Goal: Information Seeking & Learning: Learn about a topic

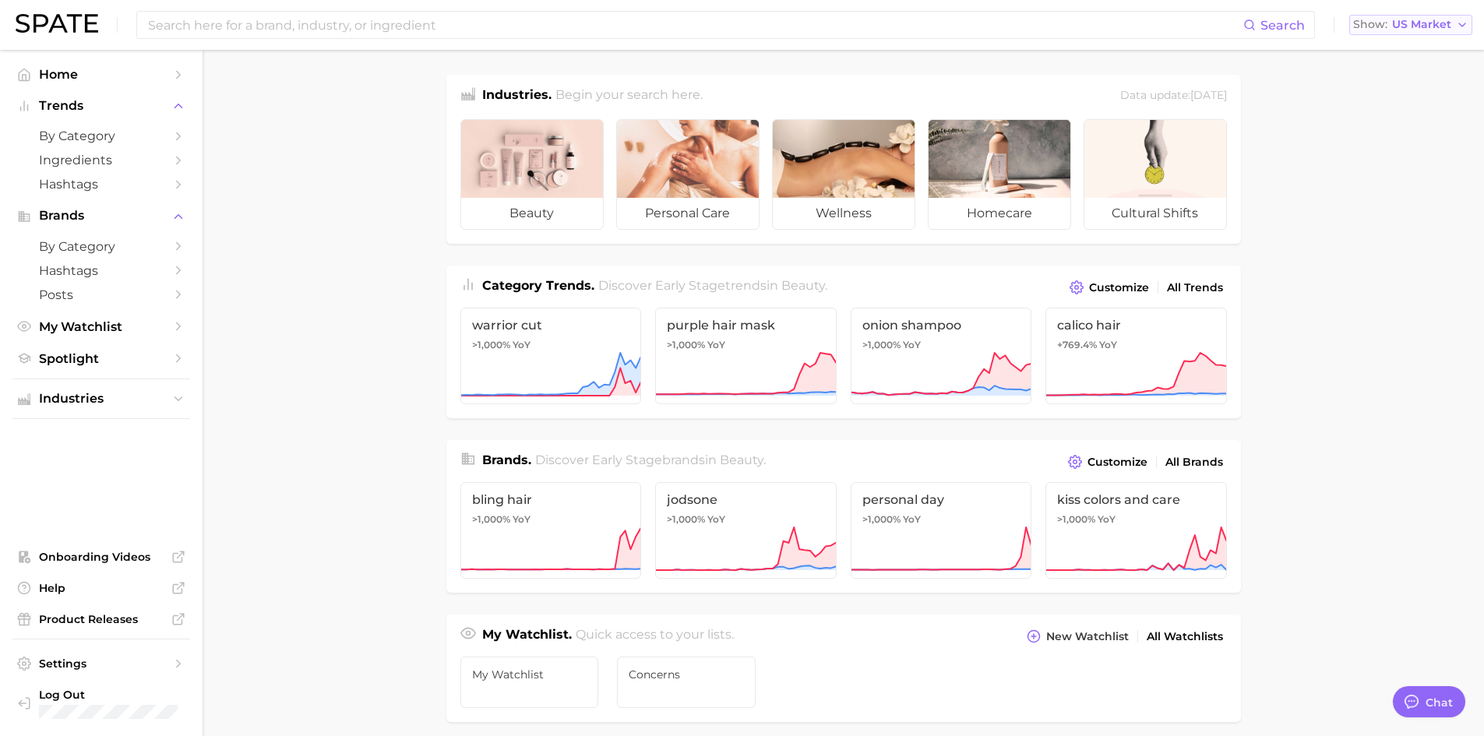
click at [1424, 20] on span "US Market" at bounding box center [1421, 24] width 59 height 9
click at [1416, 131] on span "[GEOGRAPHIC_DATA]" at bounding box center [1404, 134] width 121 height 13
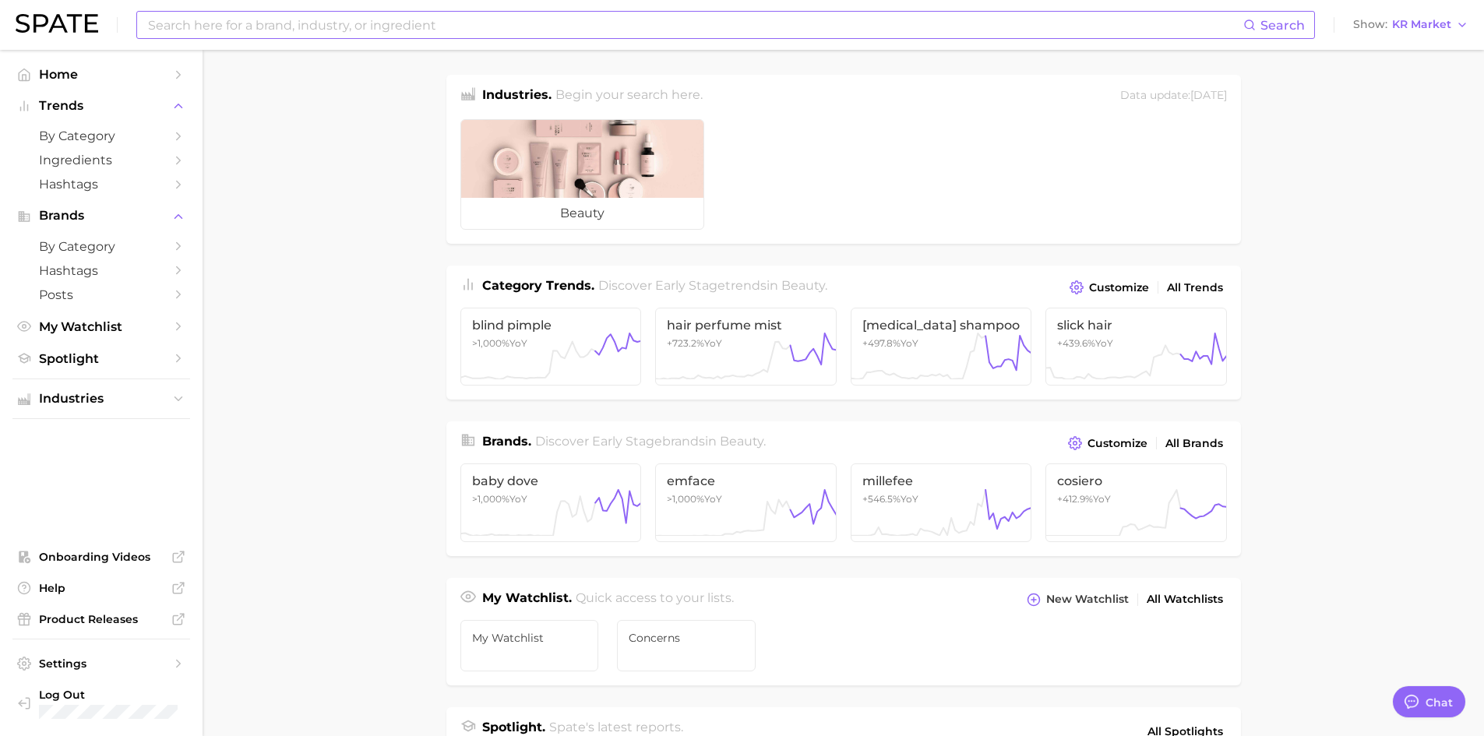
click at [702, 36] on input at bounding box center [694, 25] width 1097 height 26
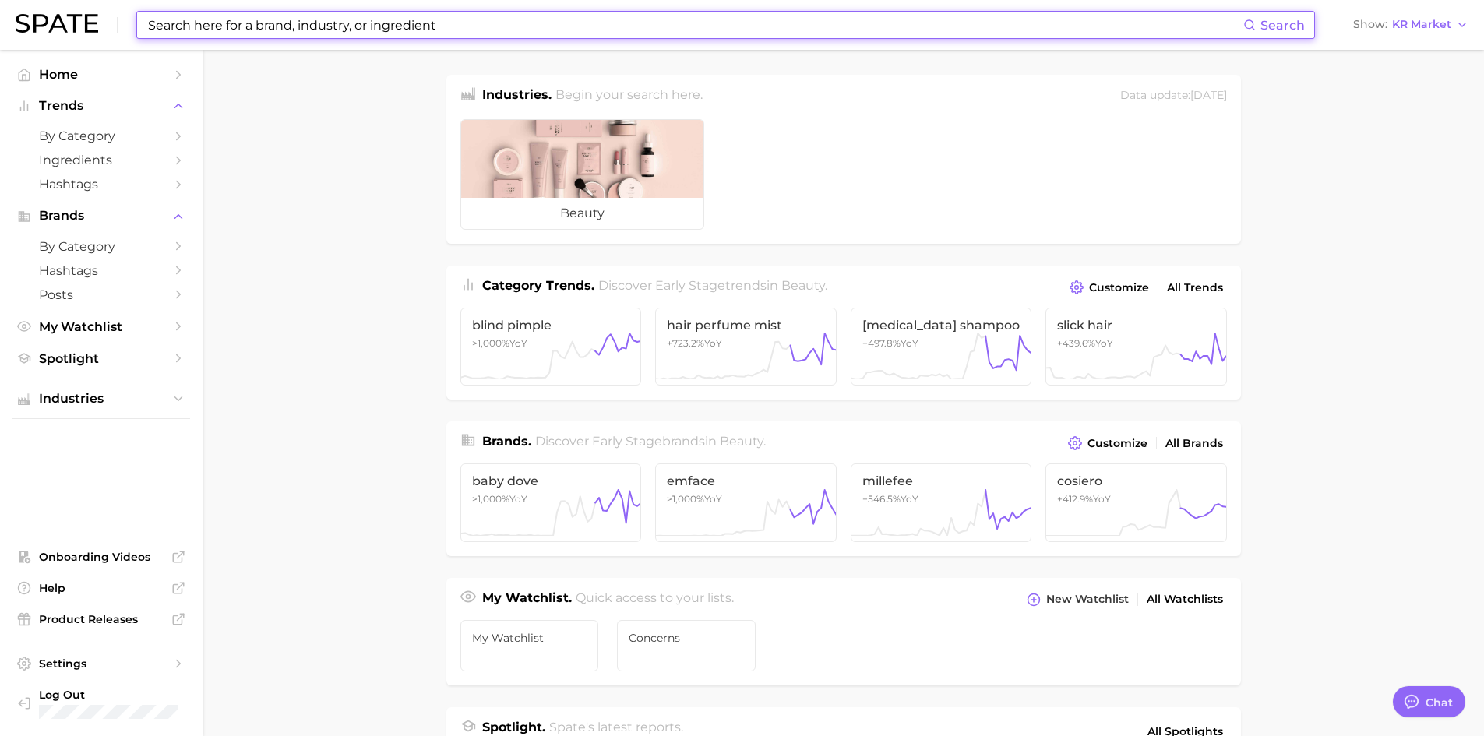
type input "ㅍ"
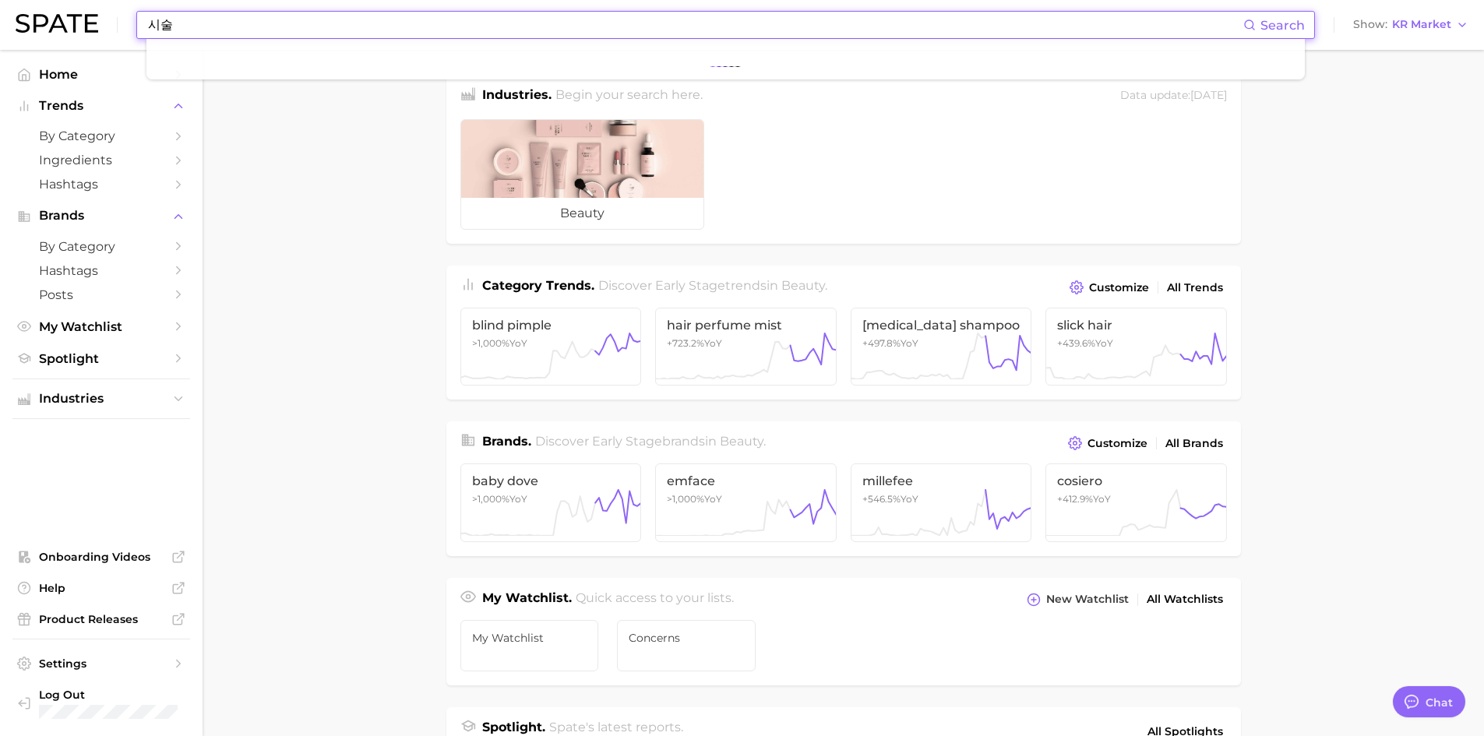
click at [150, 30] on input "시술" at bounding box center [694, 25] width 1097 height 26
type input "시"
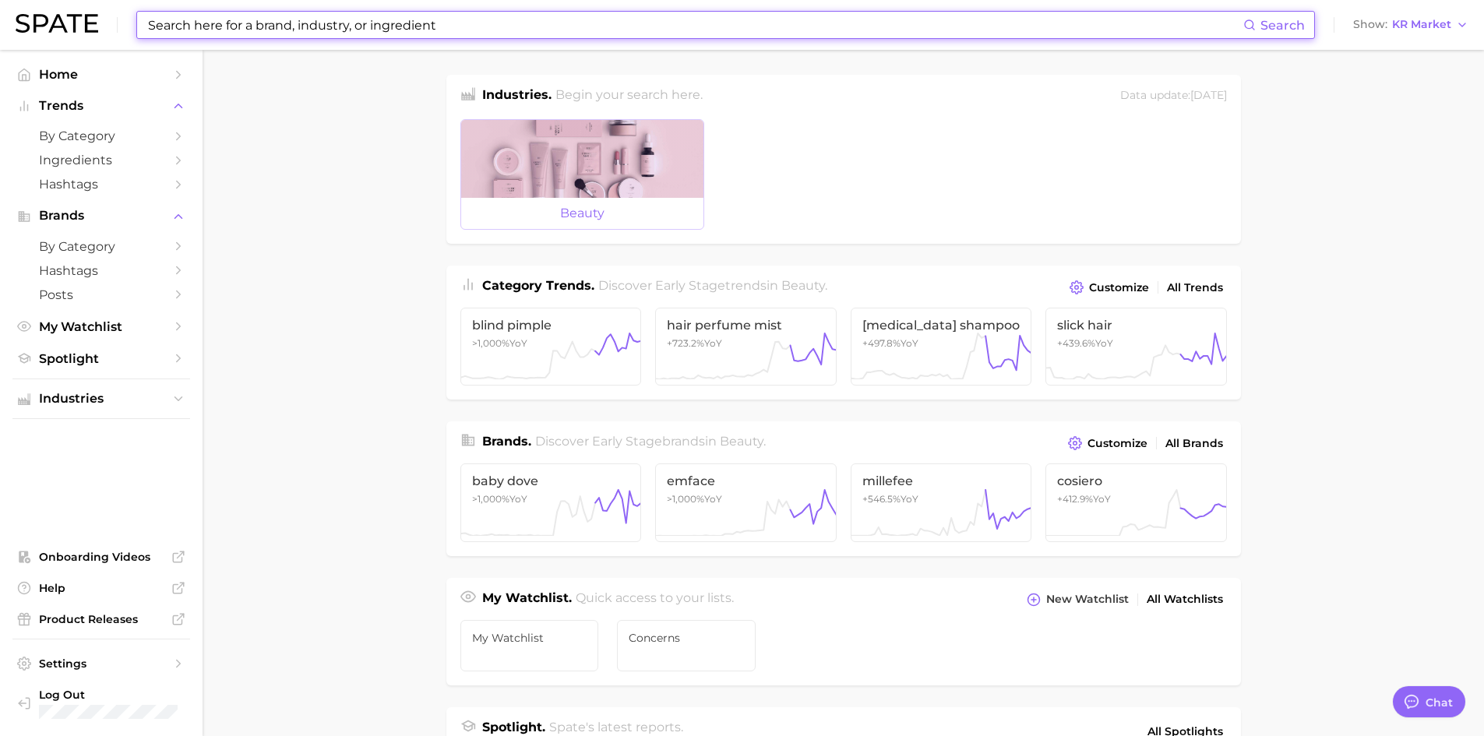
click at [489, 124] on div at bounding box center [582, 159] width 242 height 78
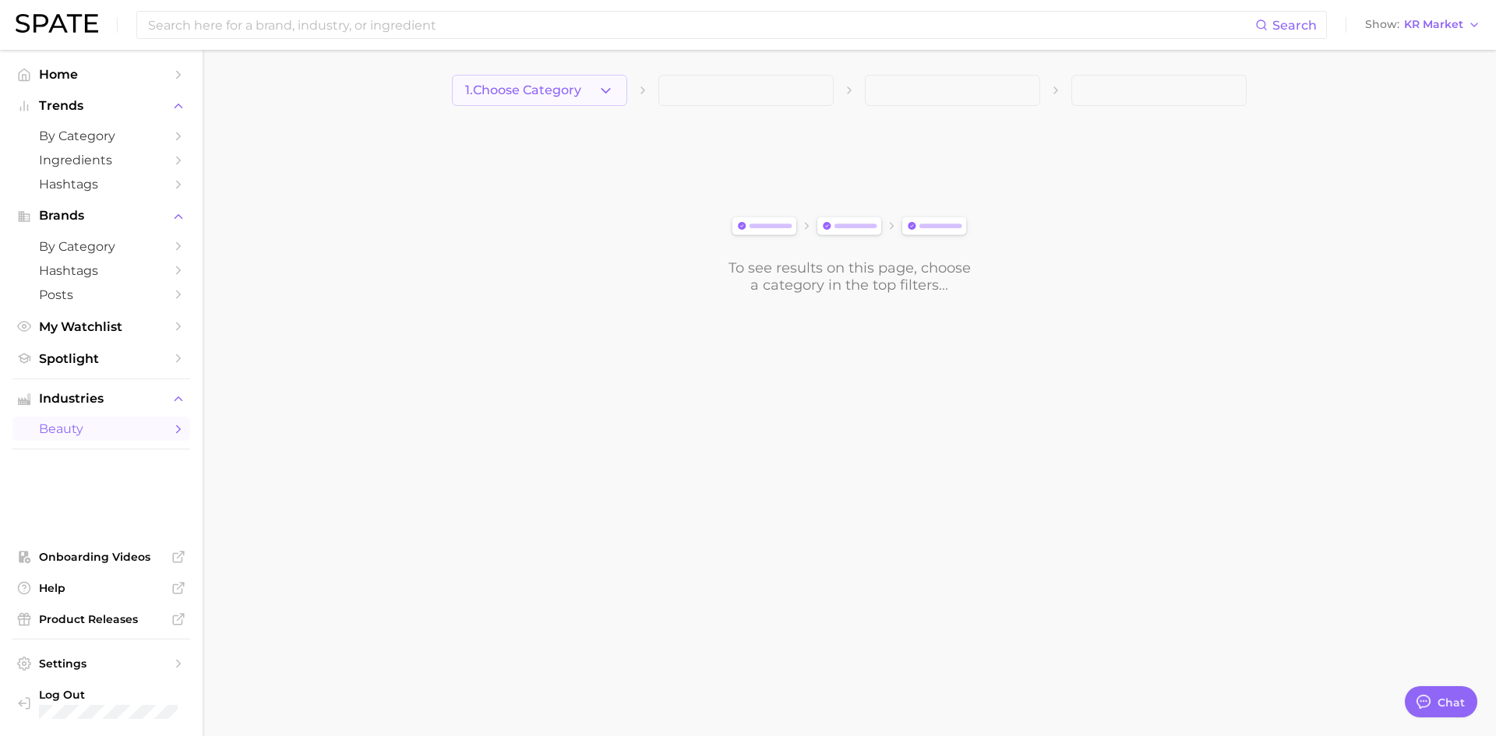
click at [574, 88] on span "1. Choose Category" at bounding box center [523, 90] width 116 height 14
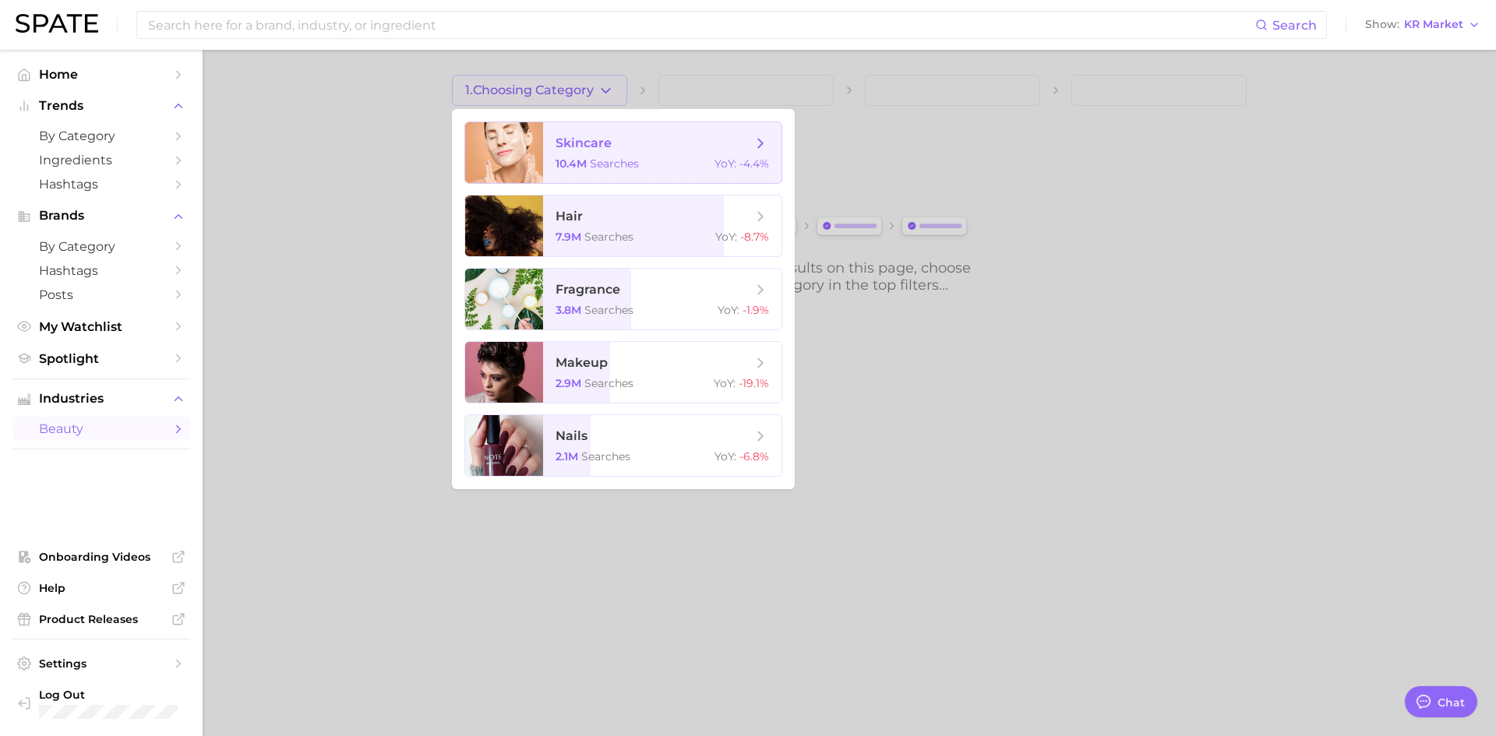
click at [739, 142] on span "skincare" at bounding box center [653, 143] width 196 height 17
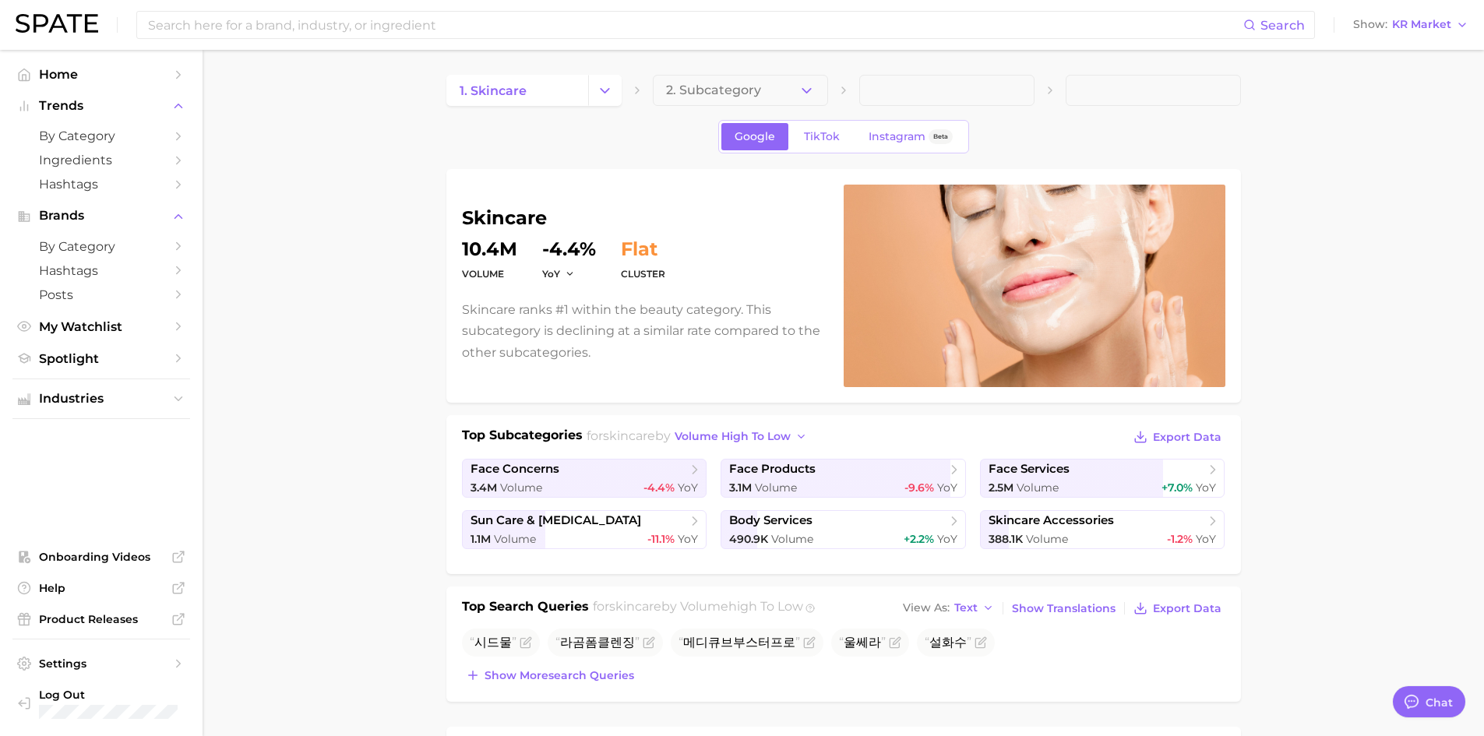
click at [784, 83] on button "2. Subcategory" at bounding box center [740, 90] width 175 height 31
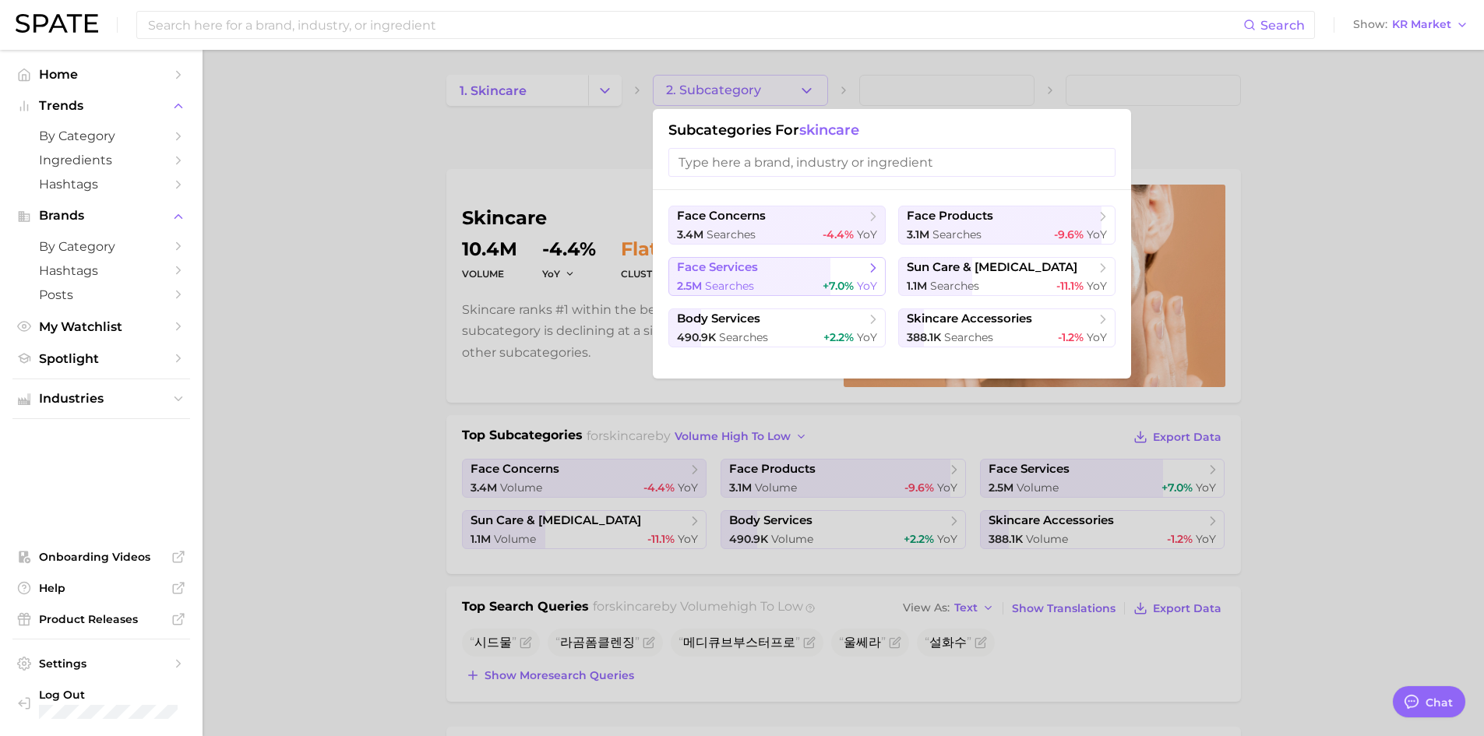
click at [864, 270] on span "face services" at bounding box center [771, 268] width 189 height 16
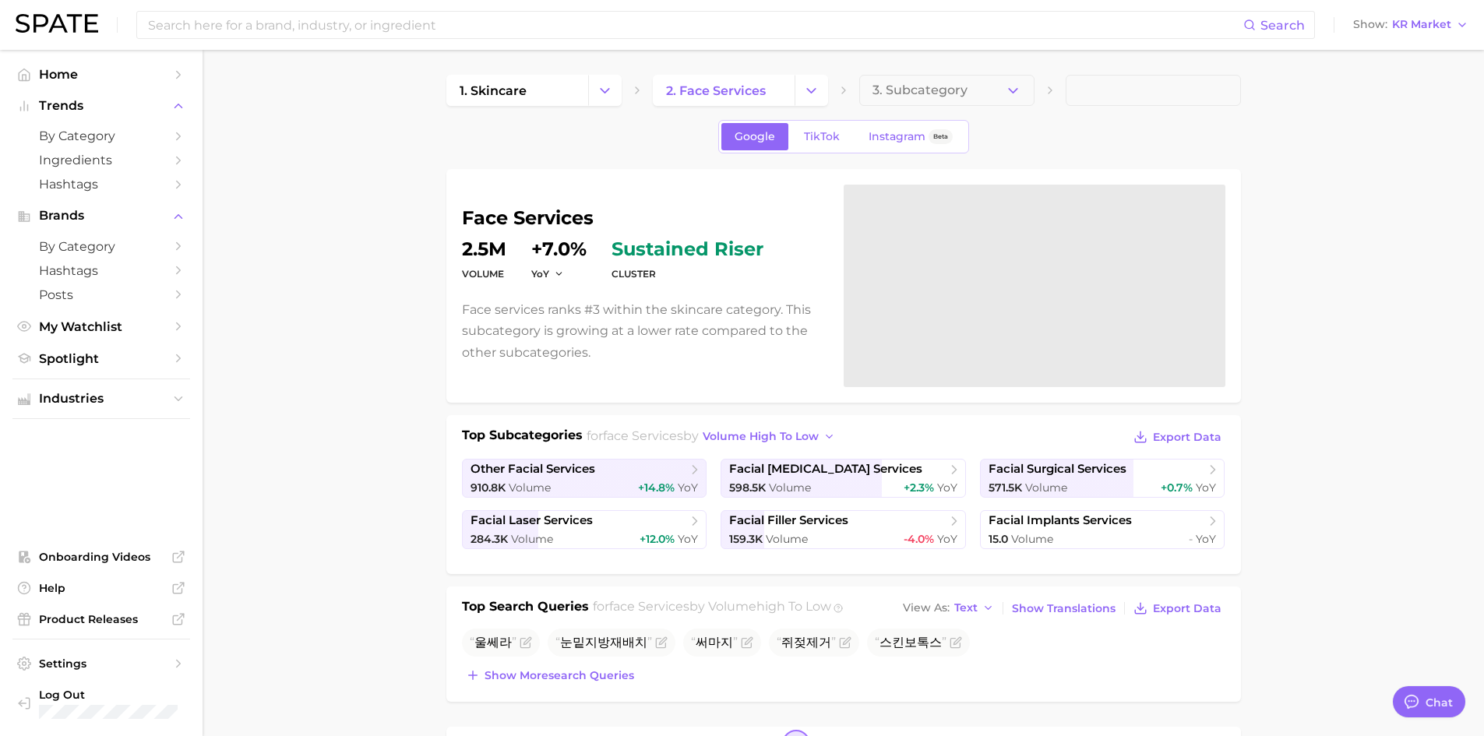
click at [961, 76] on button "3. Subcategory" at bounding box center [946, 90] width 175 height 31
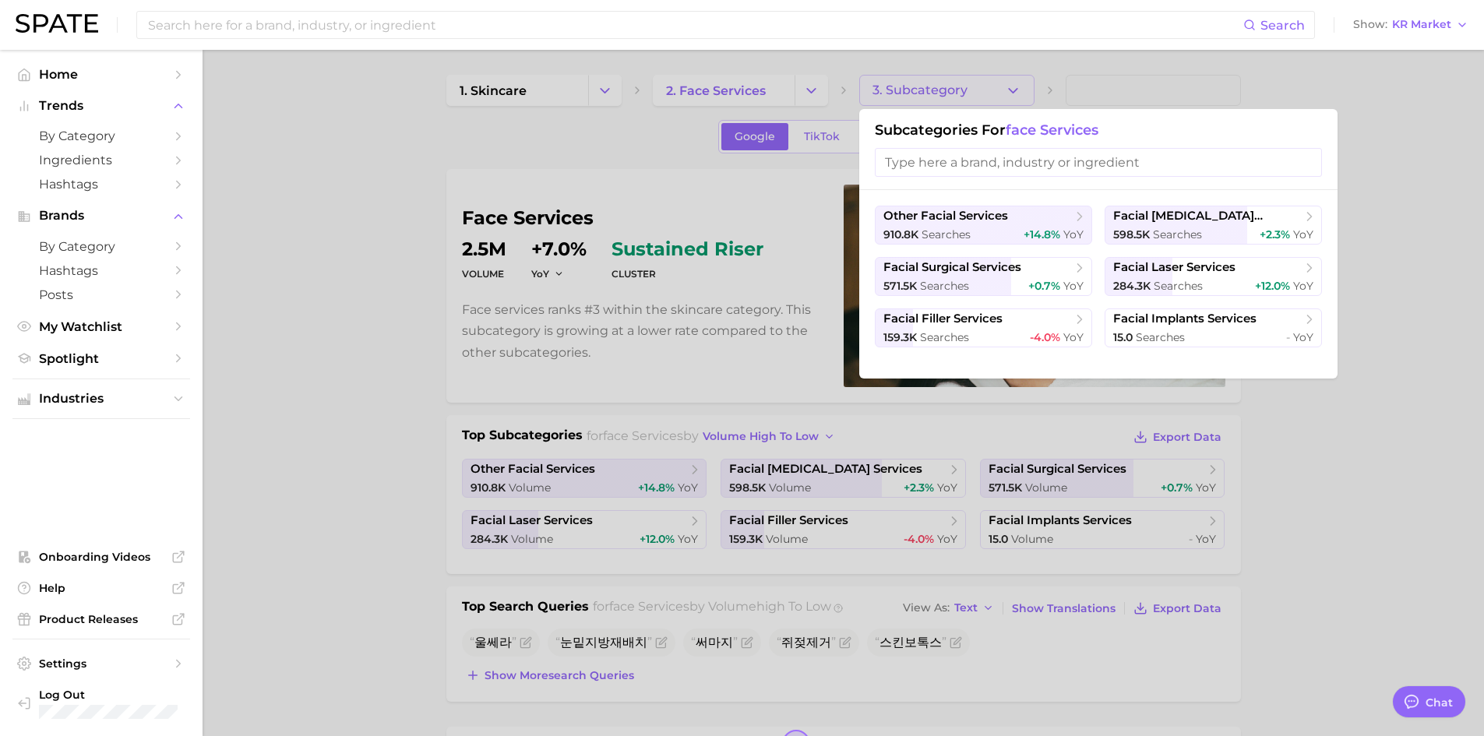
type textarea "x"
click at [351, 326] on div at bounding box center [742, 368] width 1484 height 736
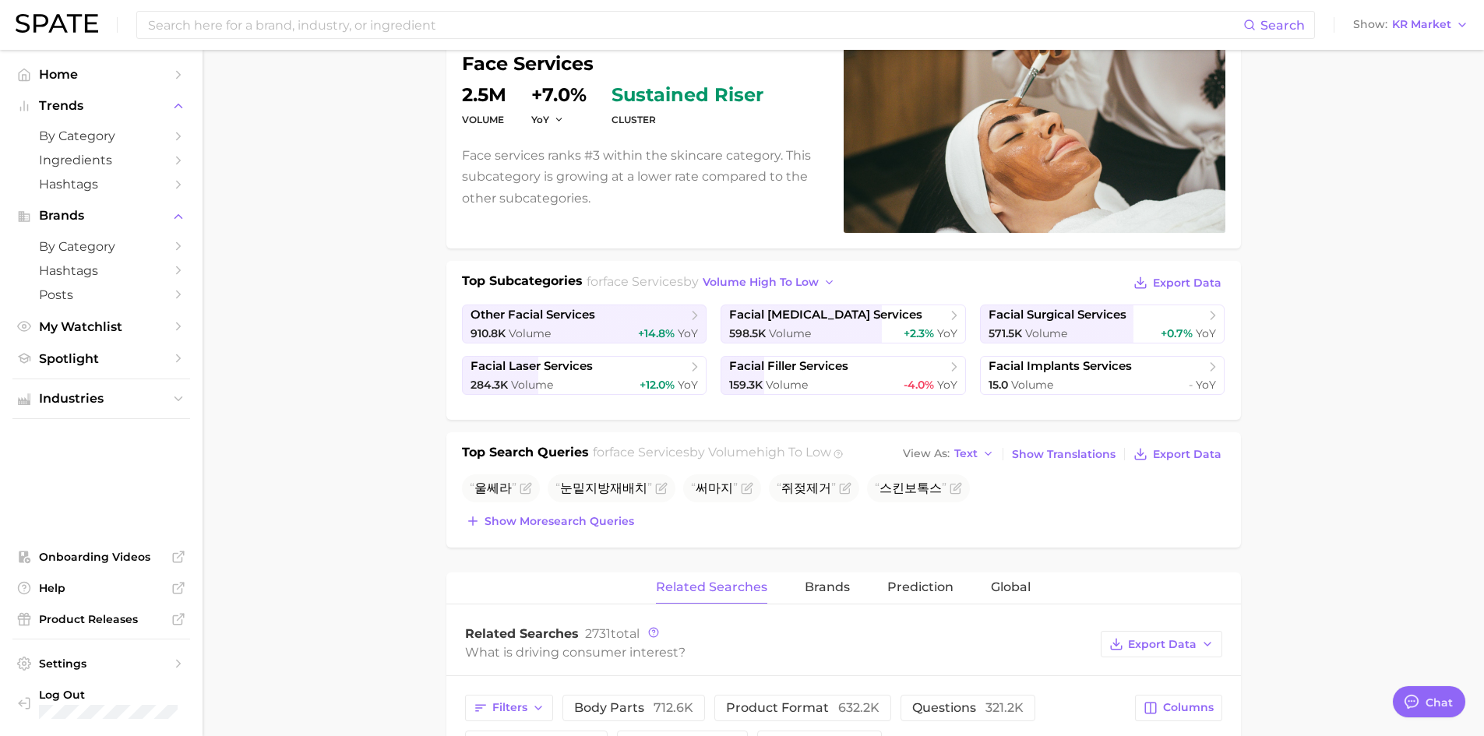
scroll to position [156, 0]
click at [1102, 326] on div "571.5k Volume +0.7% YoY" at bounding box center [1103, 332] width 228 height 15
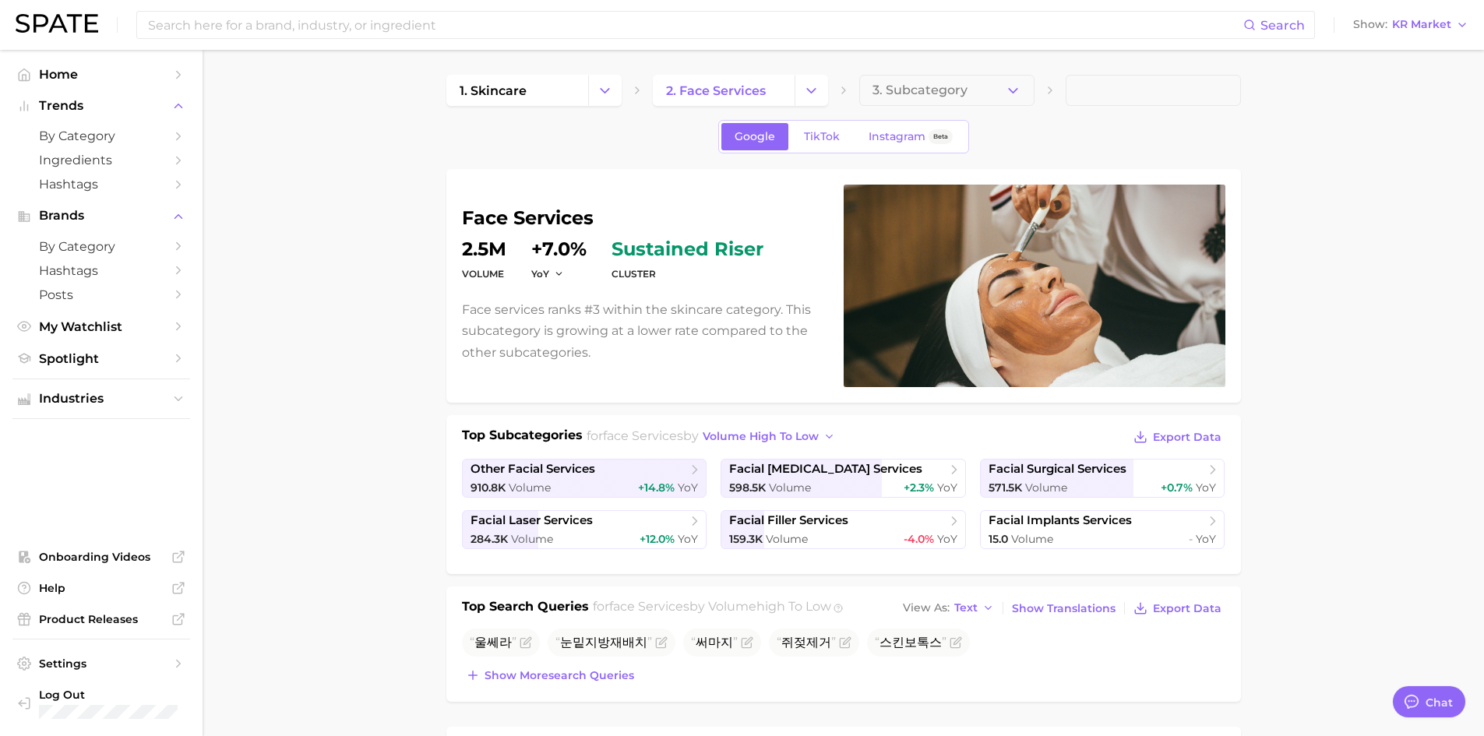
scroll to position [156, 0]
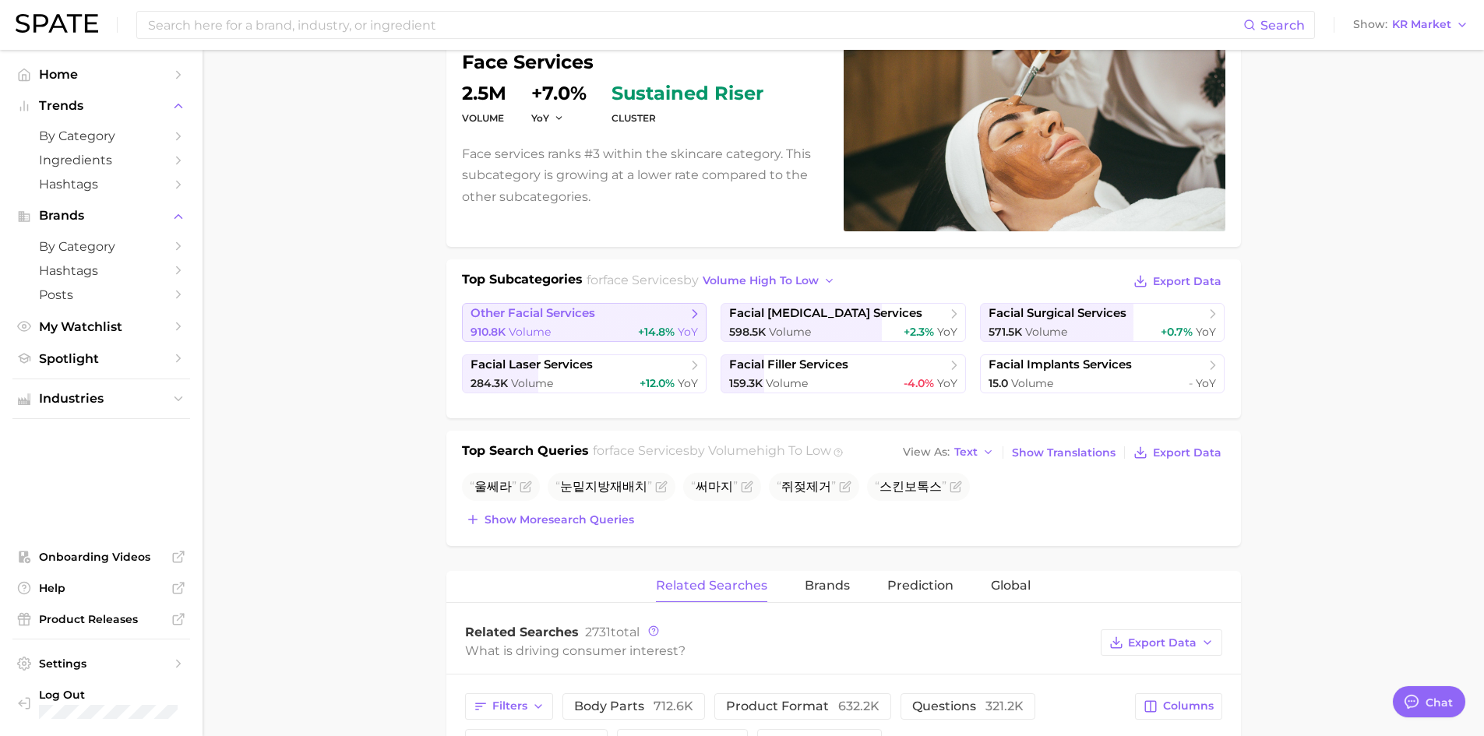
click at [677, 340] on link "other facial services 910.8k Volume +14.8% YoY" at bounding box center [584, 322] width 245 height 39
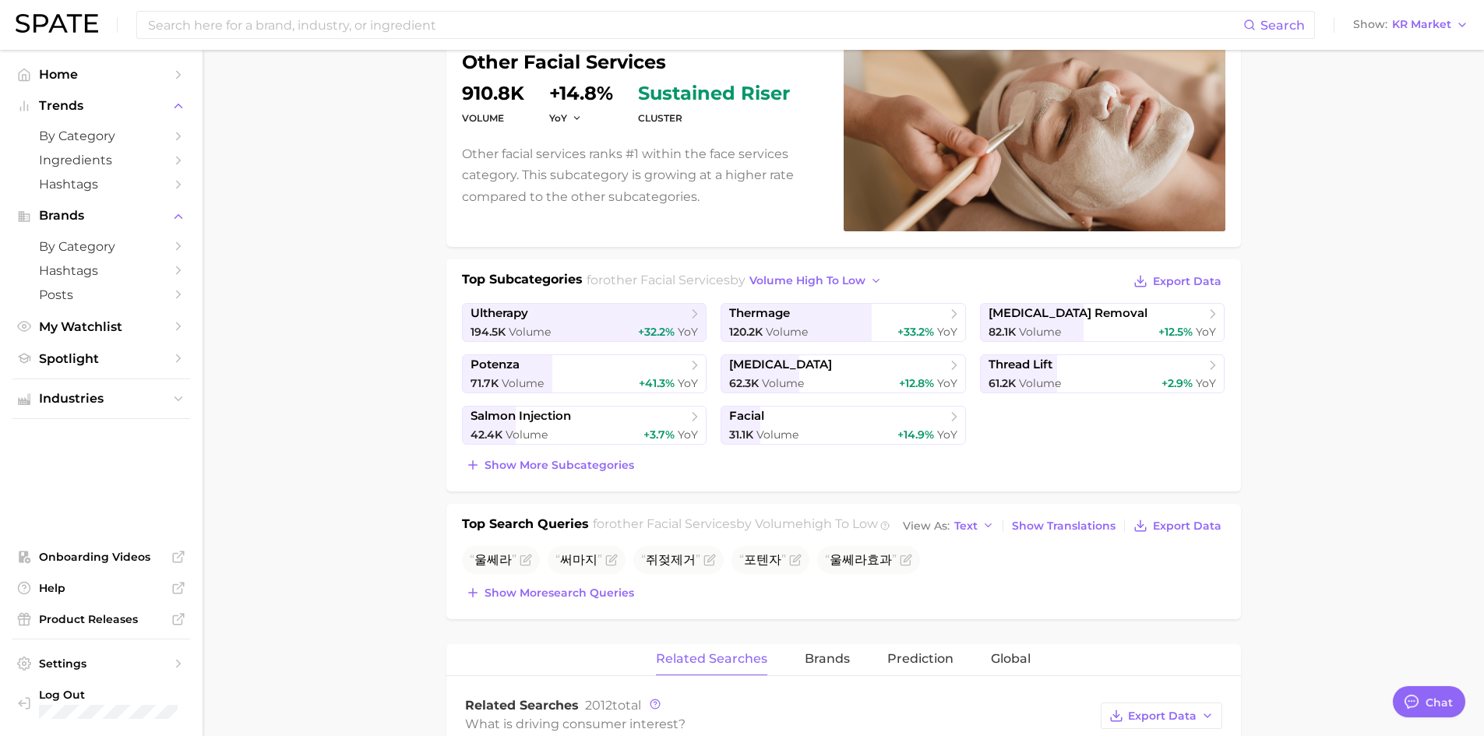
scroll to position [78, 0]
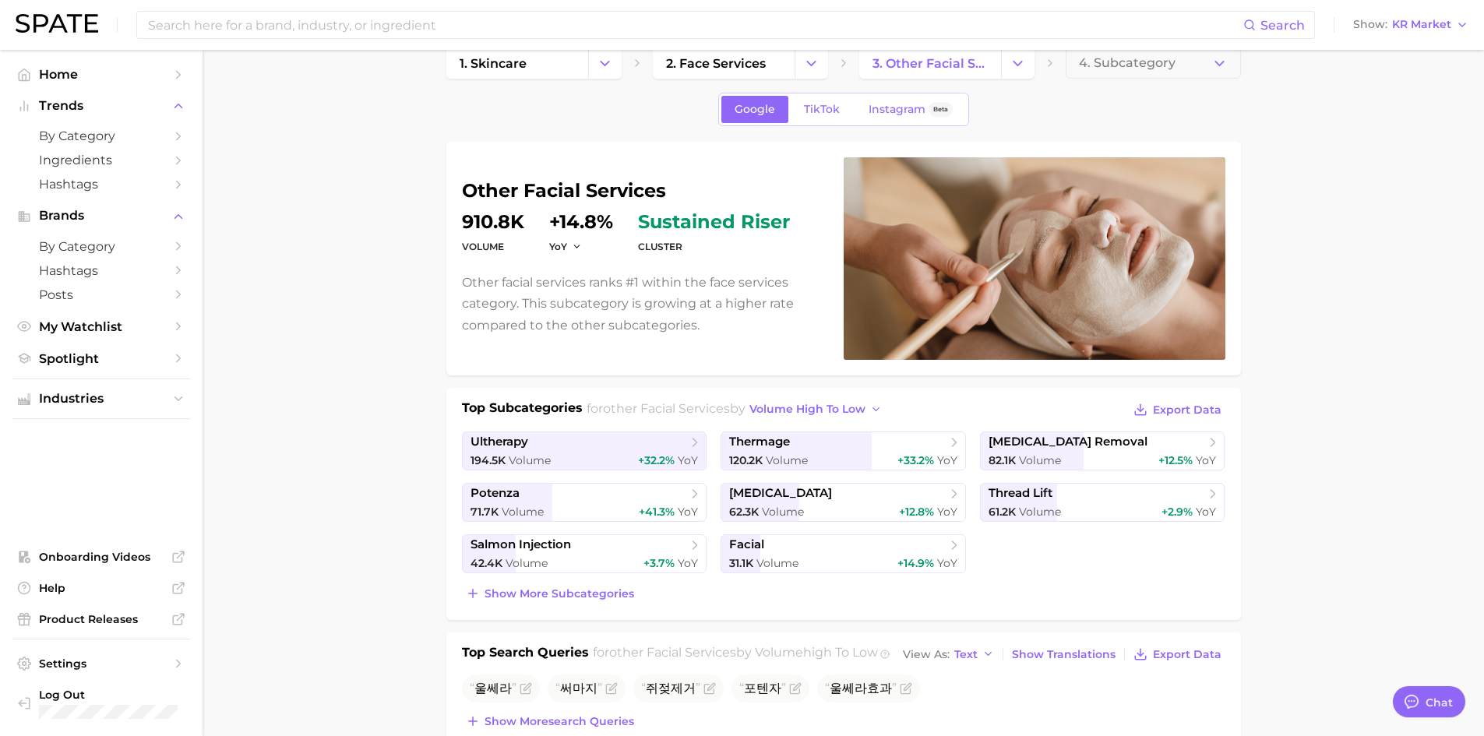
scroll to position [0, 0]
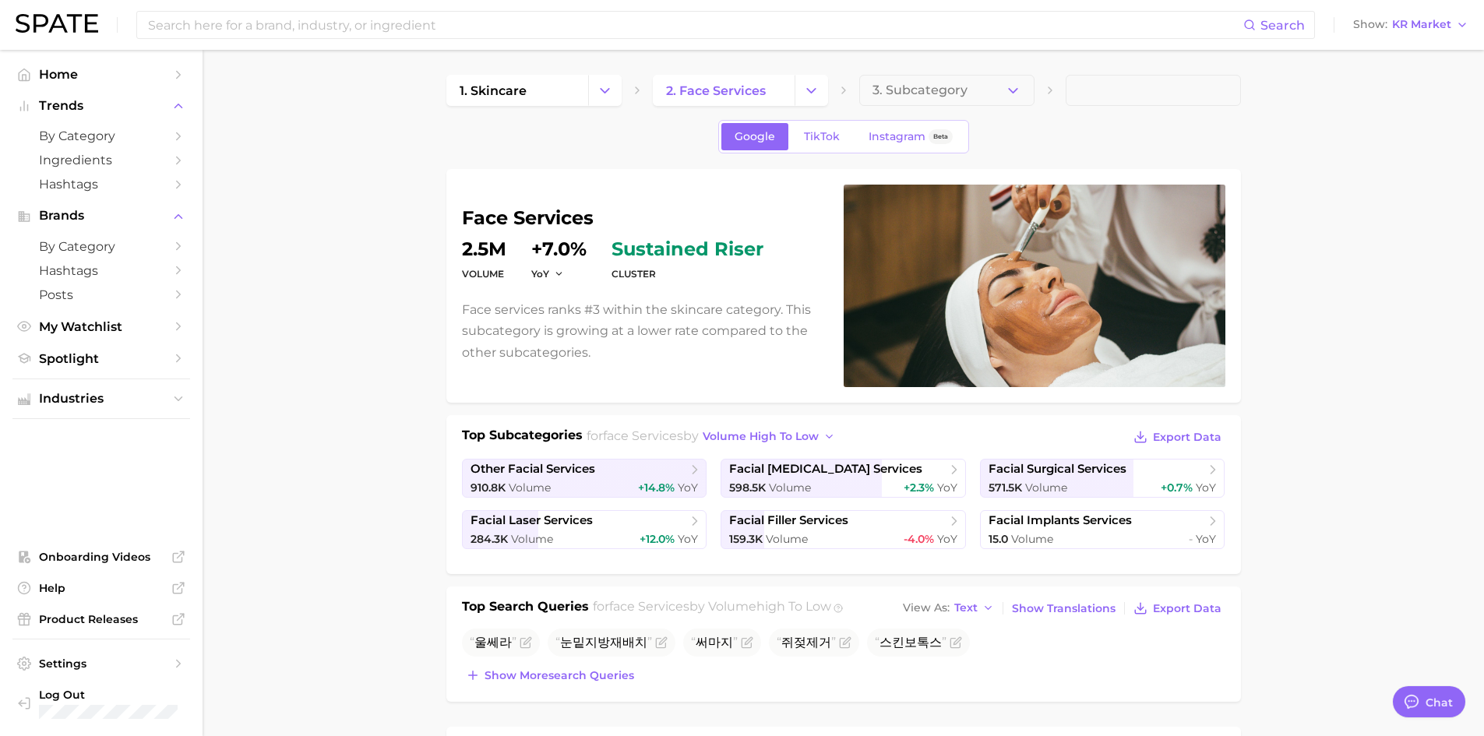
scroll to position [156, 0]
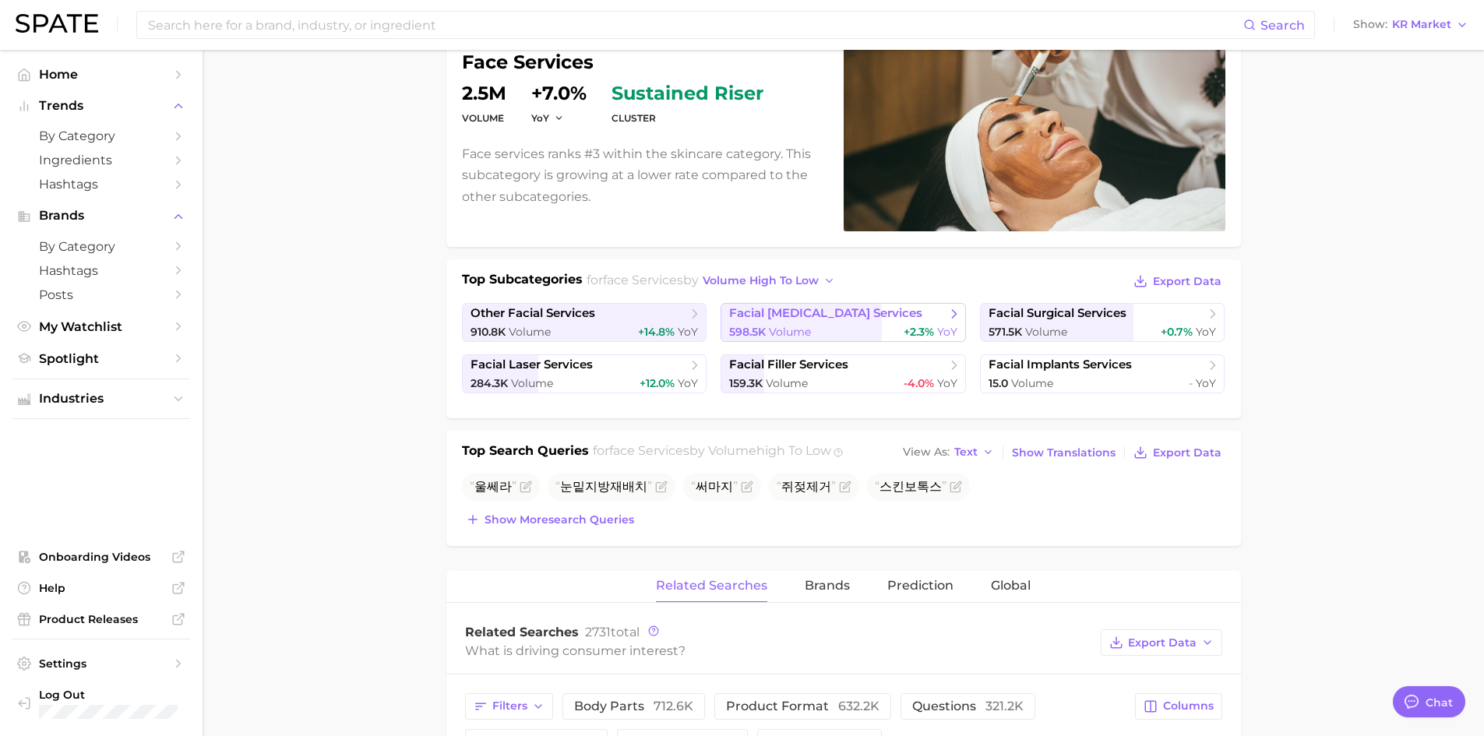
click at [858, 323] on link "facial [MEDICAL_DATA] services 598.5k Volume +2.3% YoY" at bounding box center [843, 322] width 245 height 39
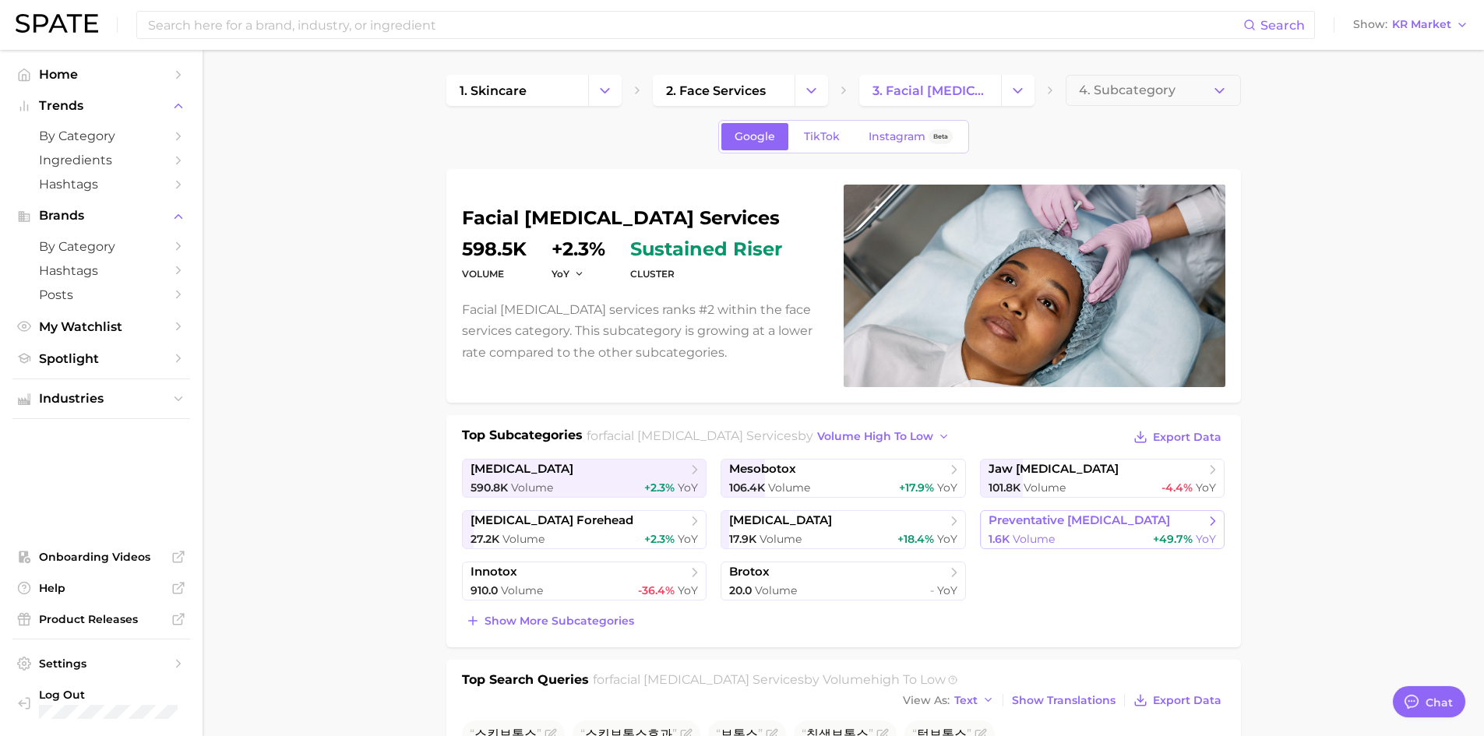
click at [1086, 526] on span "preventative [MEDICAL_DATA]" at bounding box center [1080, 520] width 182 height 15
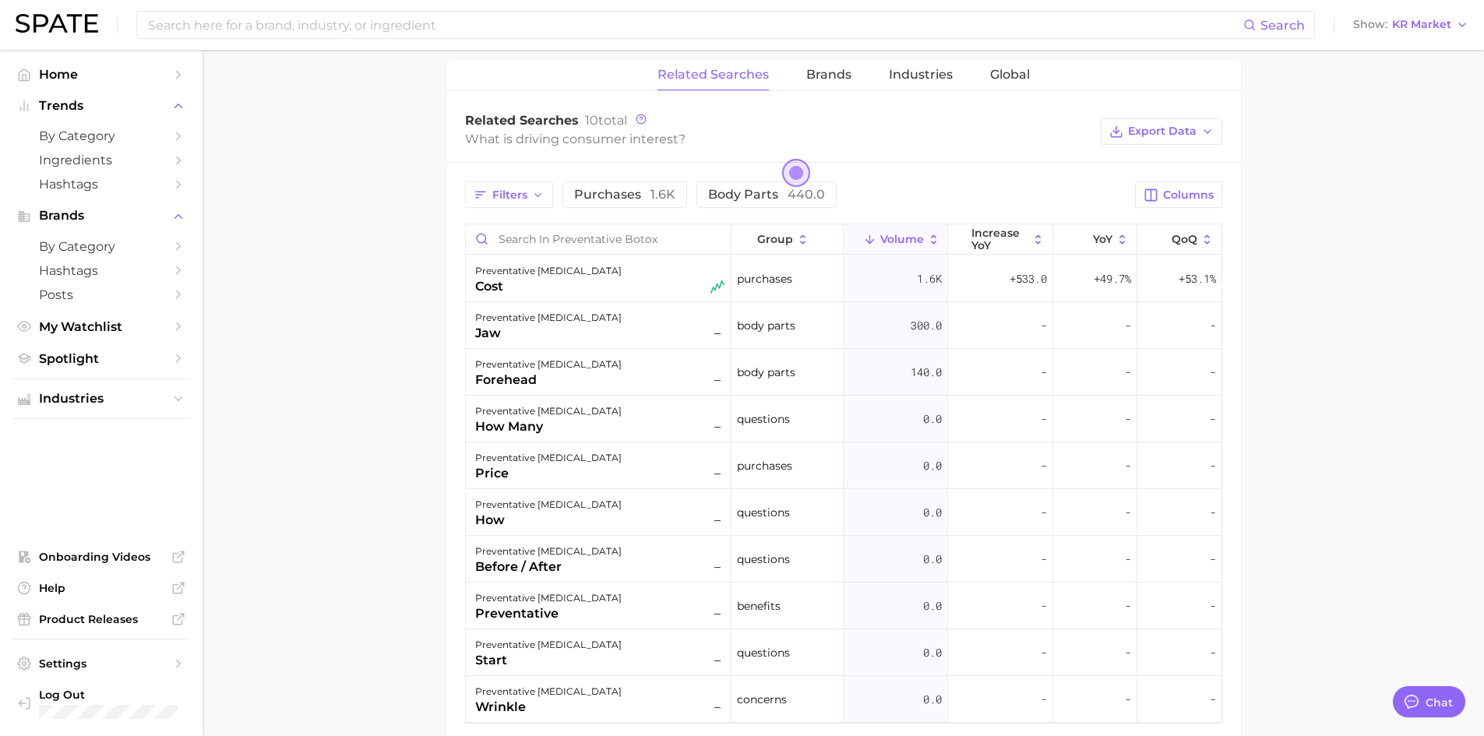
scroll to position [390, 0]
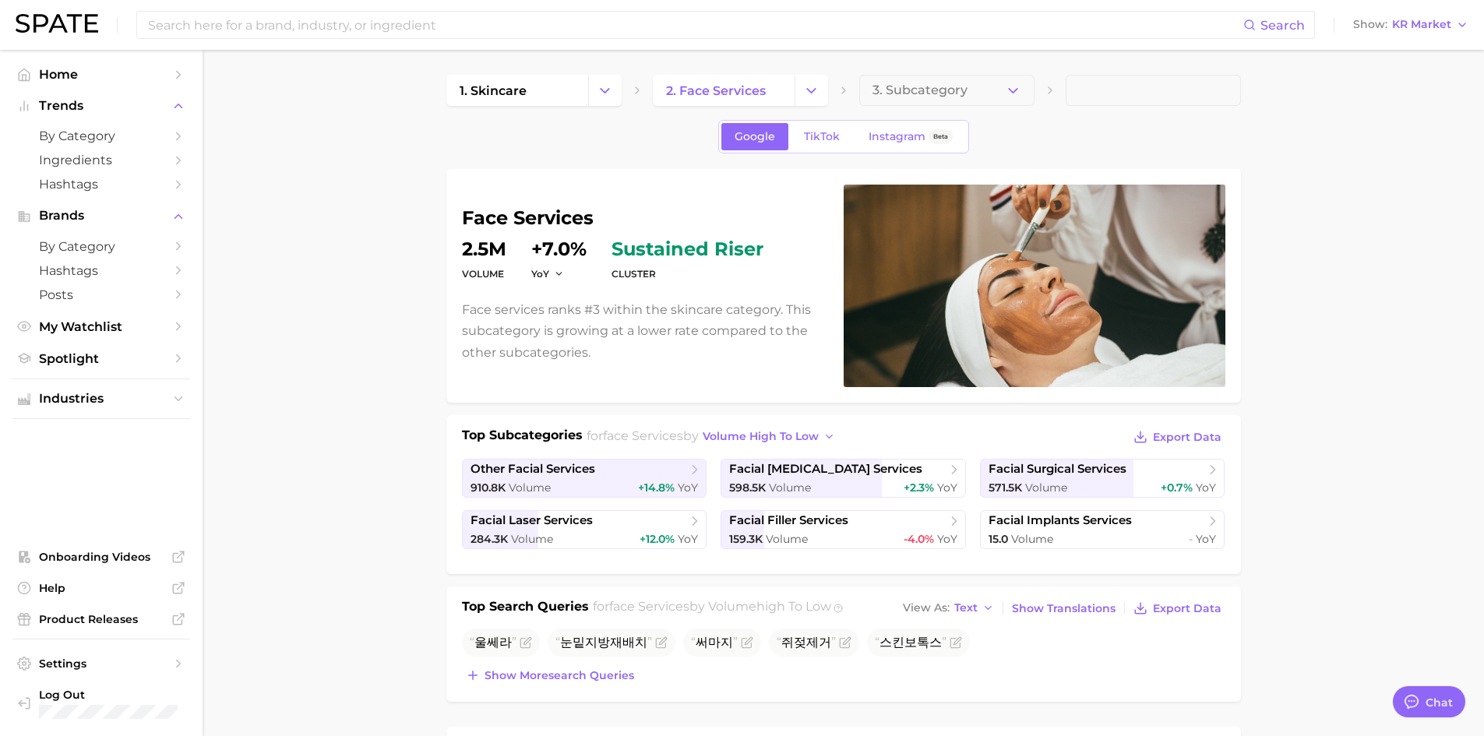
scroll to position [156, 0]
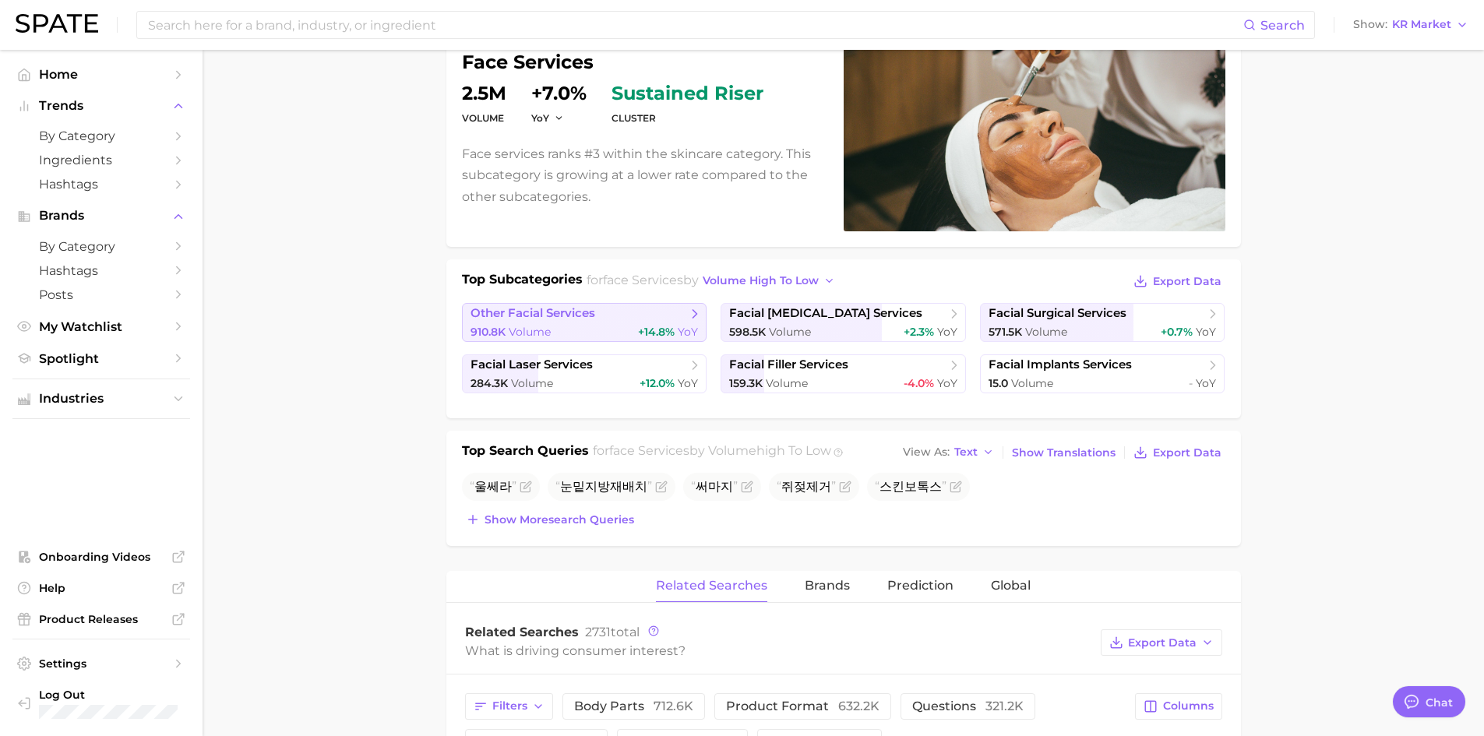
click at [638, 330] on span "+14.8%" at bounding box center [656, 332] width 37 height 14
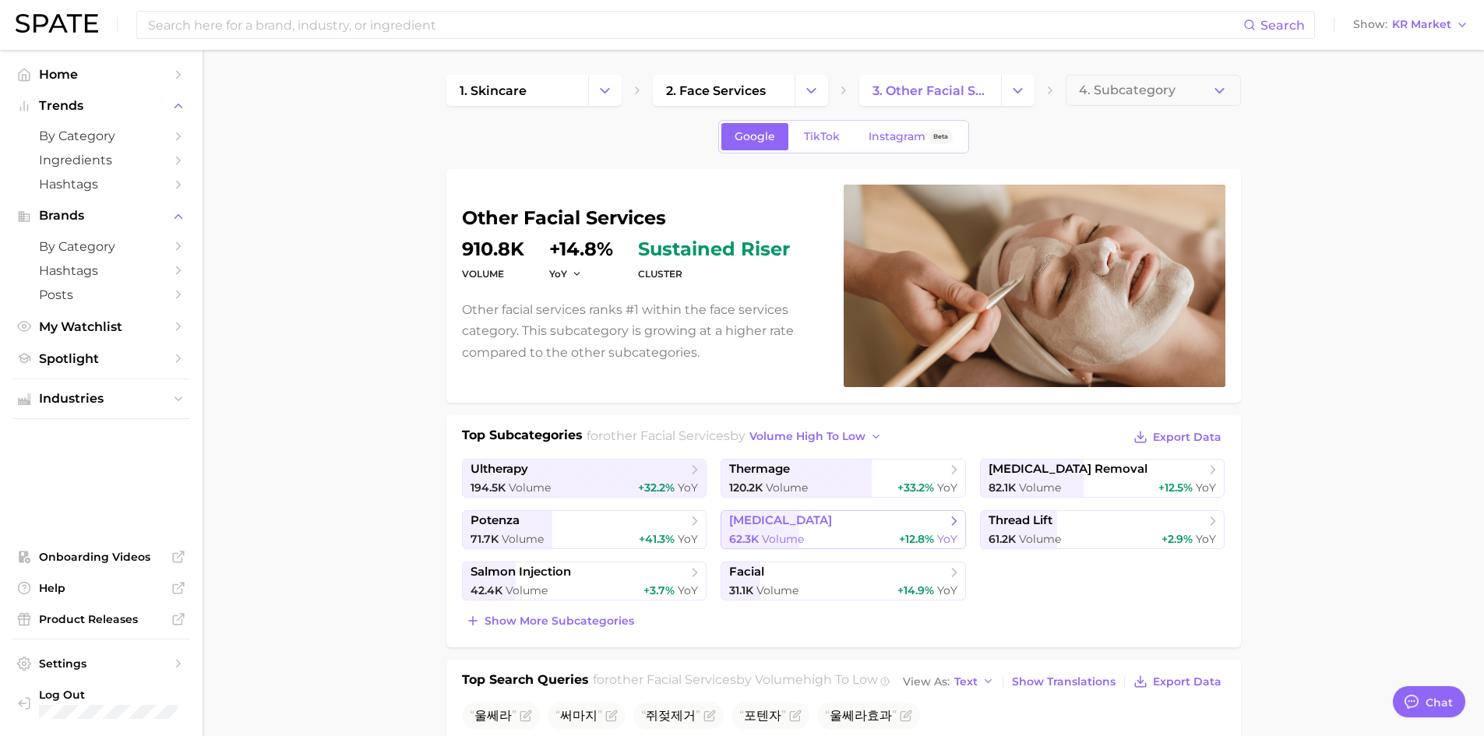
click at [874, 515] on span "[MEDICAL_DATA]" at bounding box center [837, 521] width 217 height 16
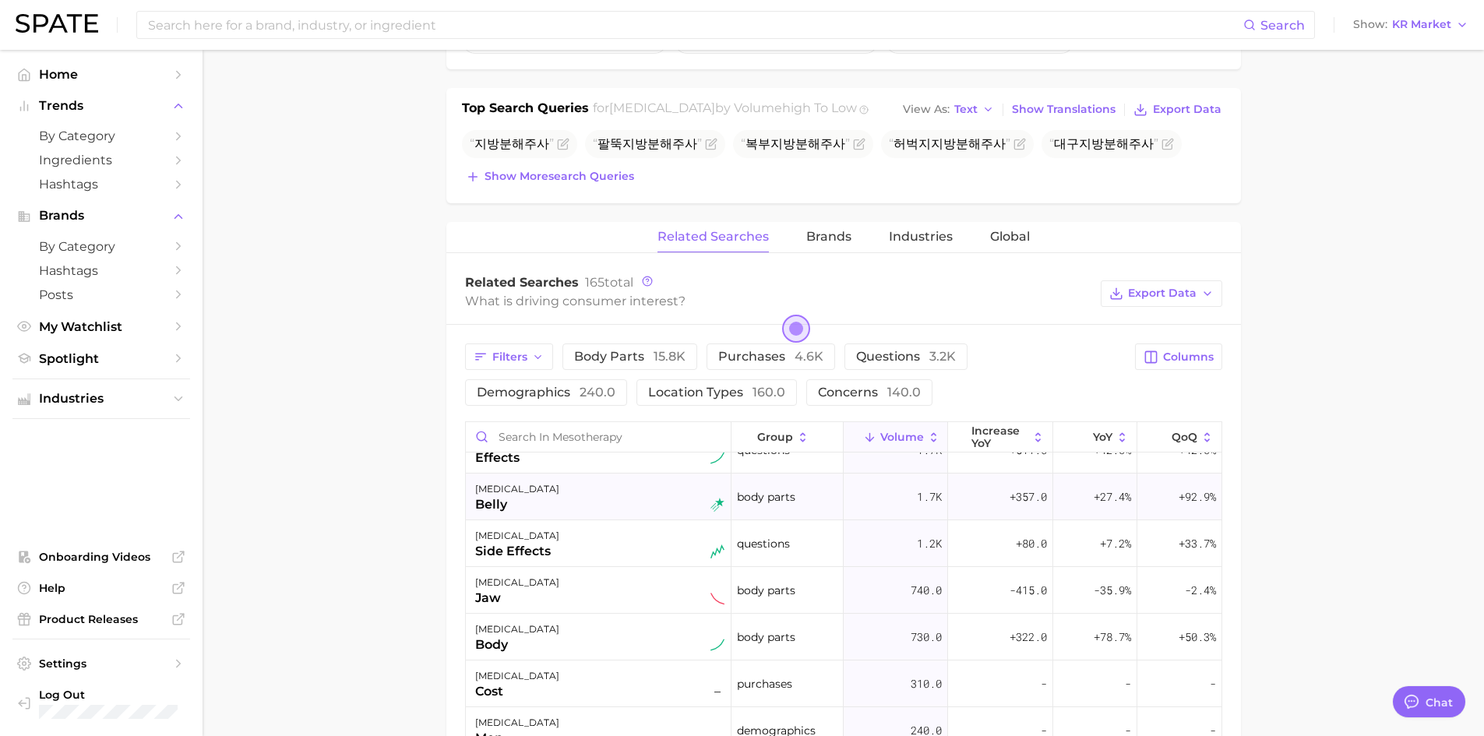
scroll to position [234, 0]
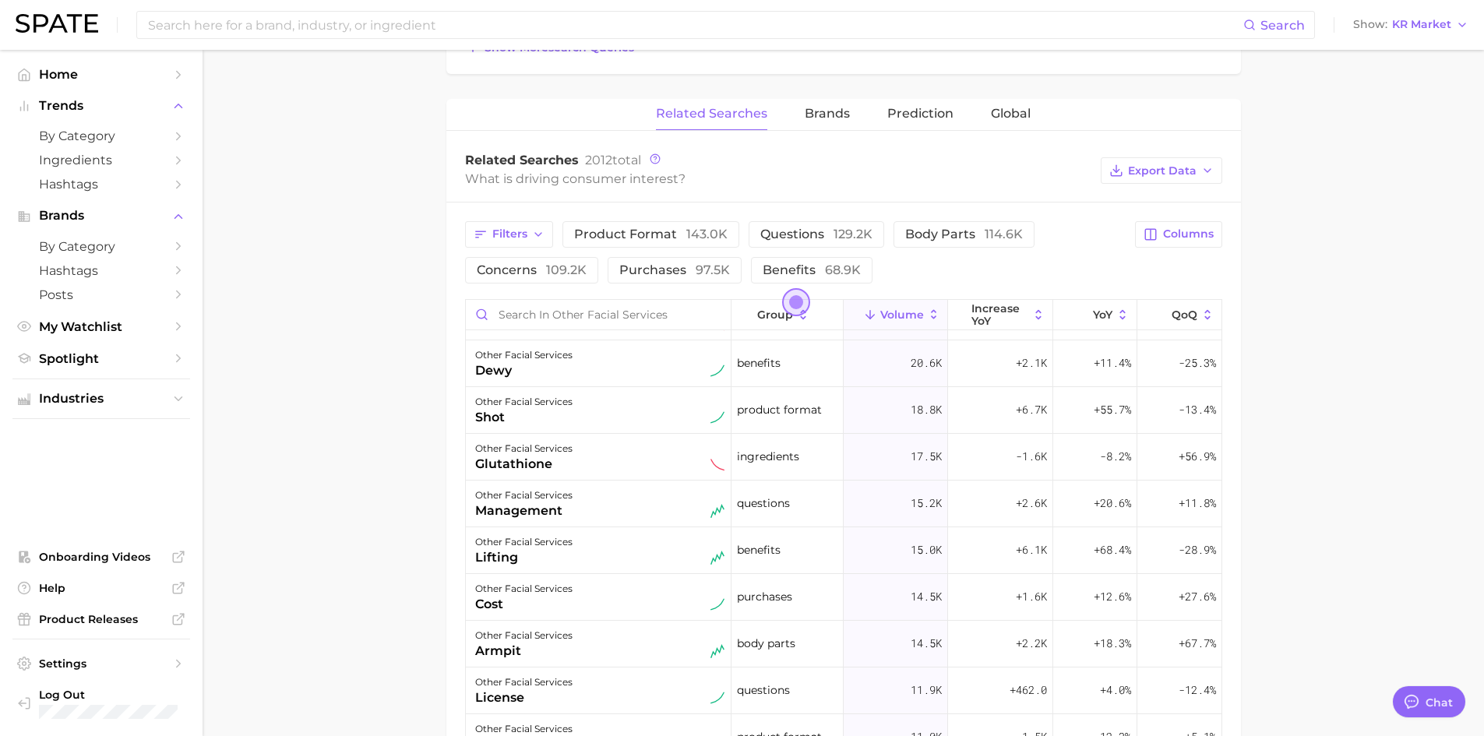
scroll to position [545, 0]
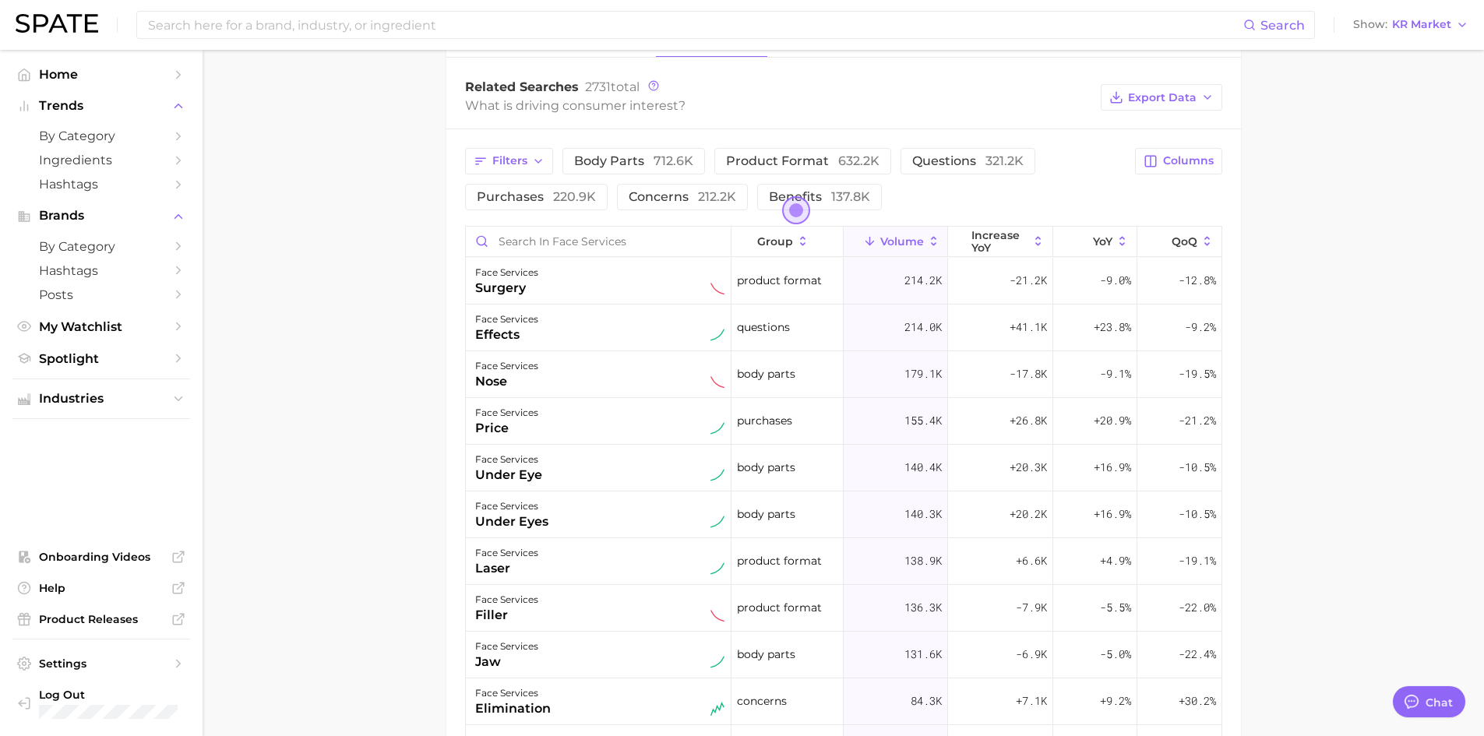
scroll to position [156, 0]
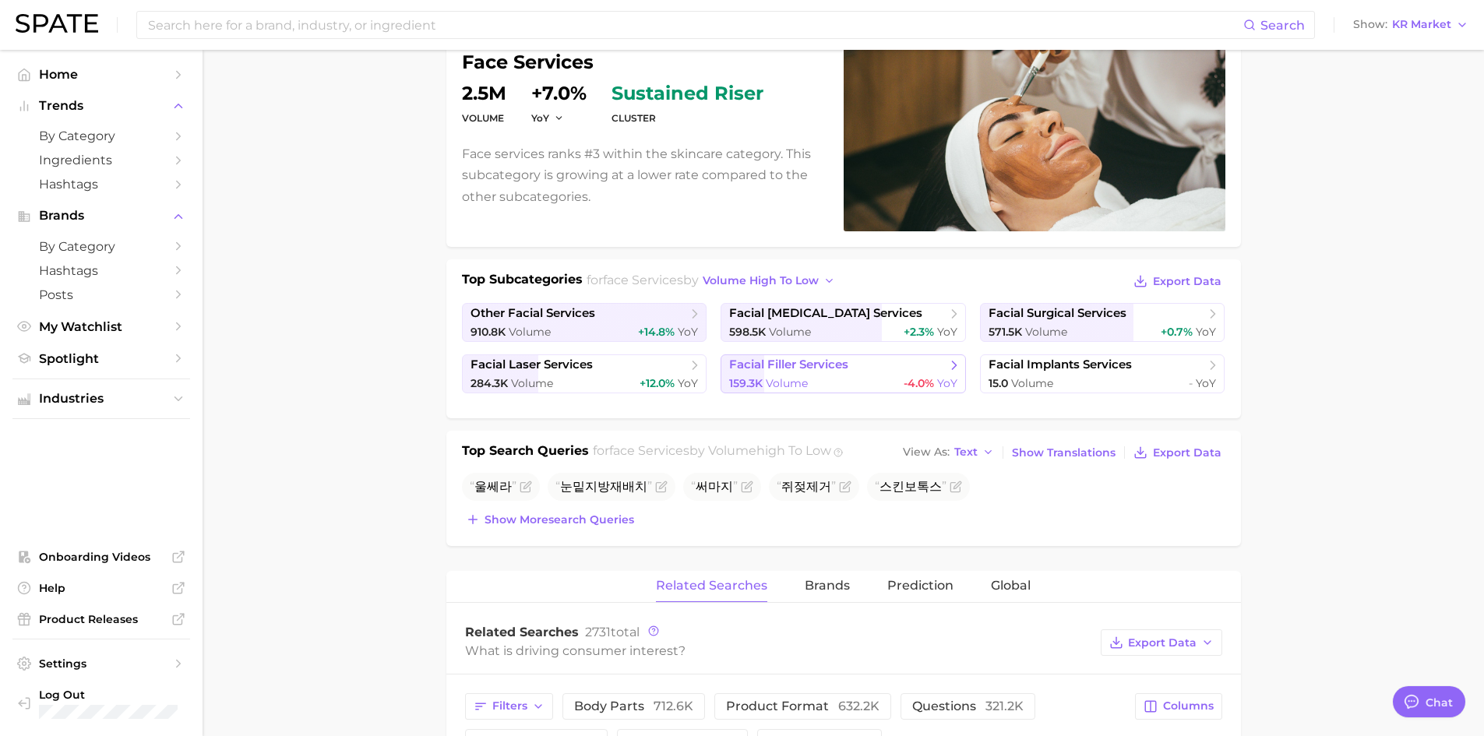
click at [934, 363] on span "facial filler services" at bounding box center [837, 366] width 217 height 16
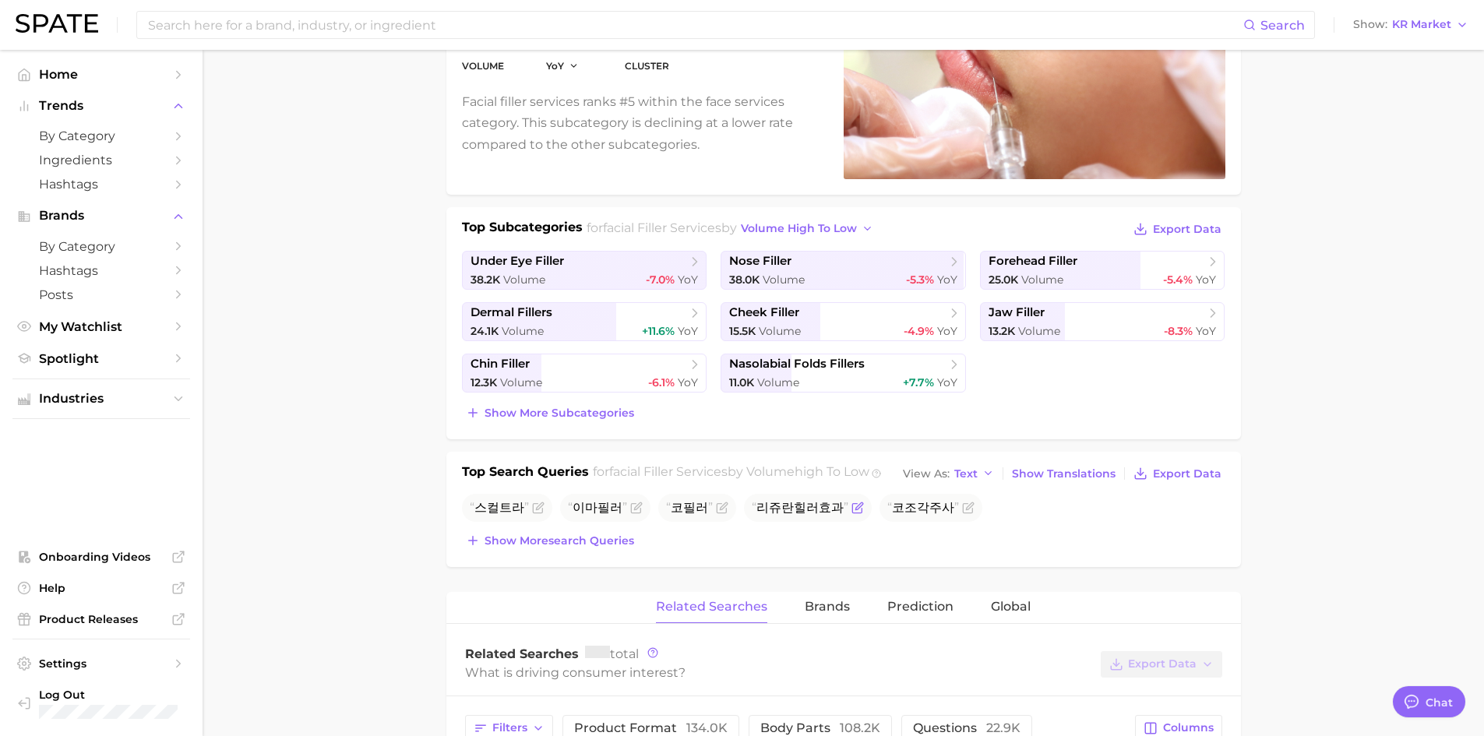
scroll to position [234, 0]
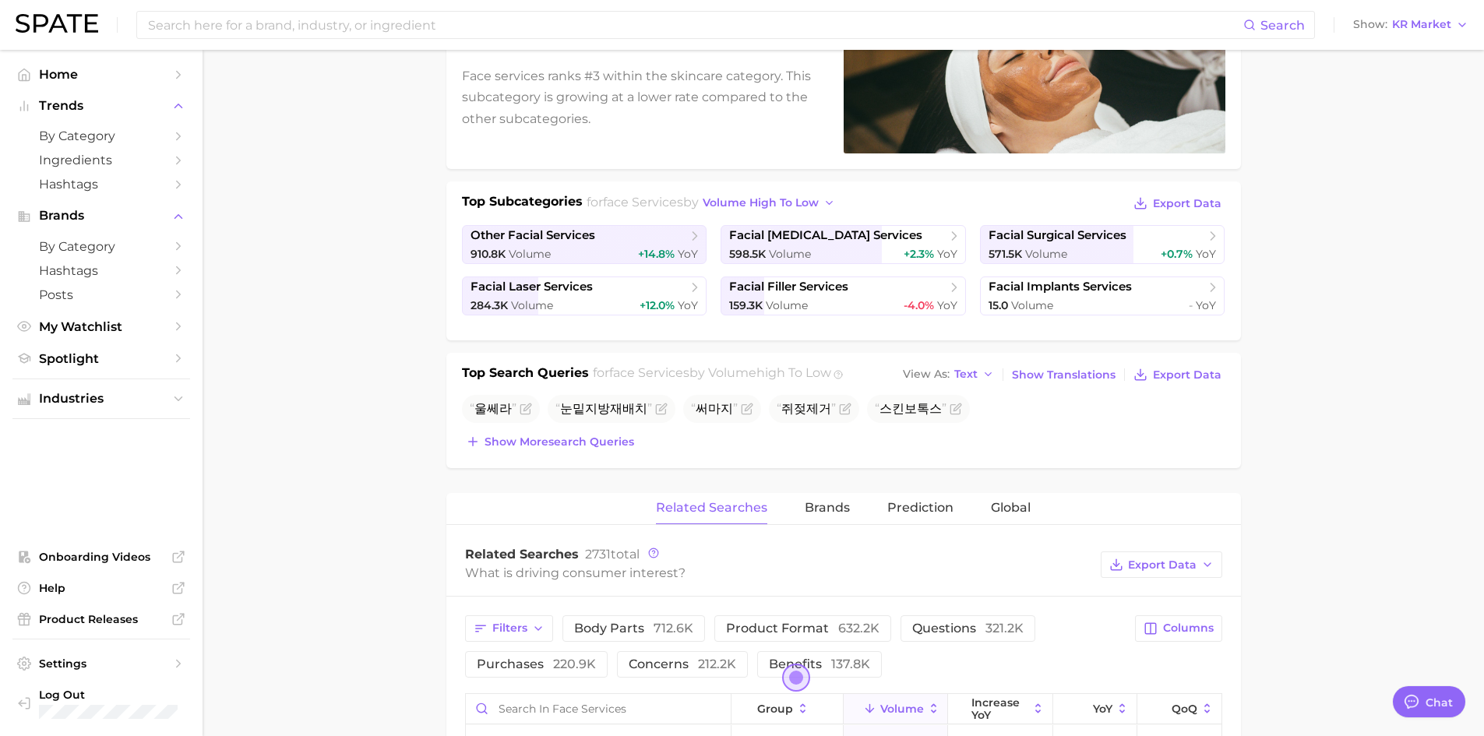
scroll to position [156, 0]
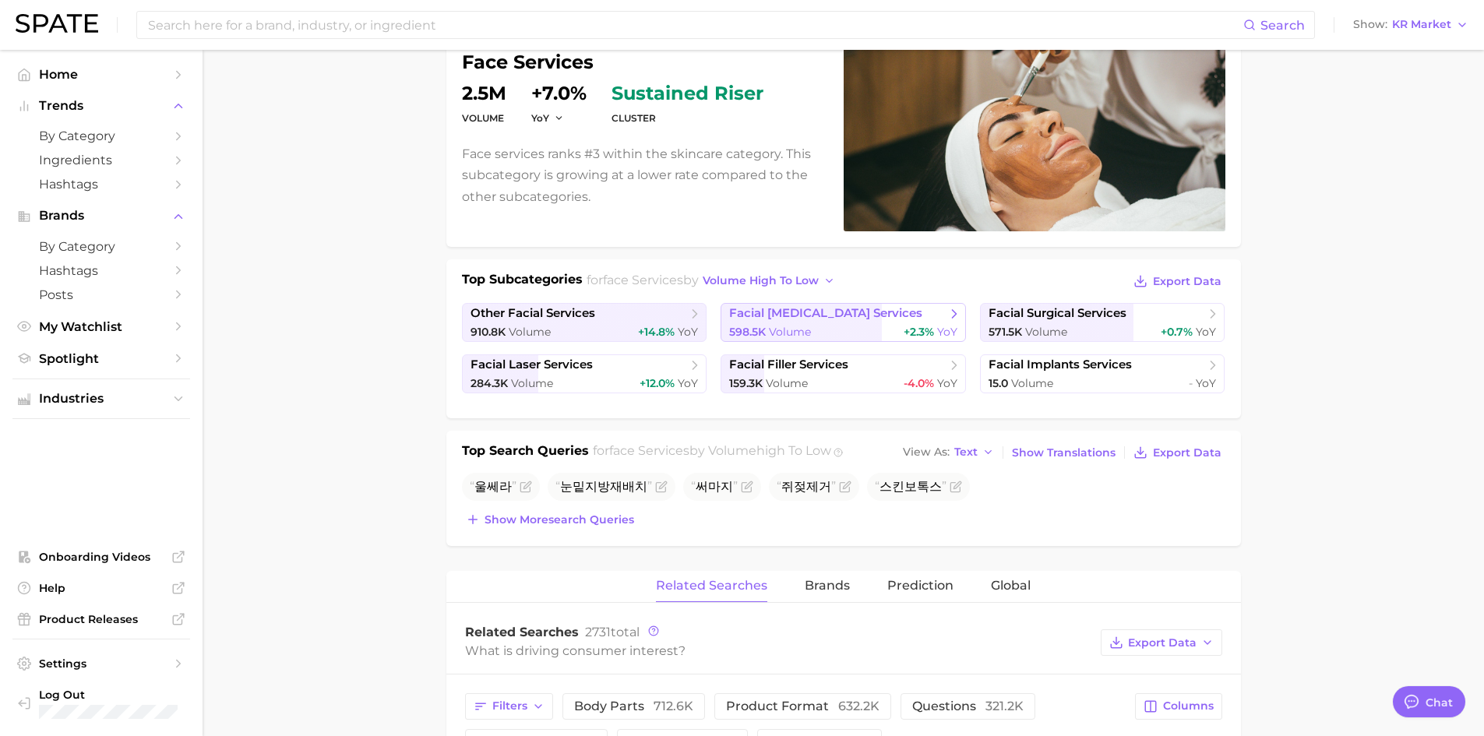
click at [887, 320] on span "facial [MEDICAL_DATA] services" at bounding box center [837, 314] width 217 height 16
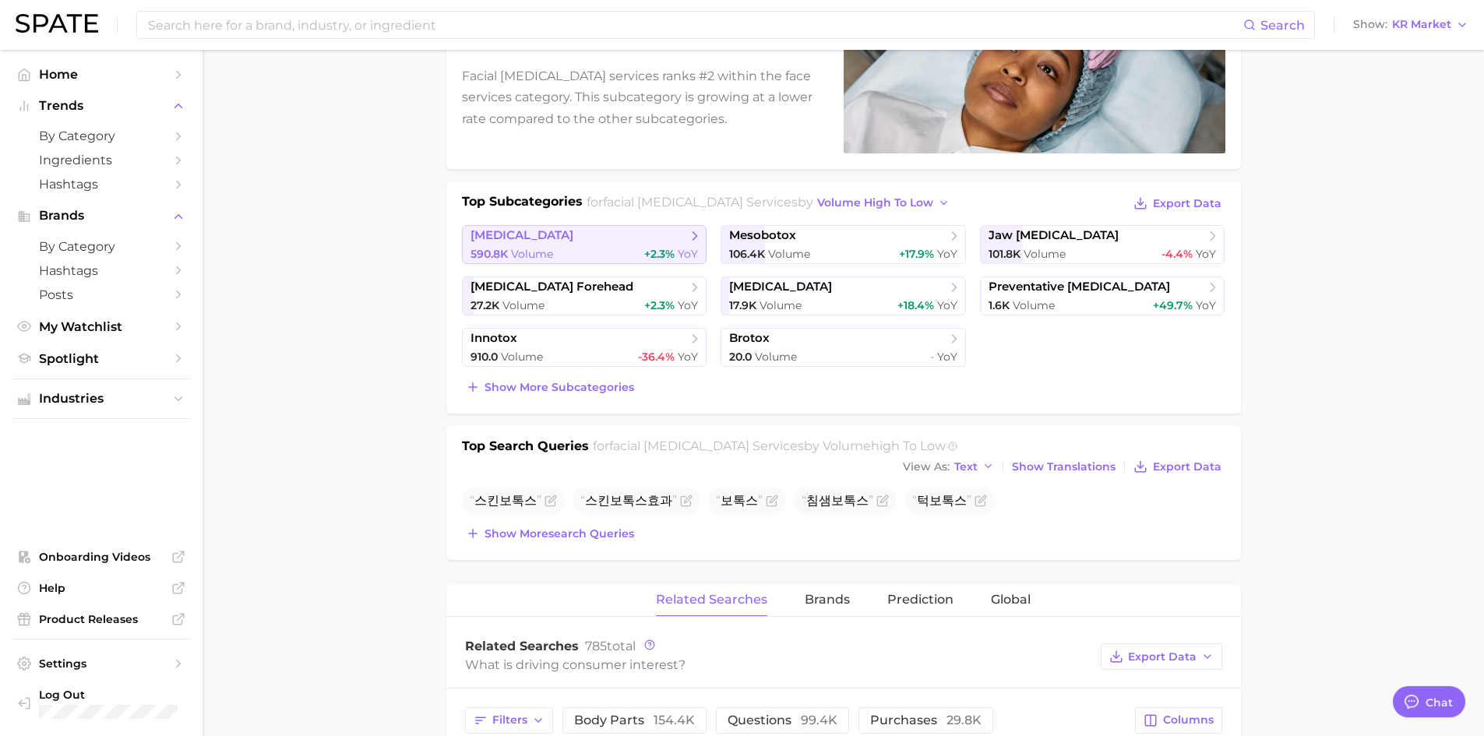
scroll to position [390, 0]
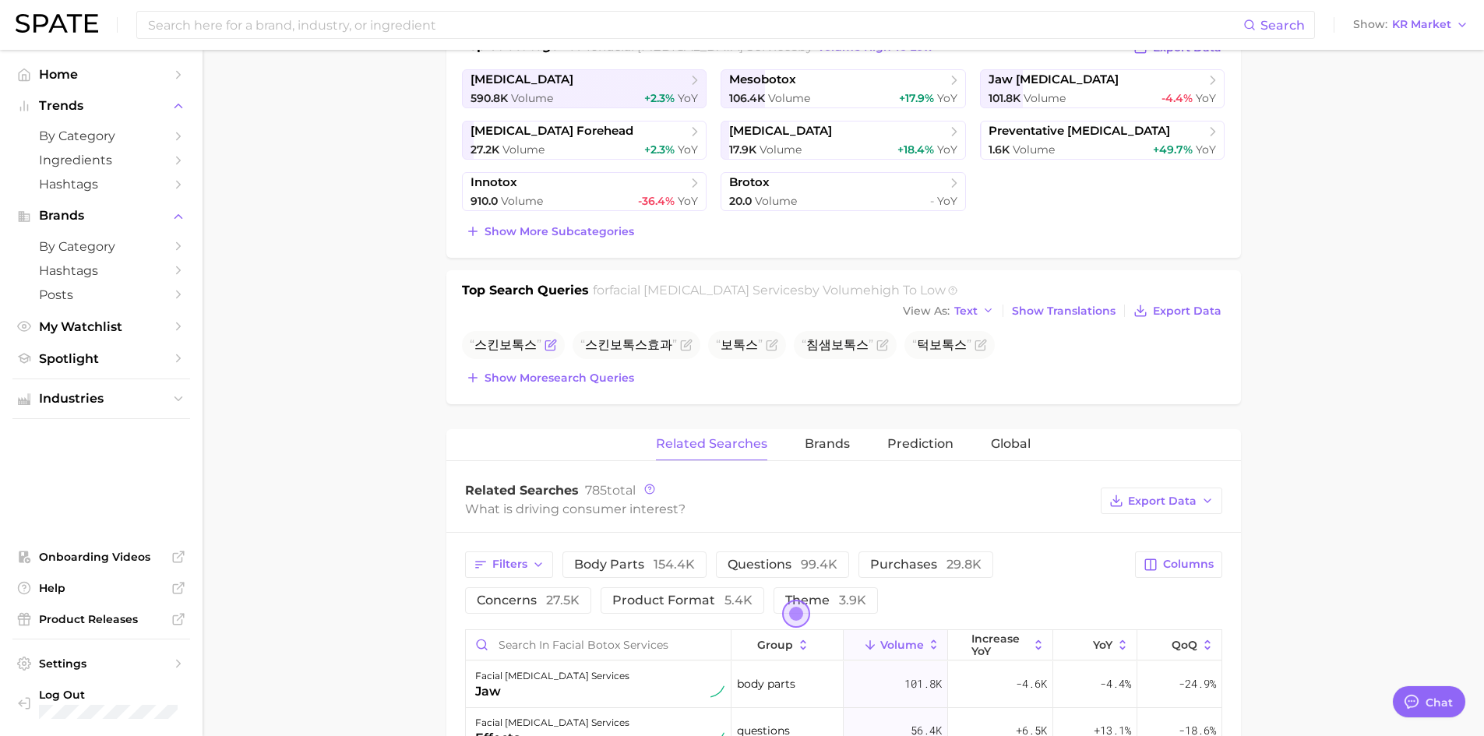
click at [519, 345] on span "스킨보톡스" at bounding box center [506, 344] width 72 height 15
click at [545, 345] on icon "Flag as miscategorized or irrelevant" at bounding box center [551, 345] width 12 height 12
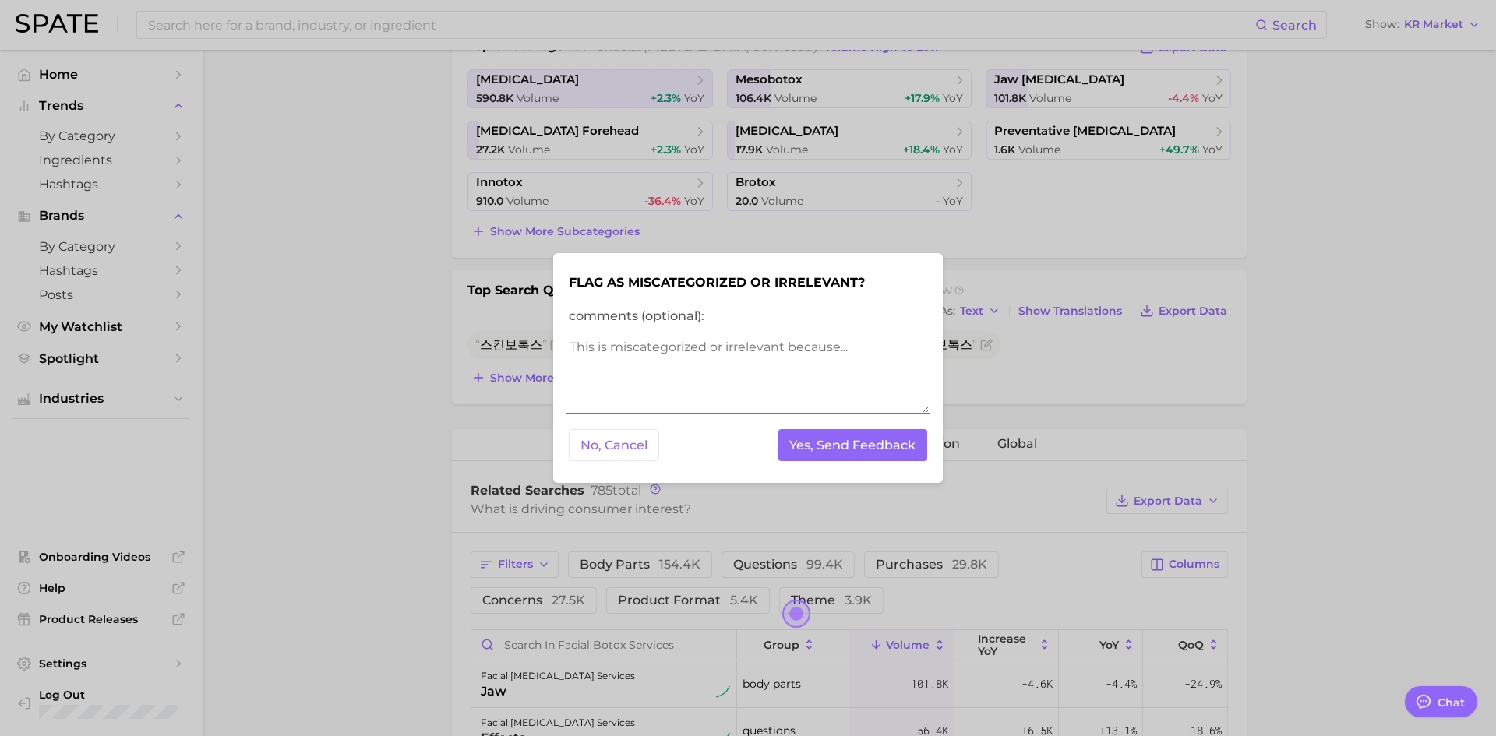
click at [444, 422] on div at bounding box center [748, 368] width 1496 height 736
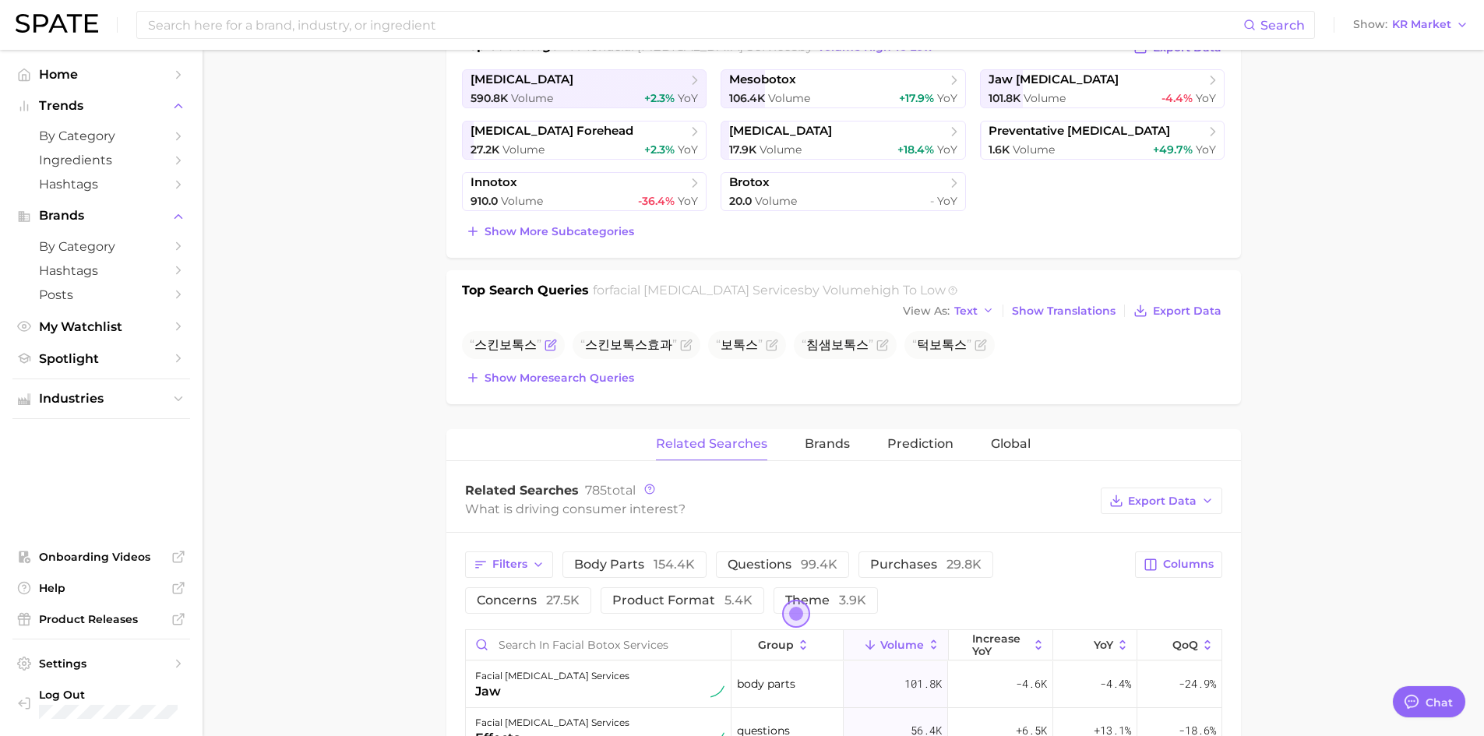
click at [485, 344] on span "스킨보톡스" at bounding box center [506, 344] width 72 height 15
click at [494, 347] on span "스킨보톡스" at bounding box center [506, 344] width 72 height 15
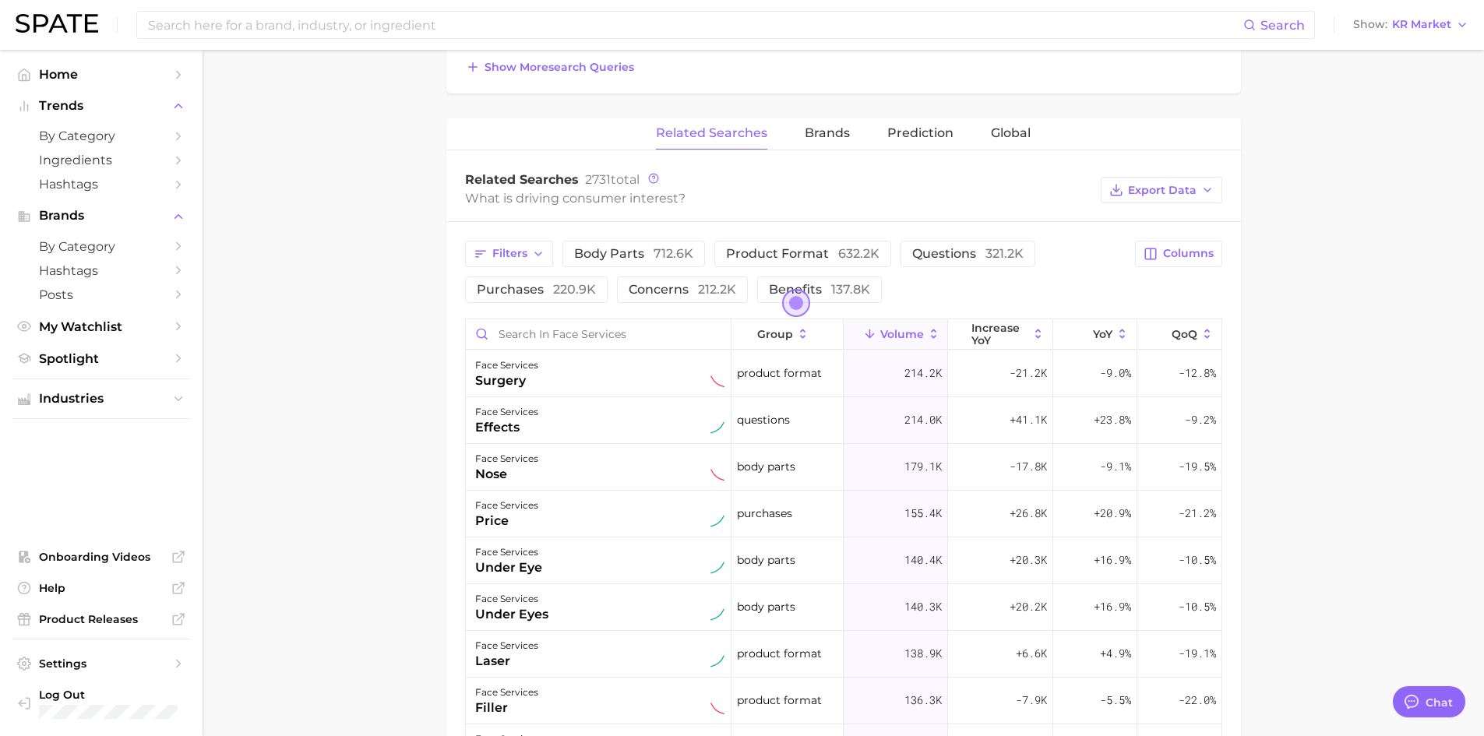
scroll to position [623, 0]
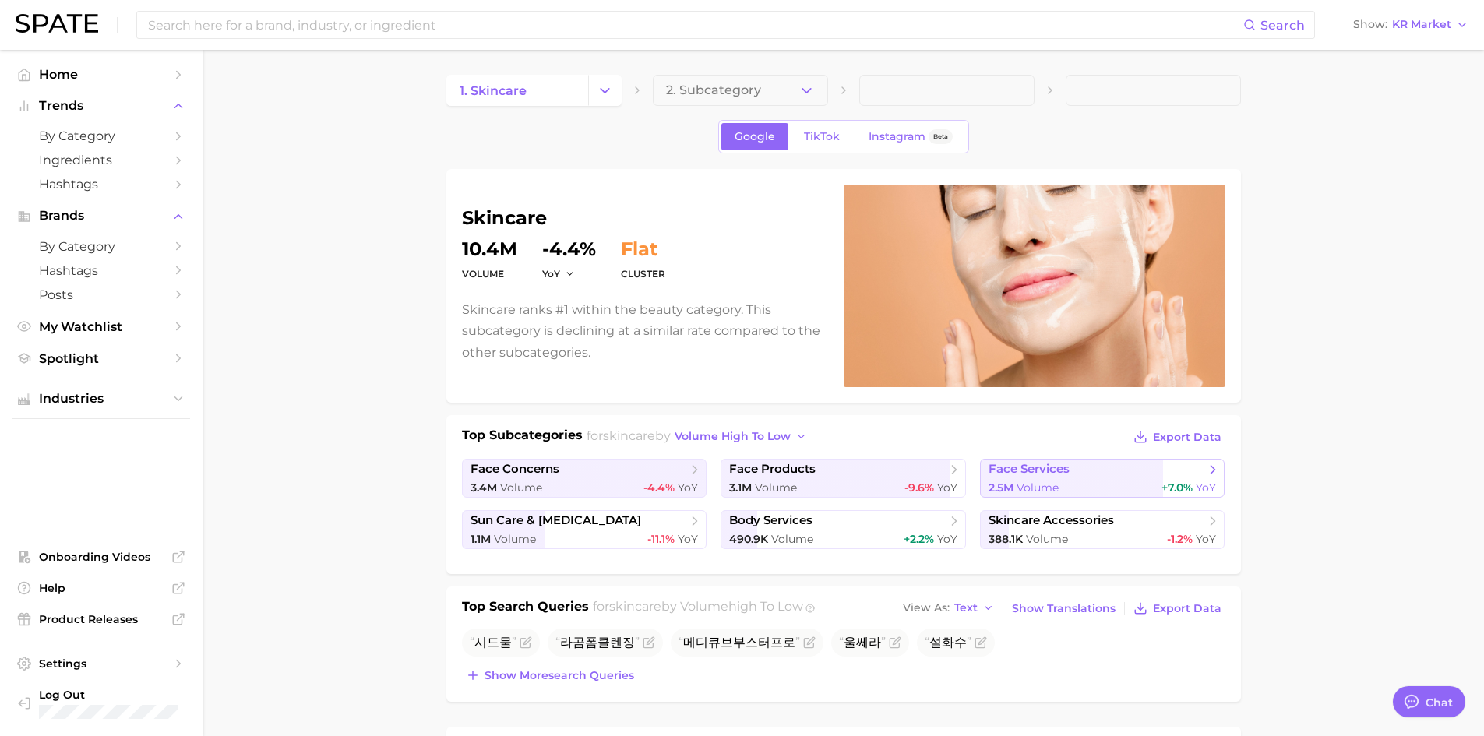
click at [1095, 471] on span "face services" at bounding box center [1097, 470] width 217 height 16
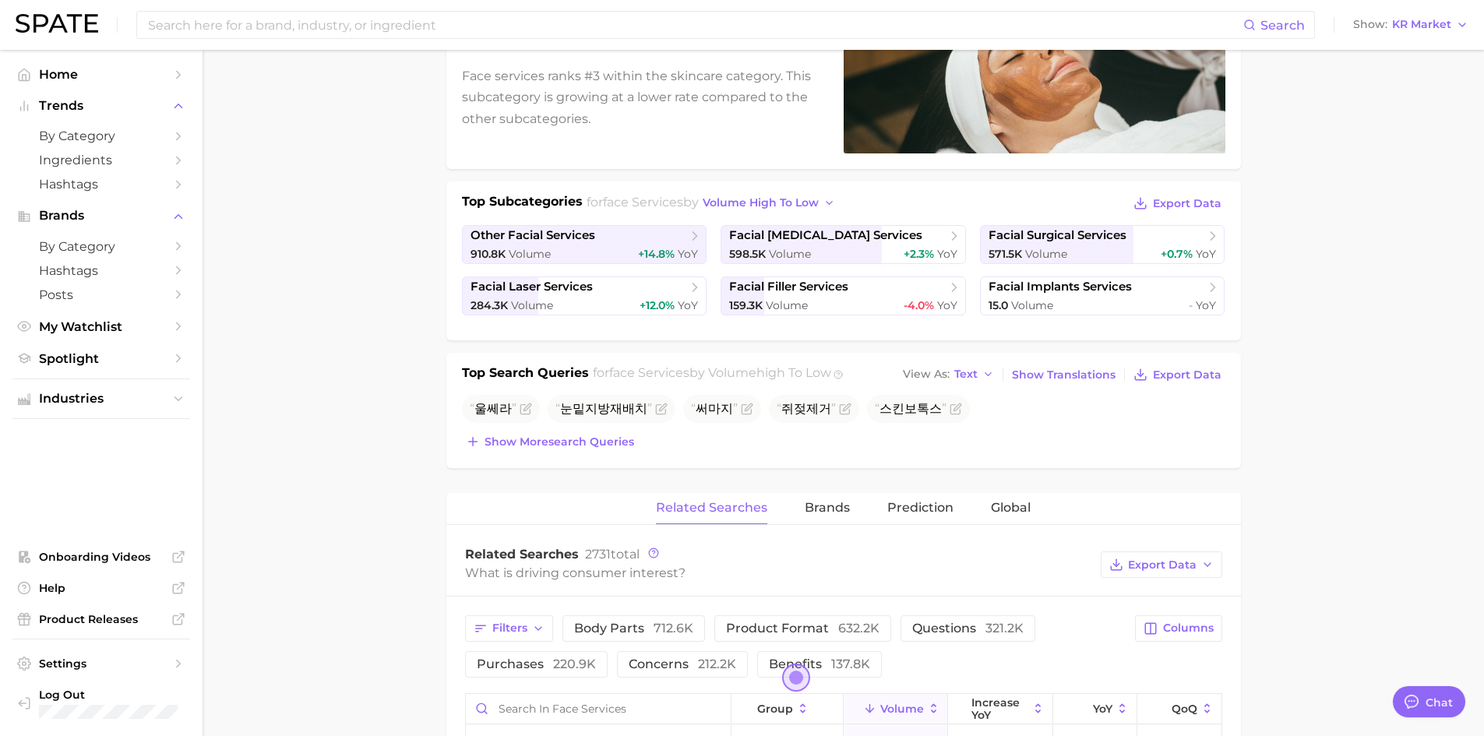
scroll to position [623, 0]
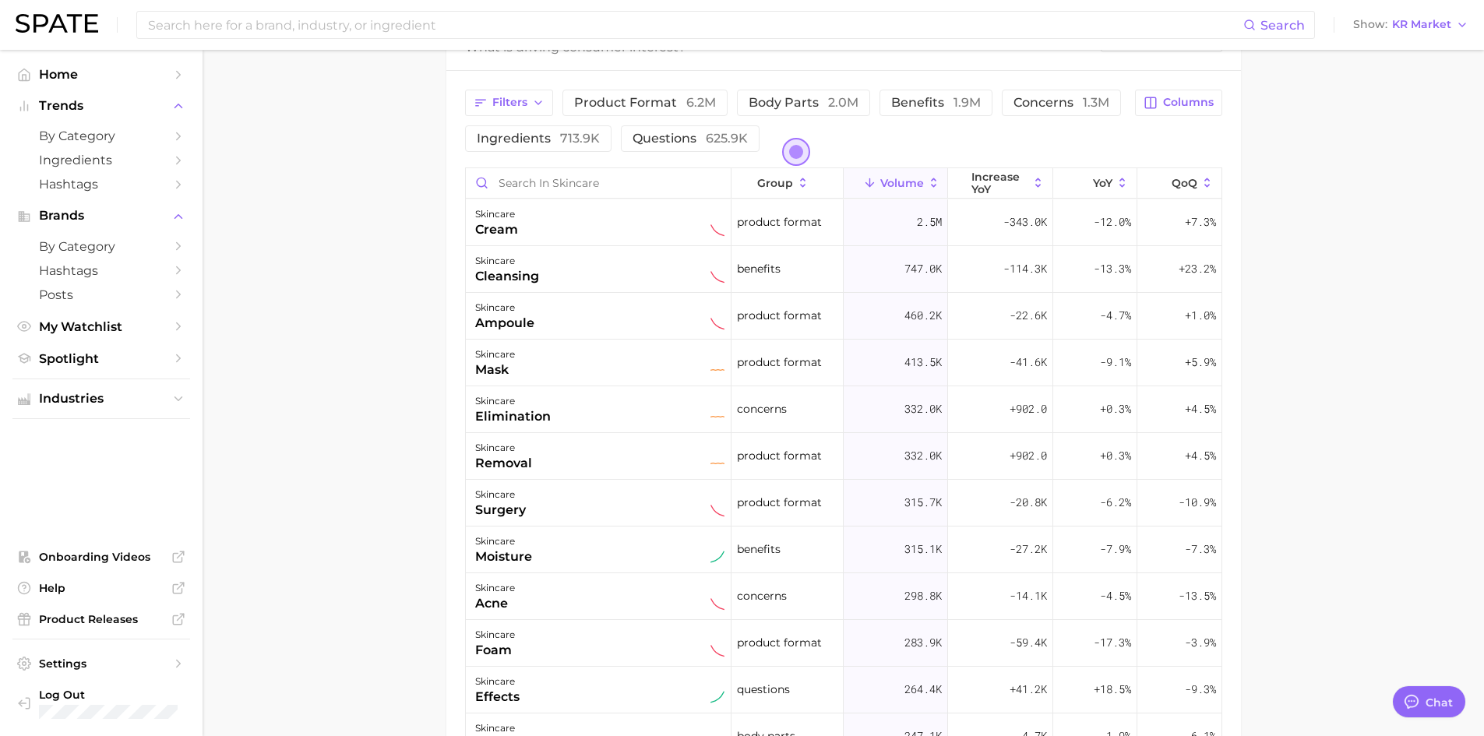
scroll to position [779, 0]
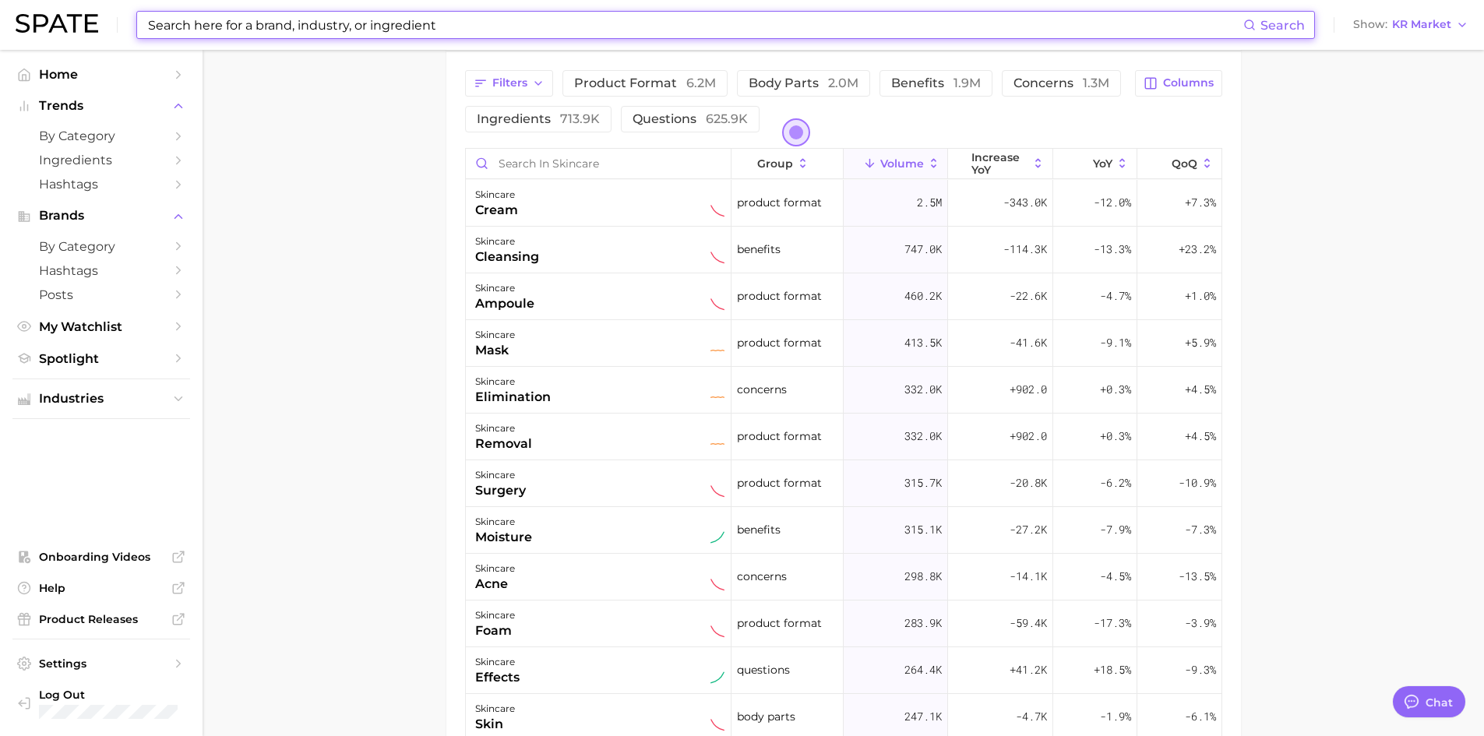
click at [482, 24] on input at bounding box center [694, 25] width 1097 height 26
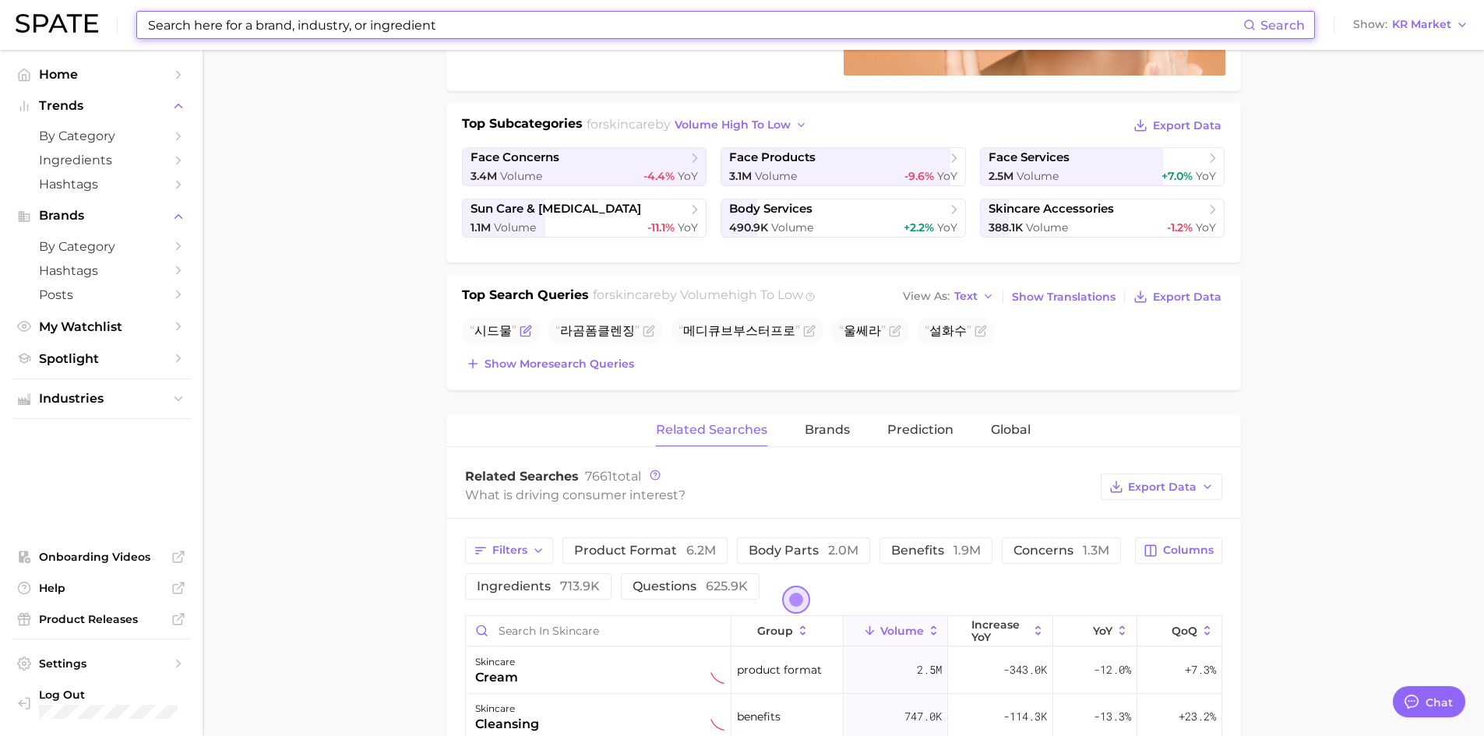
scroll to position [0, 0]
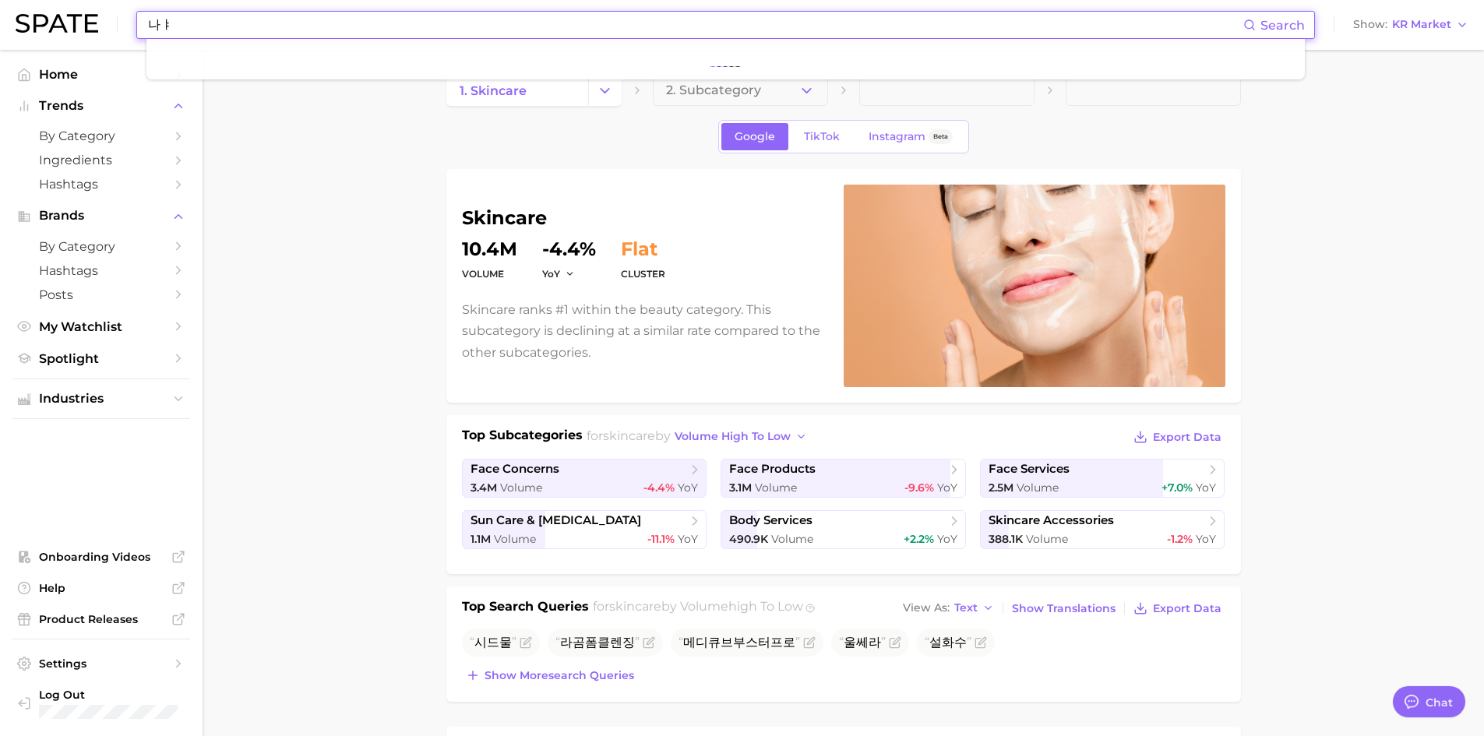
type input "나"
type input "s"
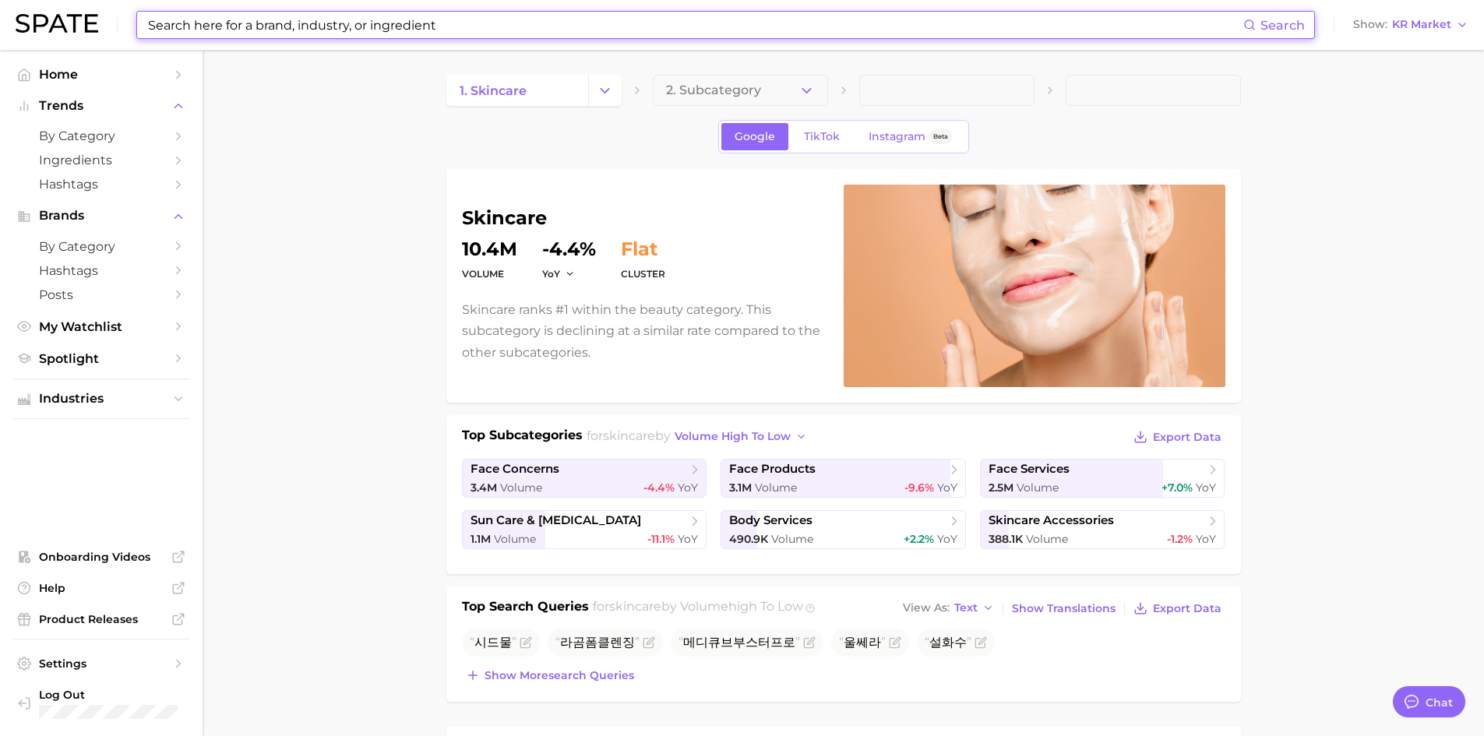
type input "ㅅ"
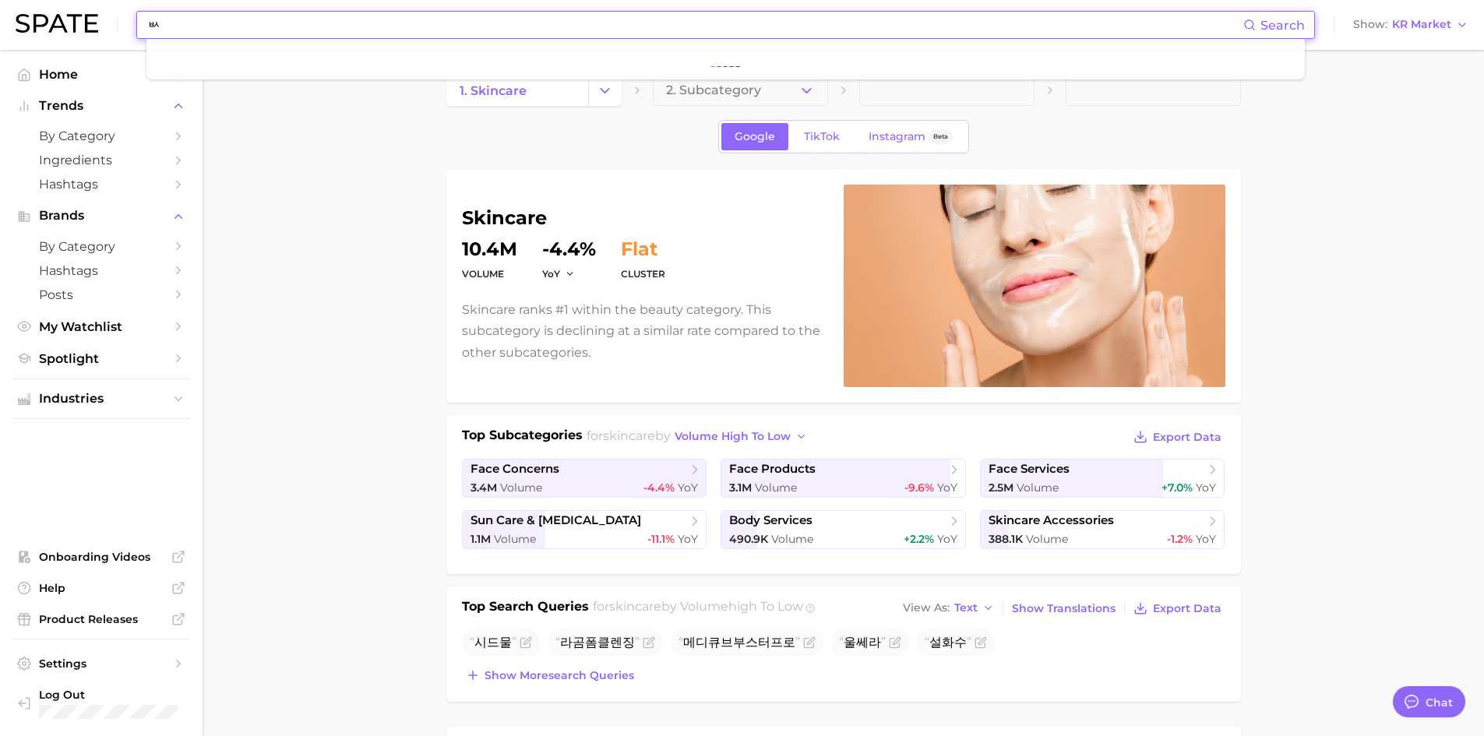
type input "ㅂ"
drag, startPoint x: 199, startPoint y: 22, endPoint x: 175, endPoint y: 49, distance: 36.4
click at [136, 26] on div "부스터프로 Search No results for " 부스터프로 " Suggest" at bounding box center [725, 25] width 1179 height 28
click at [737, 640] on span "메디큐브부스터프로" at bounding box center [740, 642] width 122 height 15
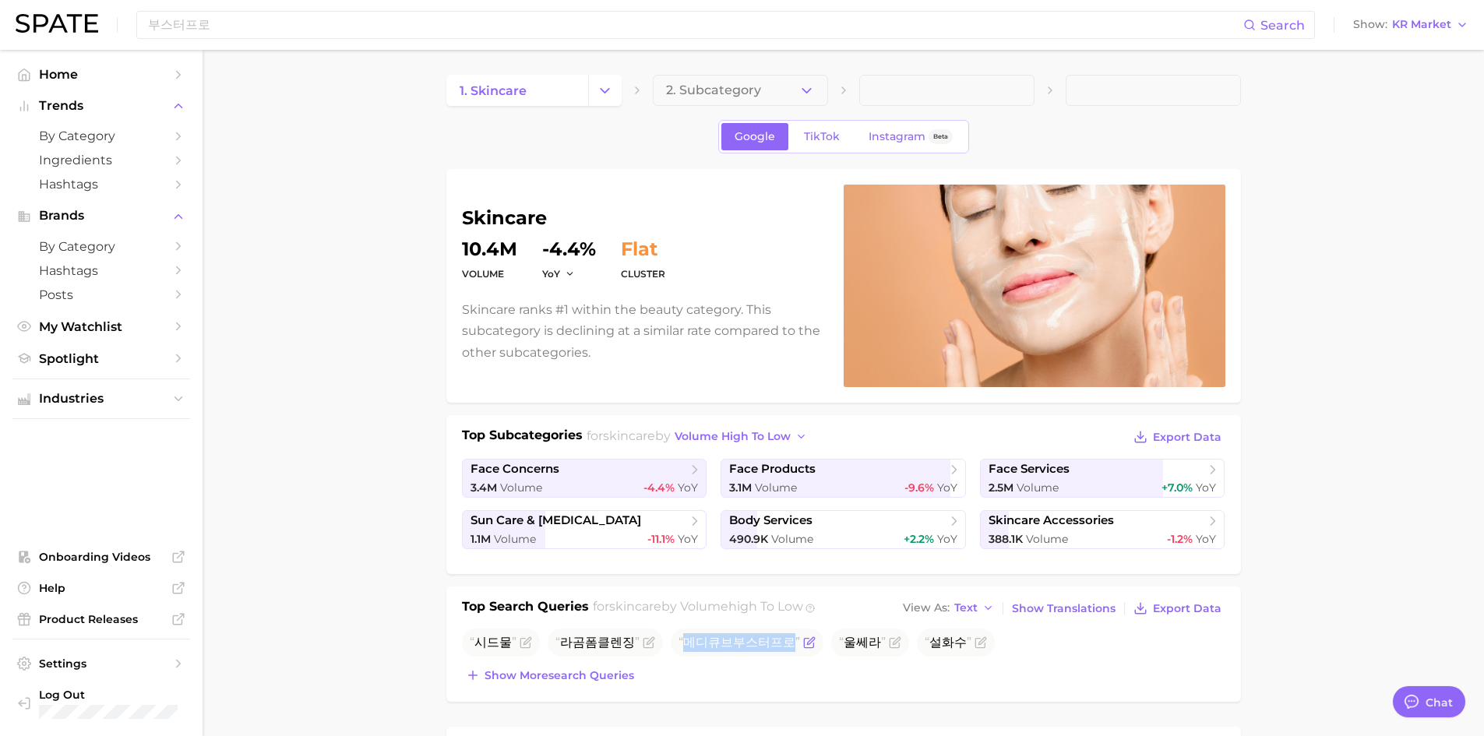
click at [737, 640] on span "메디큐브부스터프로" at bounding box center [740, 642] width 122 height 15
click at [231, 17] on input "부스터프로" at bounding box center [694, 25] width 1097 height 26
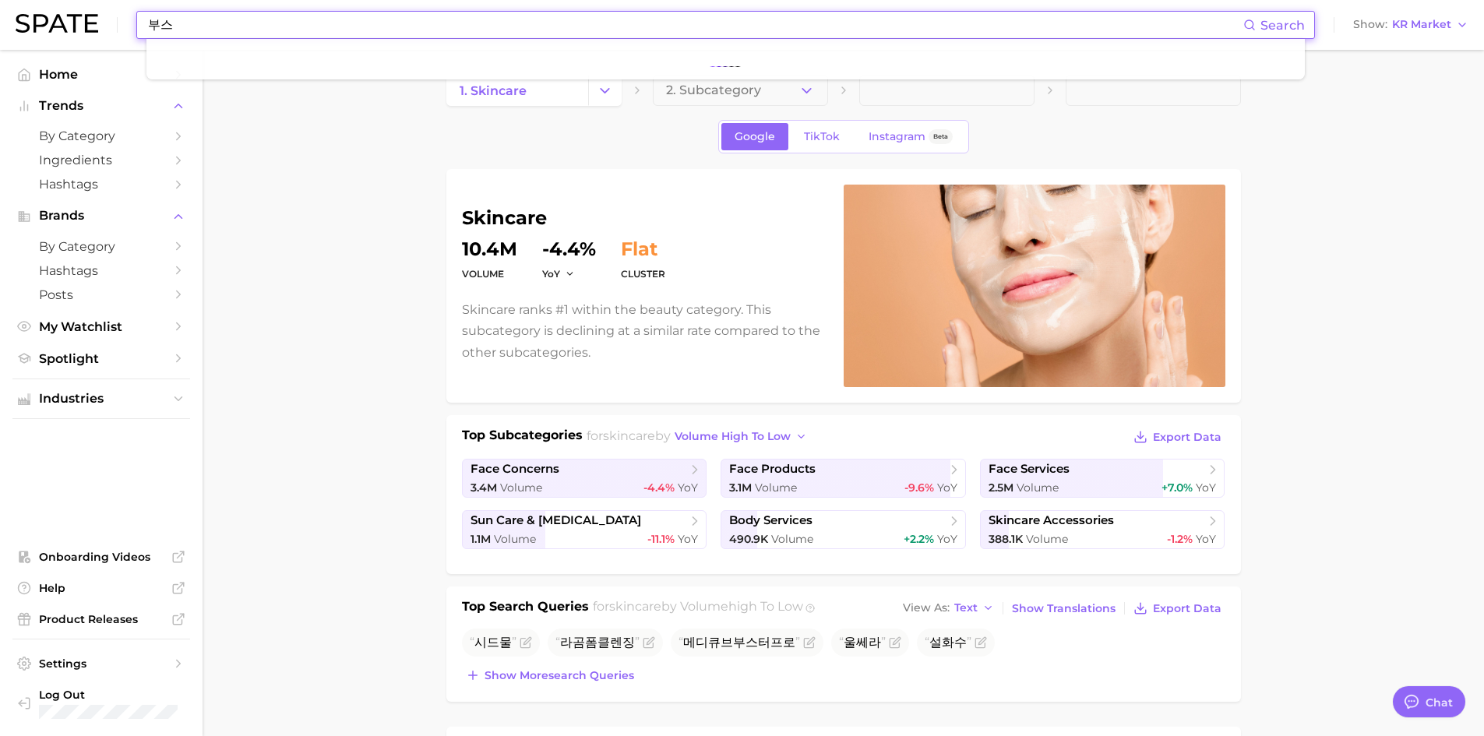
type input "부"
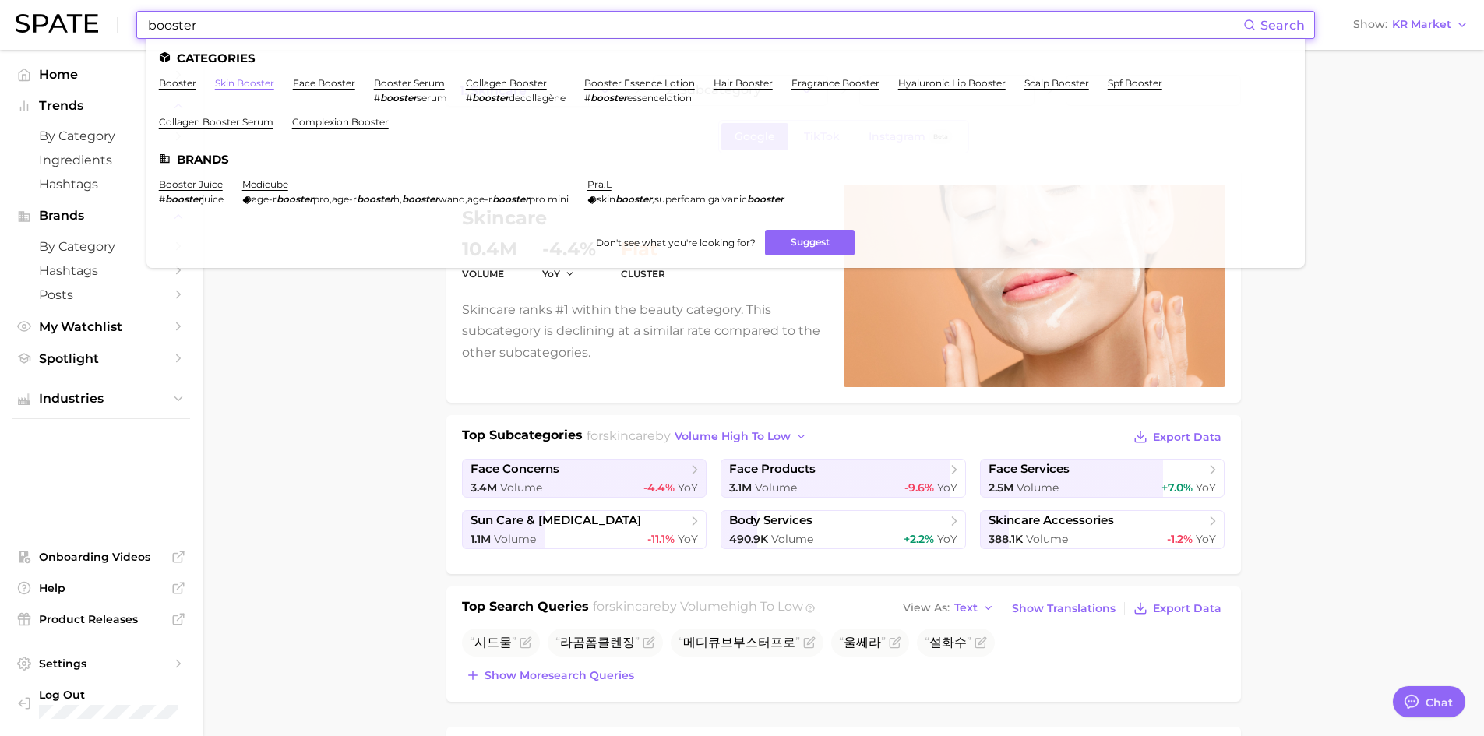
type input "booster"
click at [234, 83] on link "skin booster" at bounding box center [244, 83] width 59 height 12
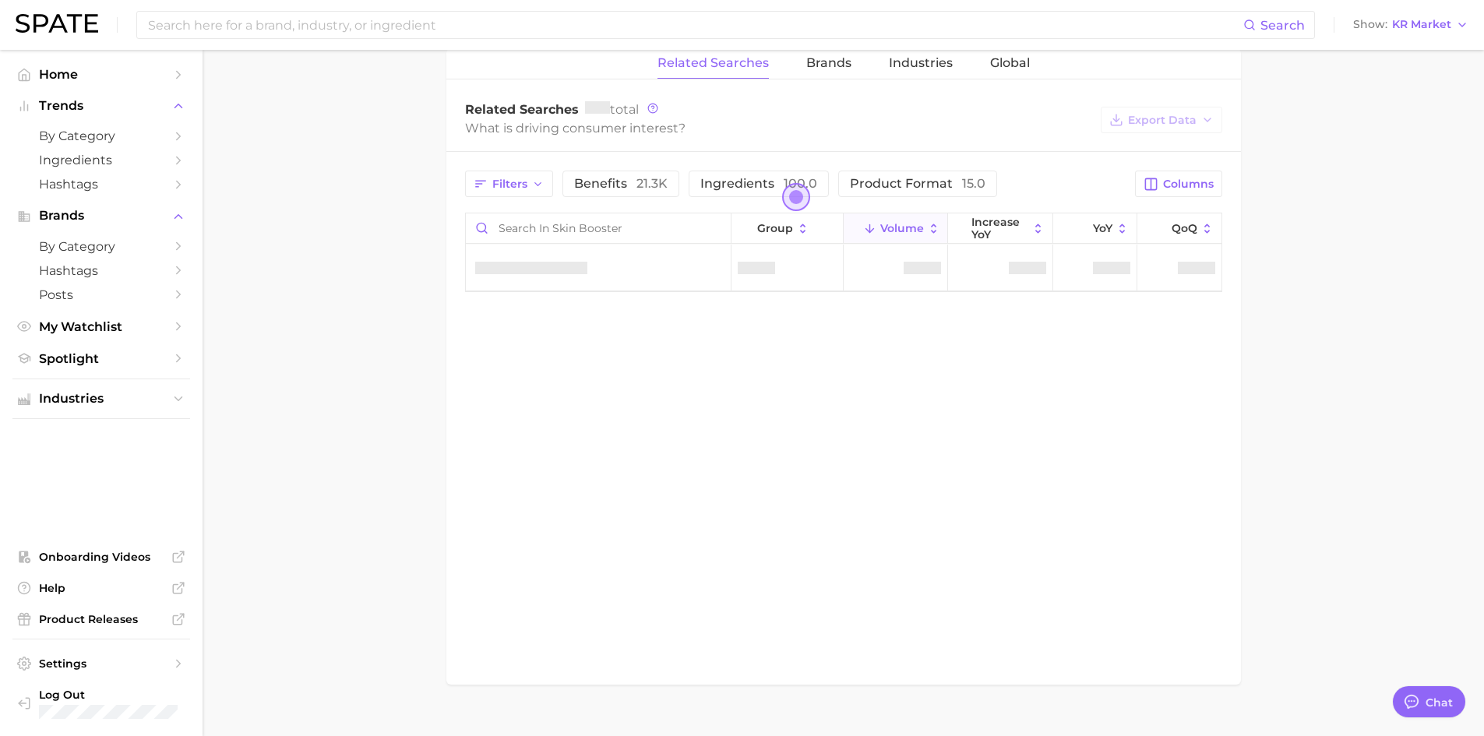
scroll to position [766, 0]
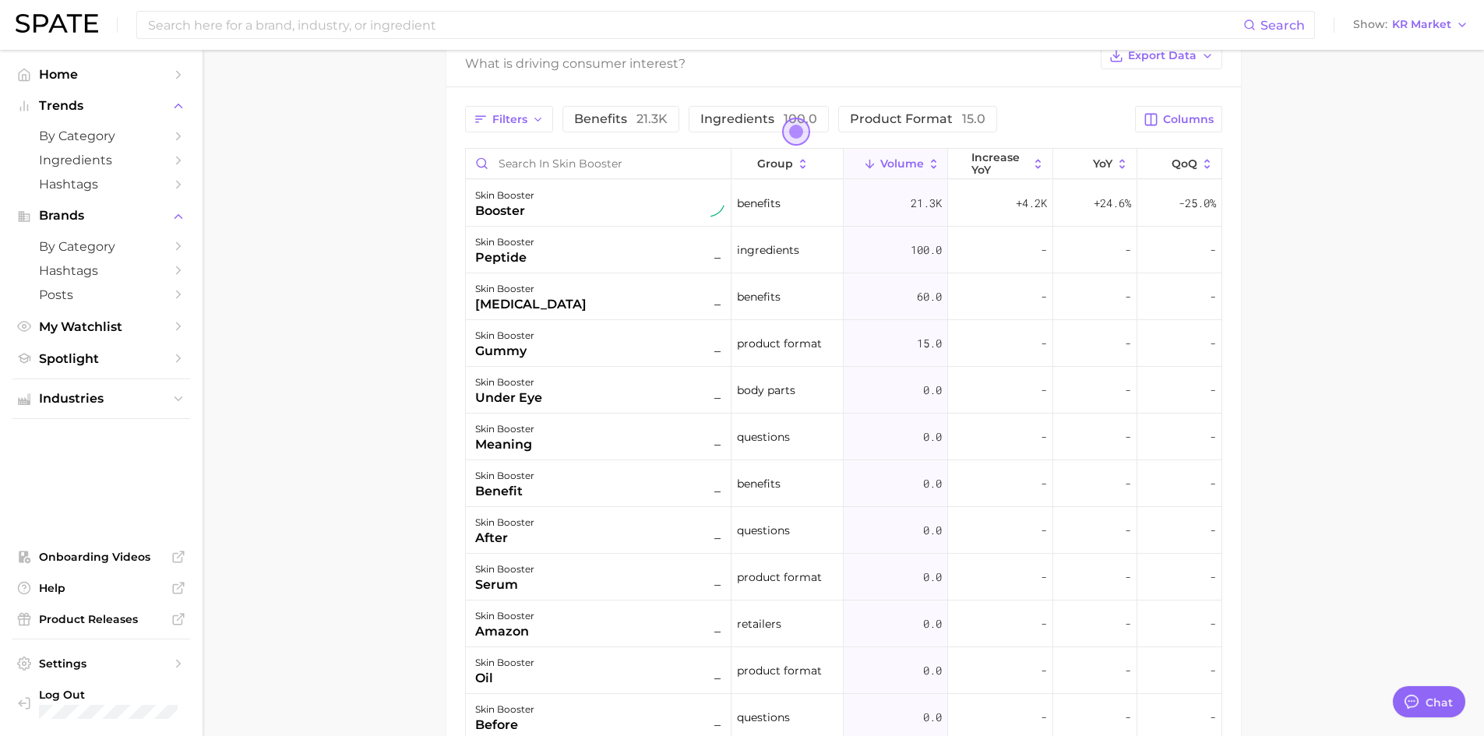
scroll to position [805, 0]
click at [324, 218] on main "Google TikTok Instagram Beta skin booster Add to Watchlist Export Data Skin boo…" at bounding box center [844, 112] width 1282 height 1734
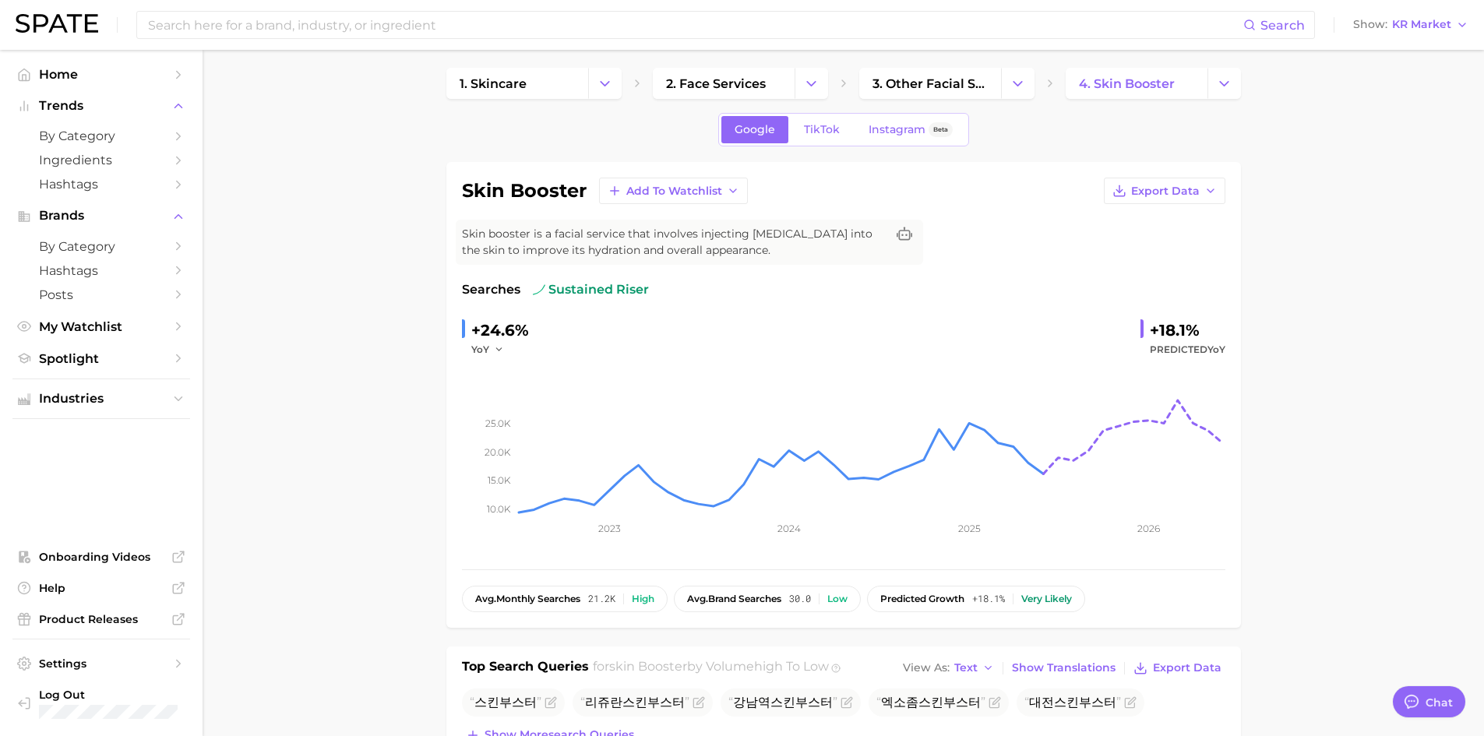
scroll to position [0, 0]
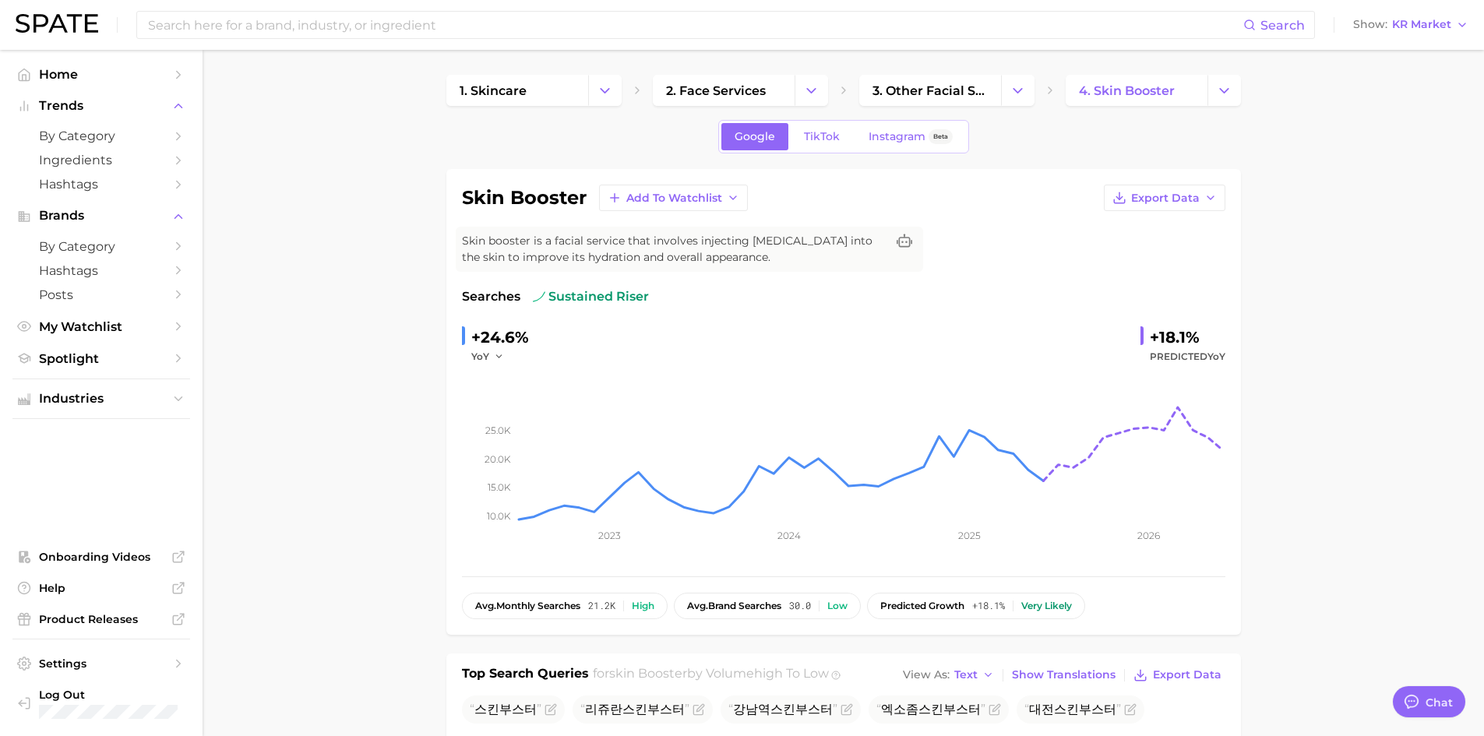
drag, startPoint x: 620, startPoint y: 245, endPoint x: 812, endPoint y: 256, distance: 191.9
click at [812, 256] on span "Skin booster is a facial service that involves injecting [MEDICAL_DATA] into th…" at bounding box center [674, 249] width 424 height 33
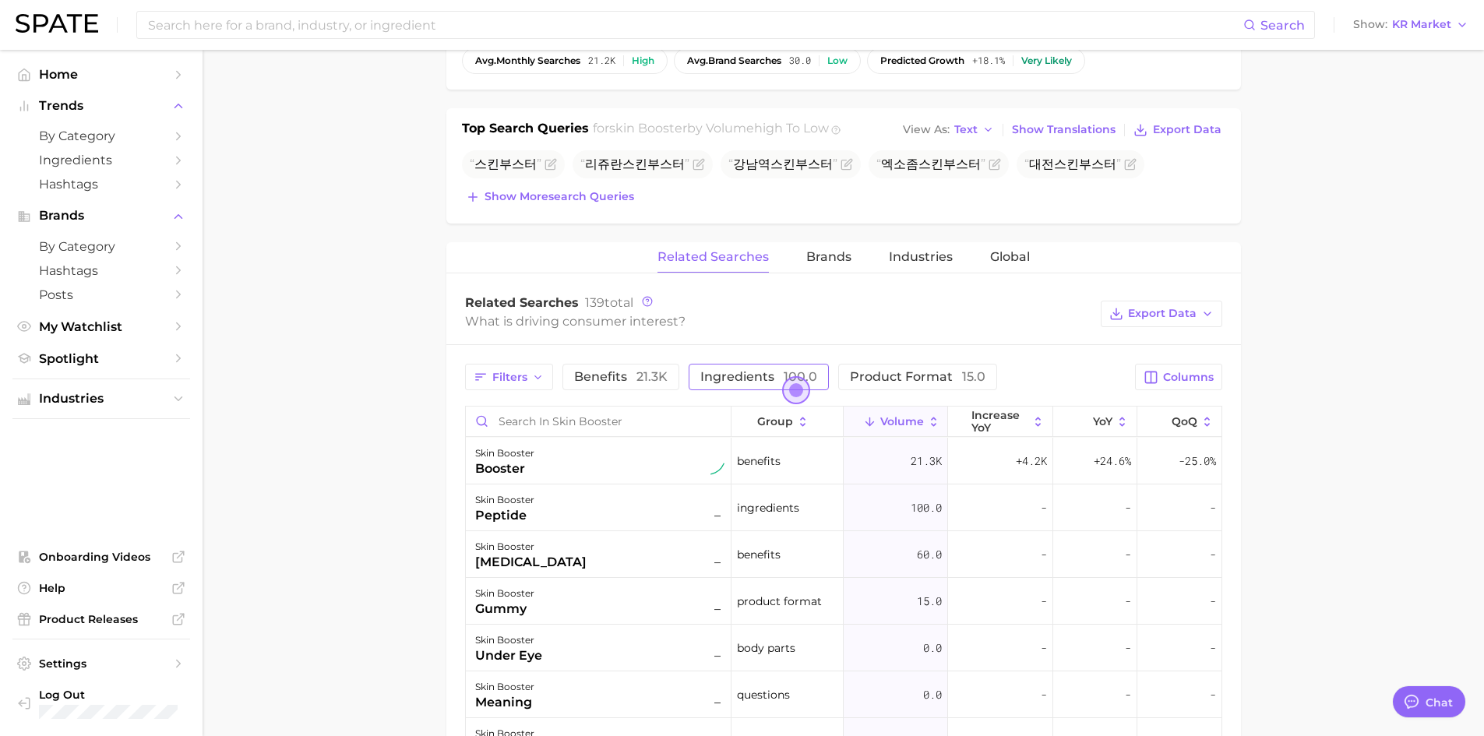
click at [740, 372] on span "ingredients 100.0" at bounding box center [758, 376] width 117 height 15
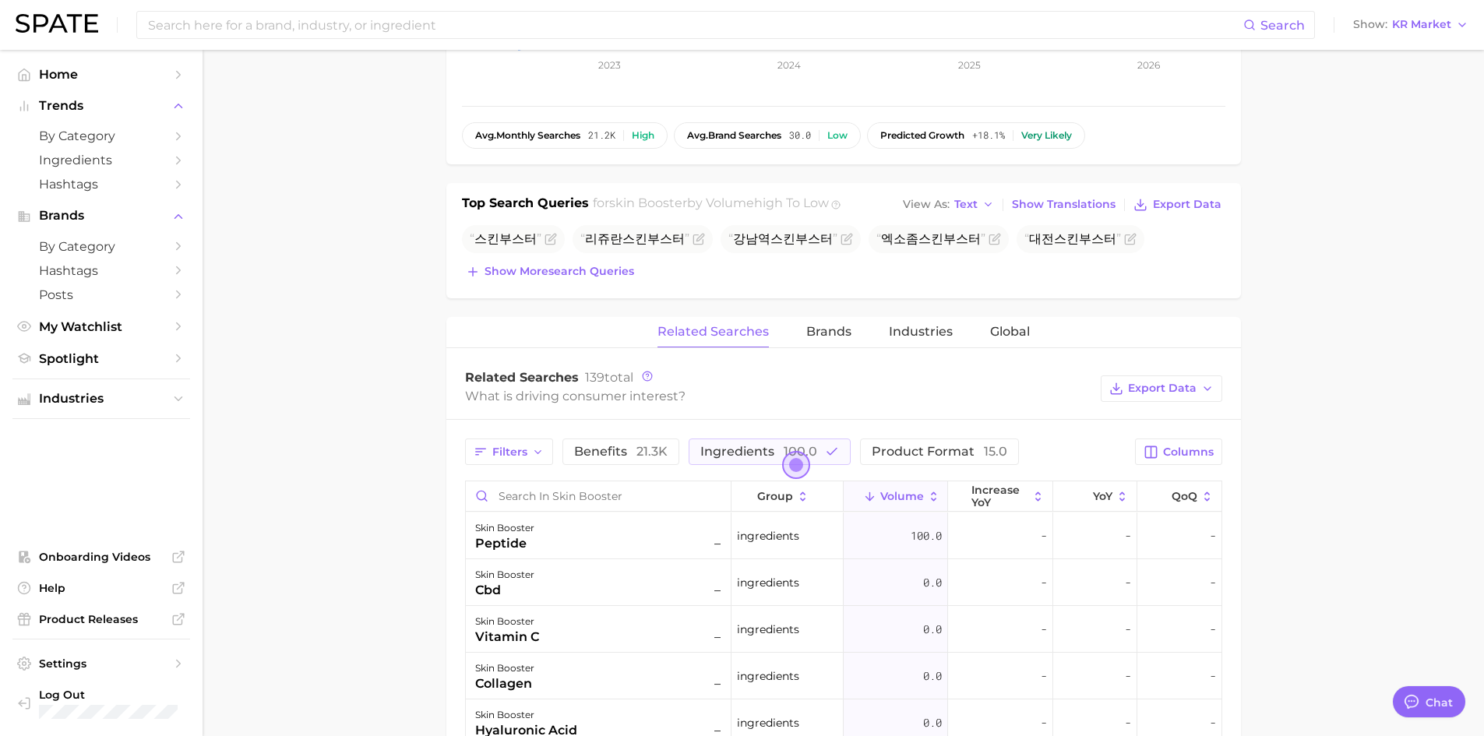
scroll to position [467, 0]
type textarea "x"
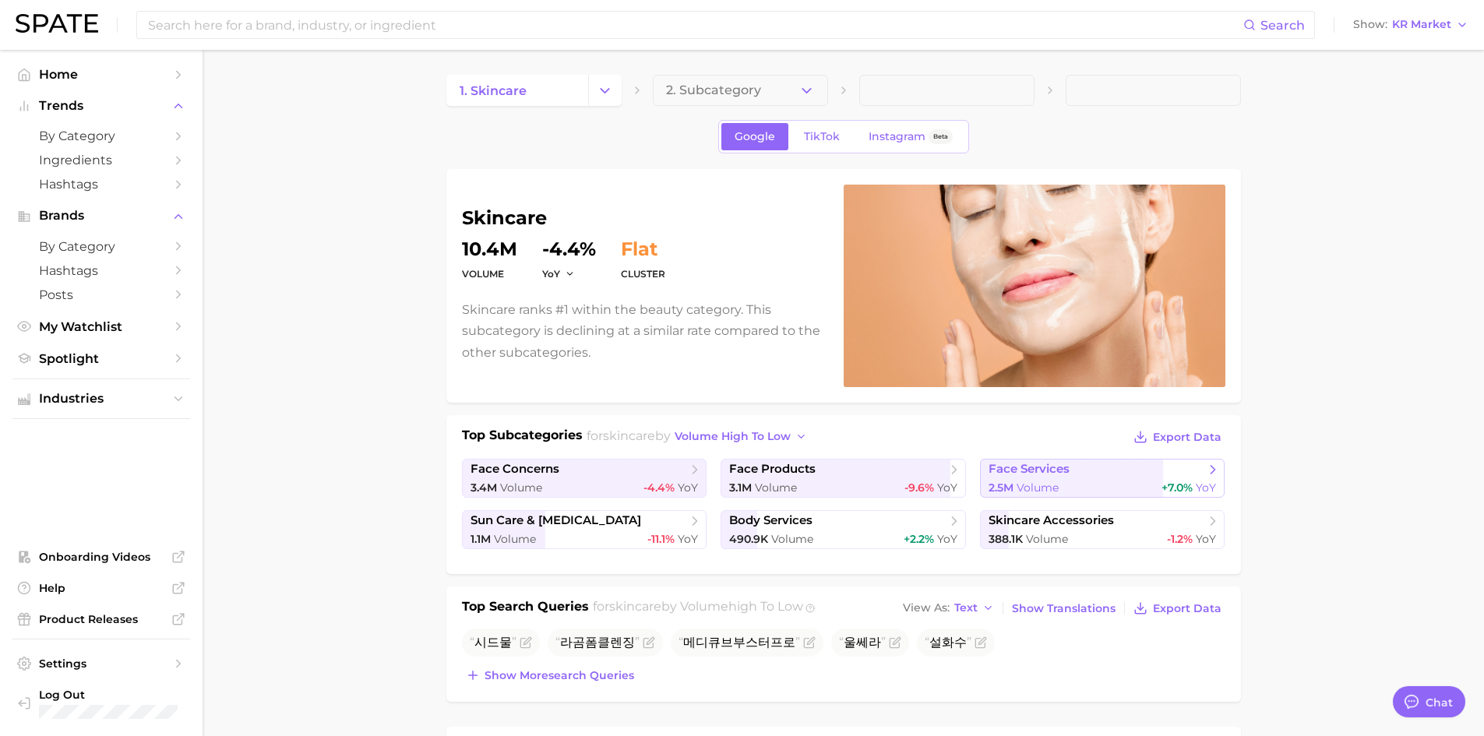
click at [1134, 492] on div "2.5m Volume +7.0% YoY" at bounding box center [1103, 488] width 228 height 15
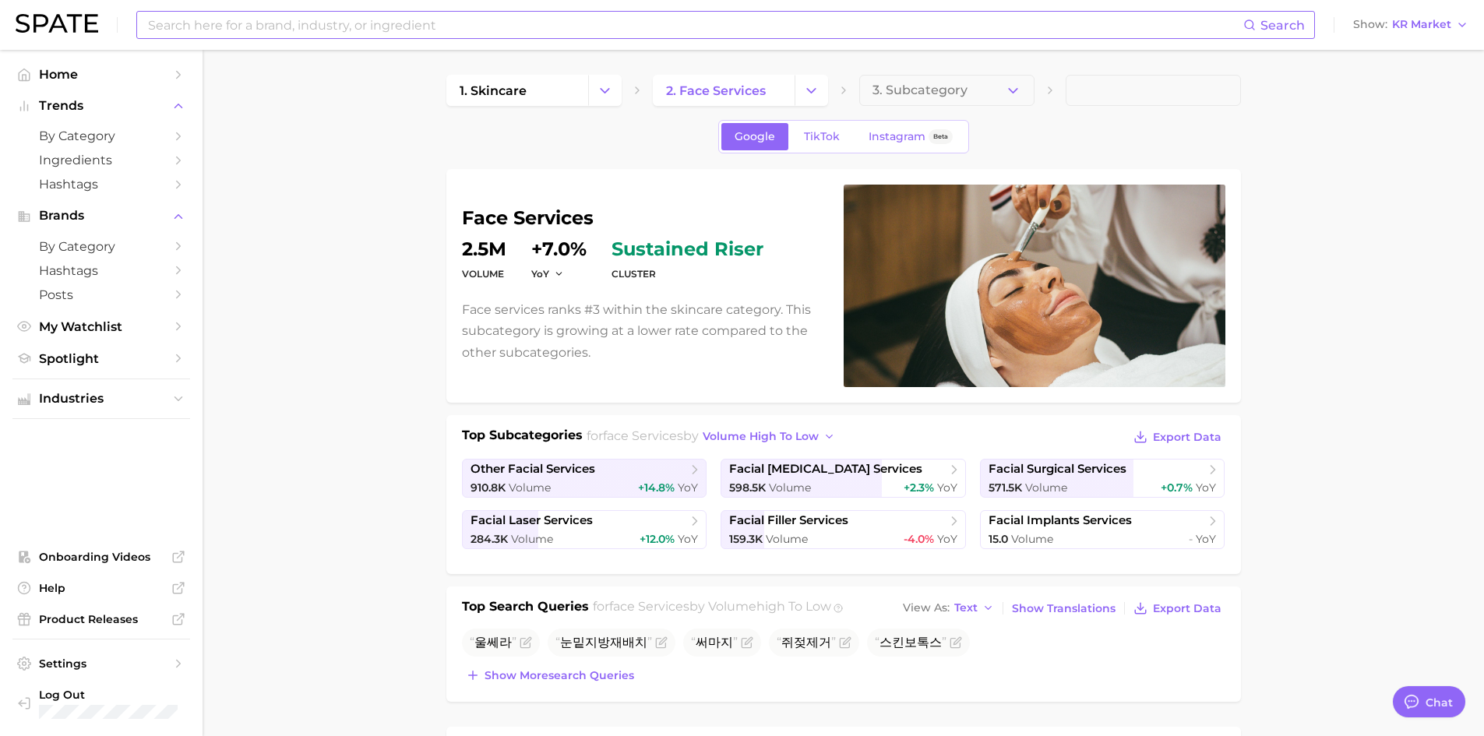
click at [423, 28] on input at bounding box center [694, 25] width 1097 height 26
type input "t"
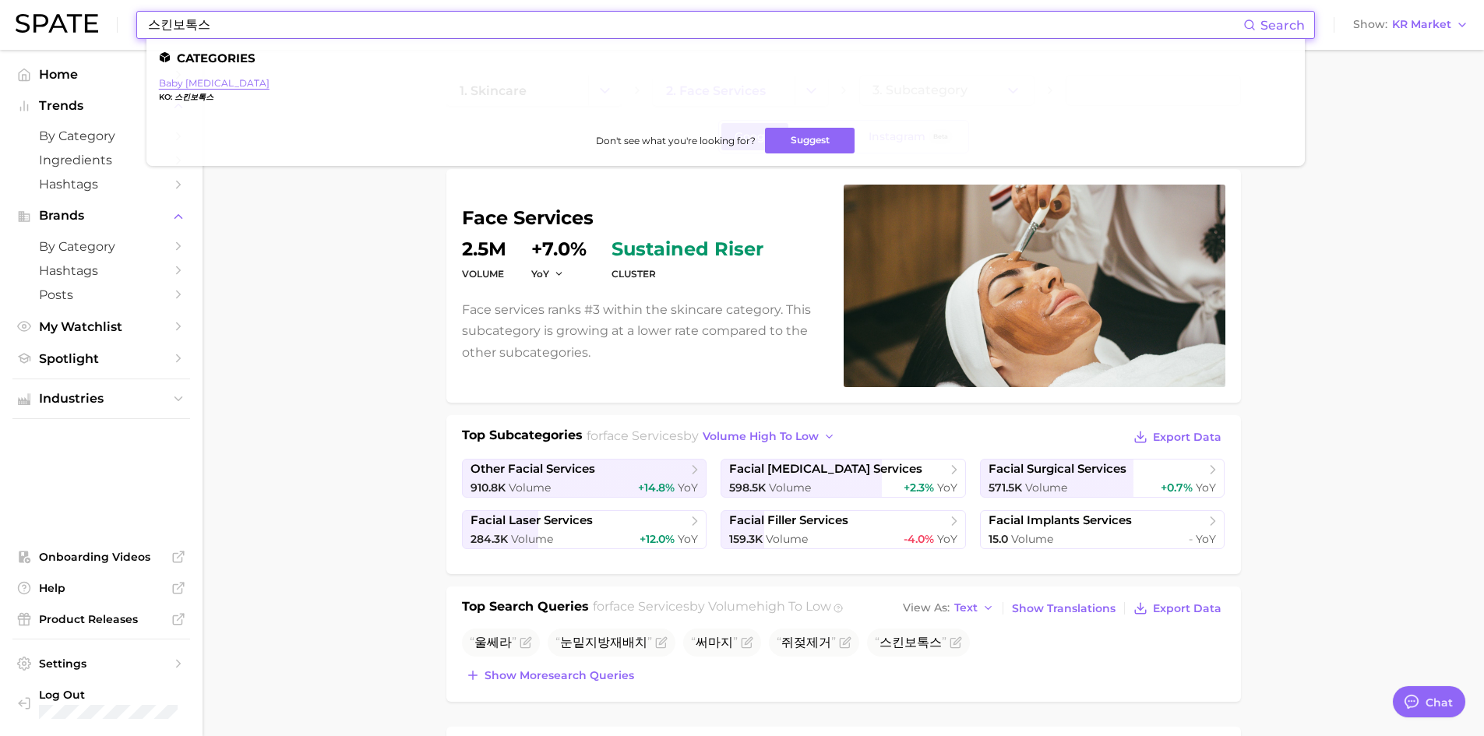
click at [192, 83] on nav "Home Trends by Category Ingredients Hashtags Brands by Category Hashtags Posts …" at bounding box center [101, 393] width 203 height 686
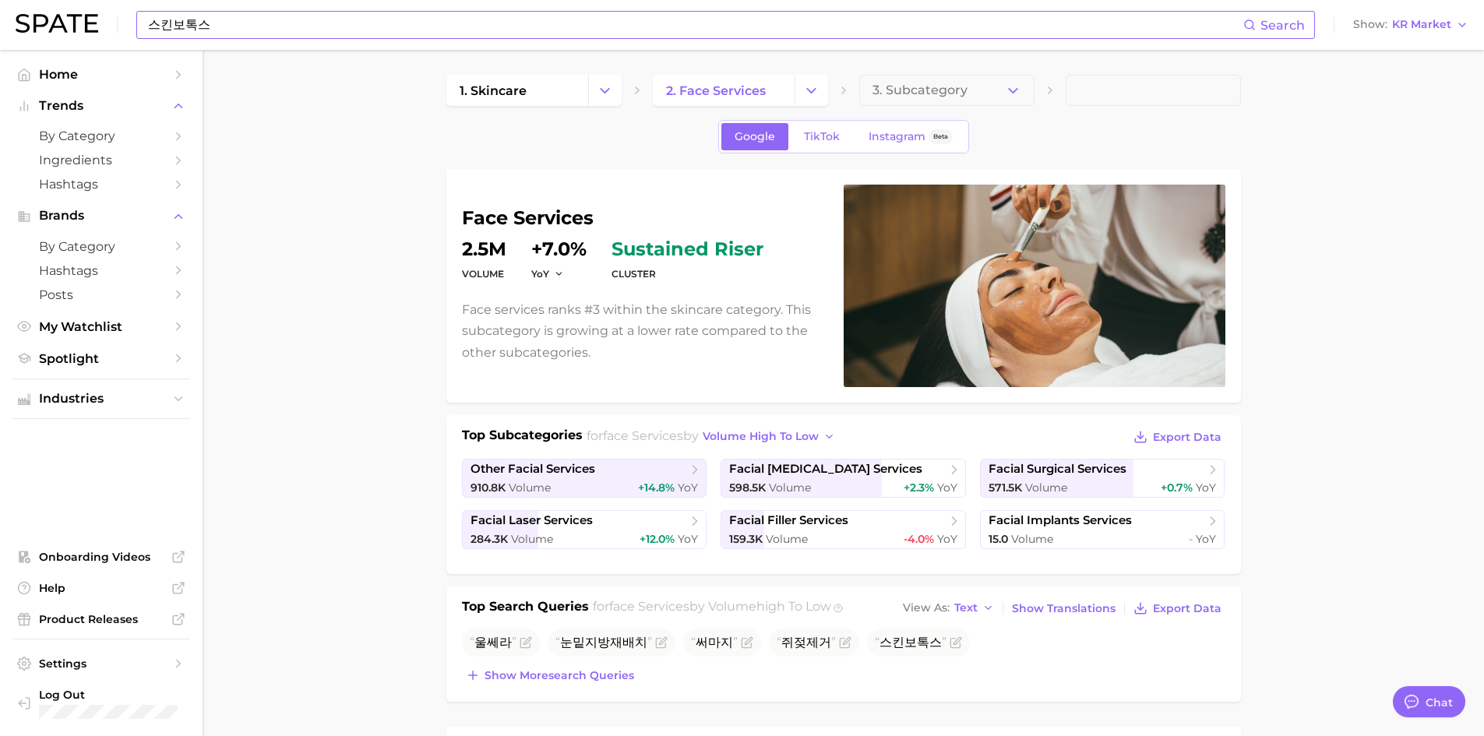
click at [234, 30] on input "스킨보톡스" at bounding box center [694, 25] width 1097 height 26
click at [444, 34] on input "스킨보톡스" at bounding box center [694, 25] width 1097 height 26
drag, startPoint x: 443, startPoint y: 33, endPoint x: 0, endPoint y: 21, distance: 443.5
click at [0, 21] on header "스킨보톡스 Search Show KR Market" at bounding box center [742, 25] width 1484 height 50
click at [1268, 26] on span "Search" at bounding box center [1283, 25] width 44 height 15
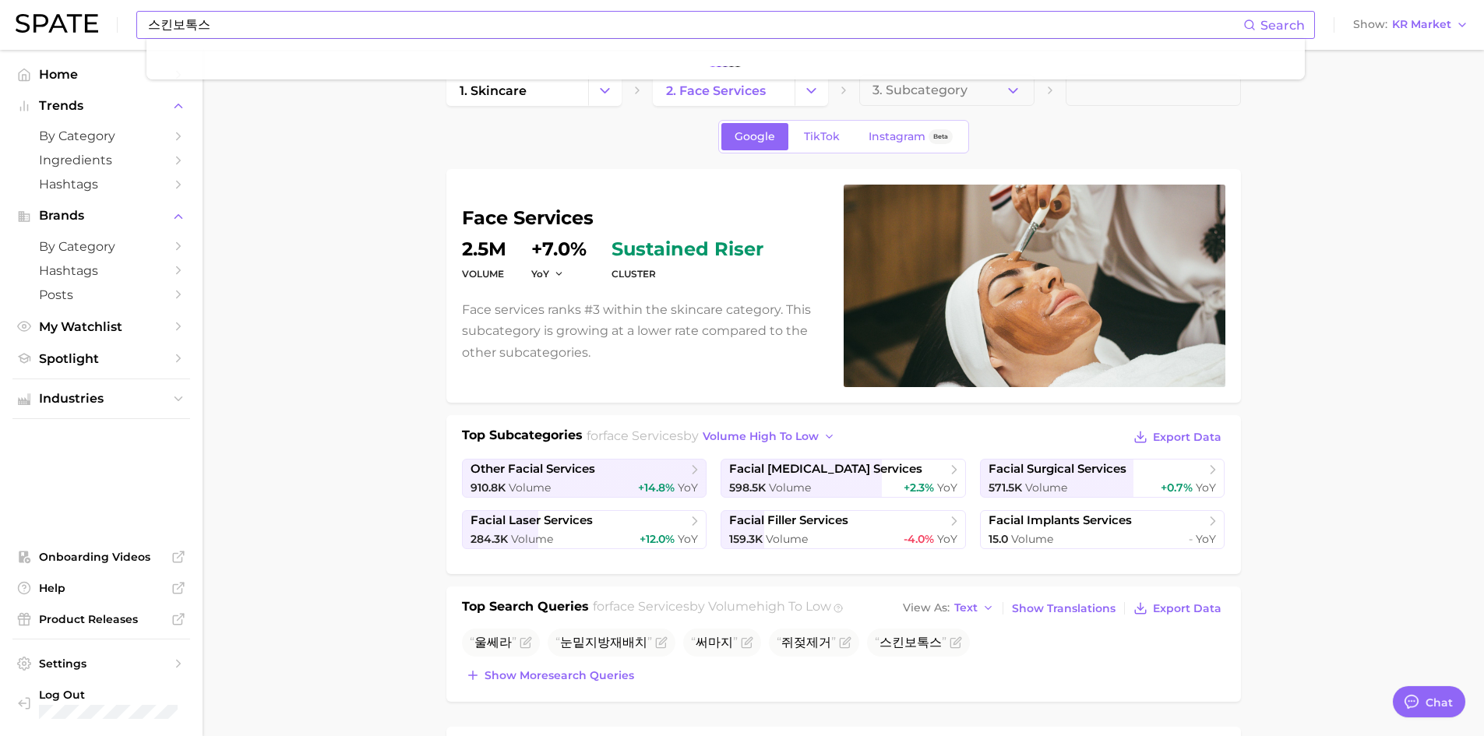
click at [225, 20] on input "스킨보톡스" at bounding box center [694, 25] width 1097 height 26
drag, startPoint x: 81, startPoint y: 42, endPoint x: 31, endPoint y: 46, distance: 50.0
click at [36, 46] on div "스킨보톡스 Search Show KR Market" at bounding box center [742, 25] width 1453 height 50
click at [956, 82] on button "3. Subcategory" at bounding box center [946, 90] width 175 height 31
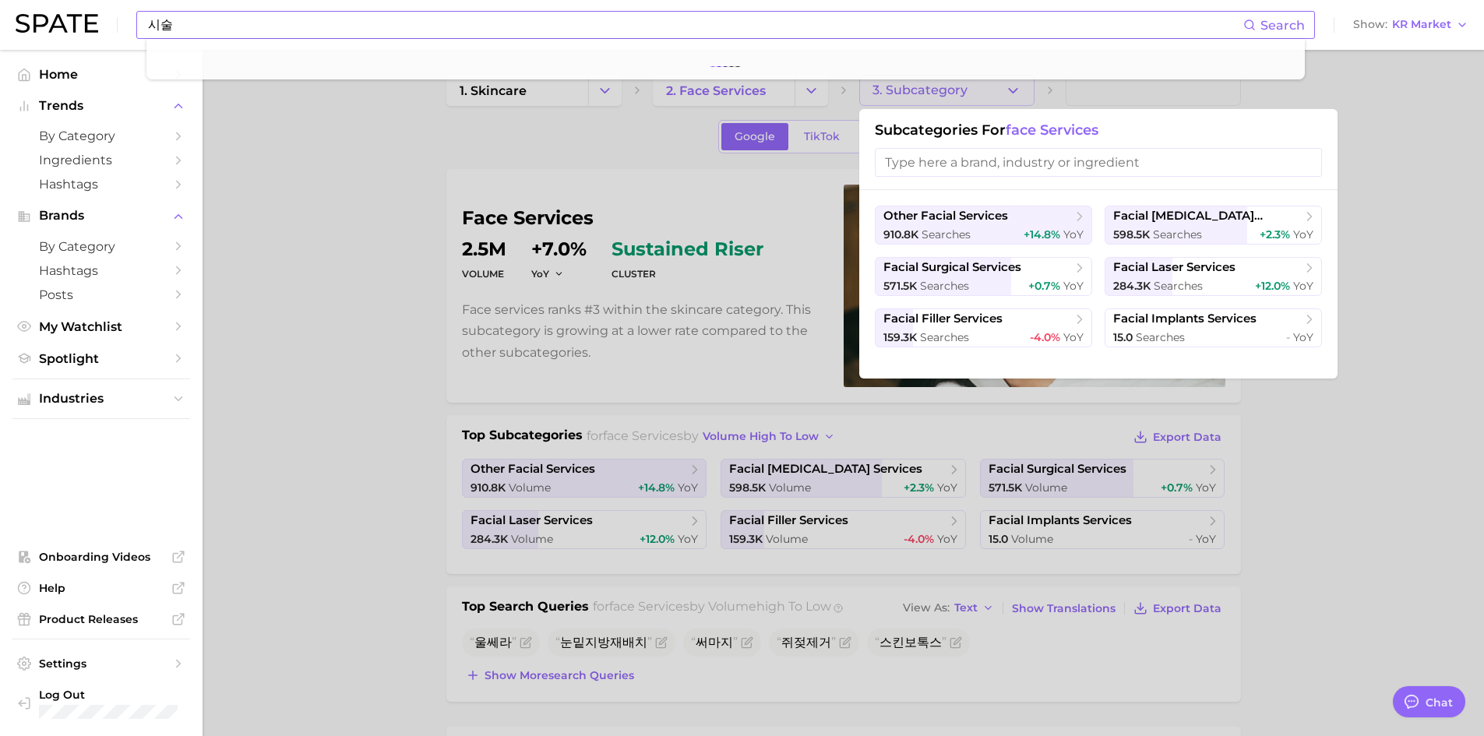
click at [453, 6] on div "시술 Search Show KR Market" at bounding box center [742, 25] width 1453 height 50
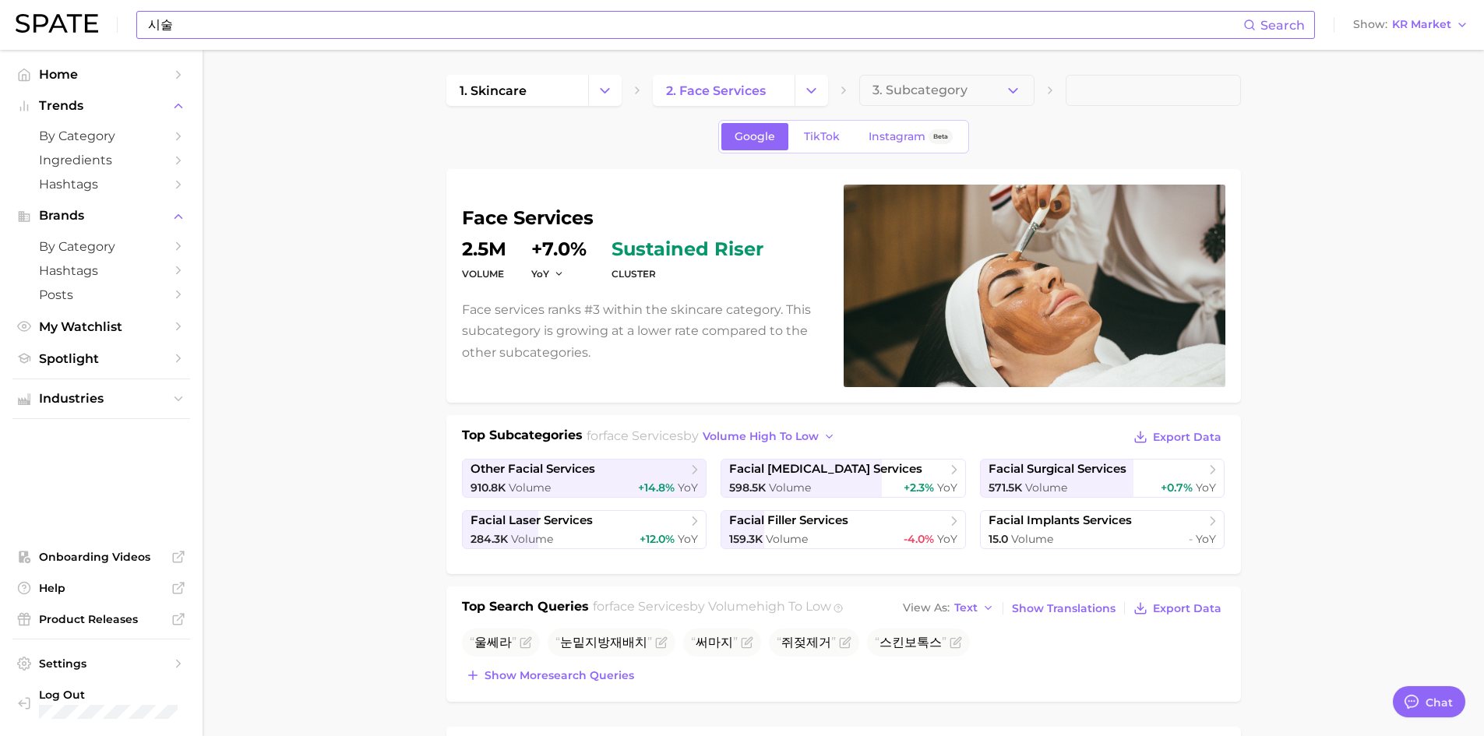
click at [455, 18] on input "시술" at bounding box center [694, 25] width 1097 height 26
type input "시"
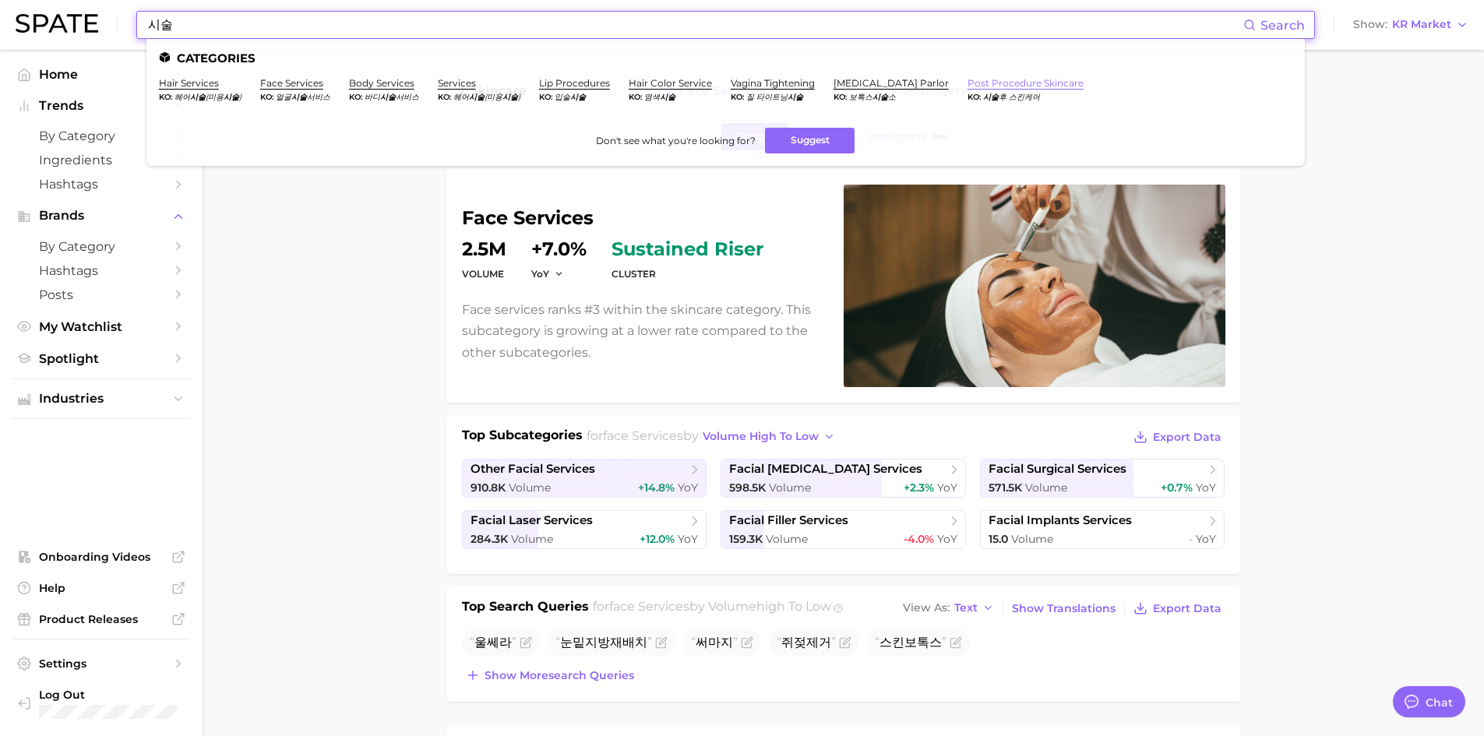
click at [988, 84] on button "3. Subcategory" at bounding box center [946, 90] width 175 height 31
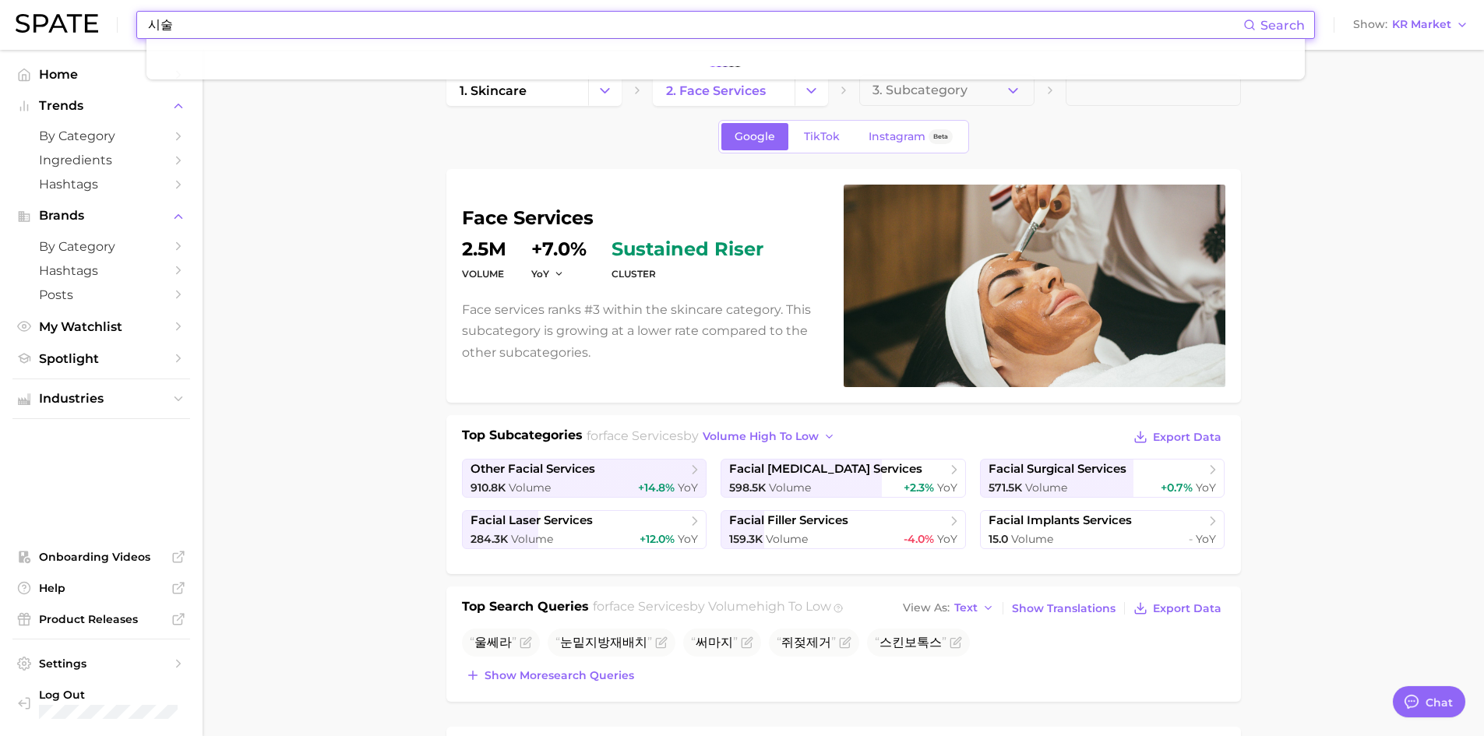
click at [383, 18] on input "시술" at bounding box center [694, 25] width 1097 height 26
click at [266, 34] on input "시술" at bounding box center [694, 25] width 1097 height 26
click at [267, 30] on input "시술" at bounding box center [694, 25] width 1097 height 26
click at [269, 29] on input "시술" at bounding box center [694, 25] width 1097 height 26
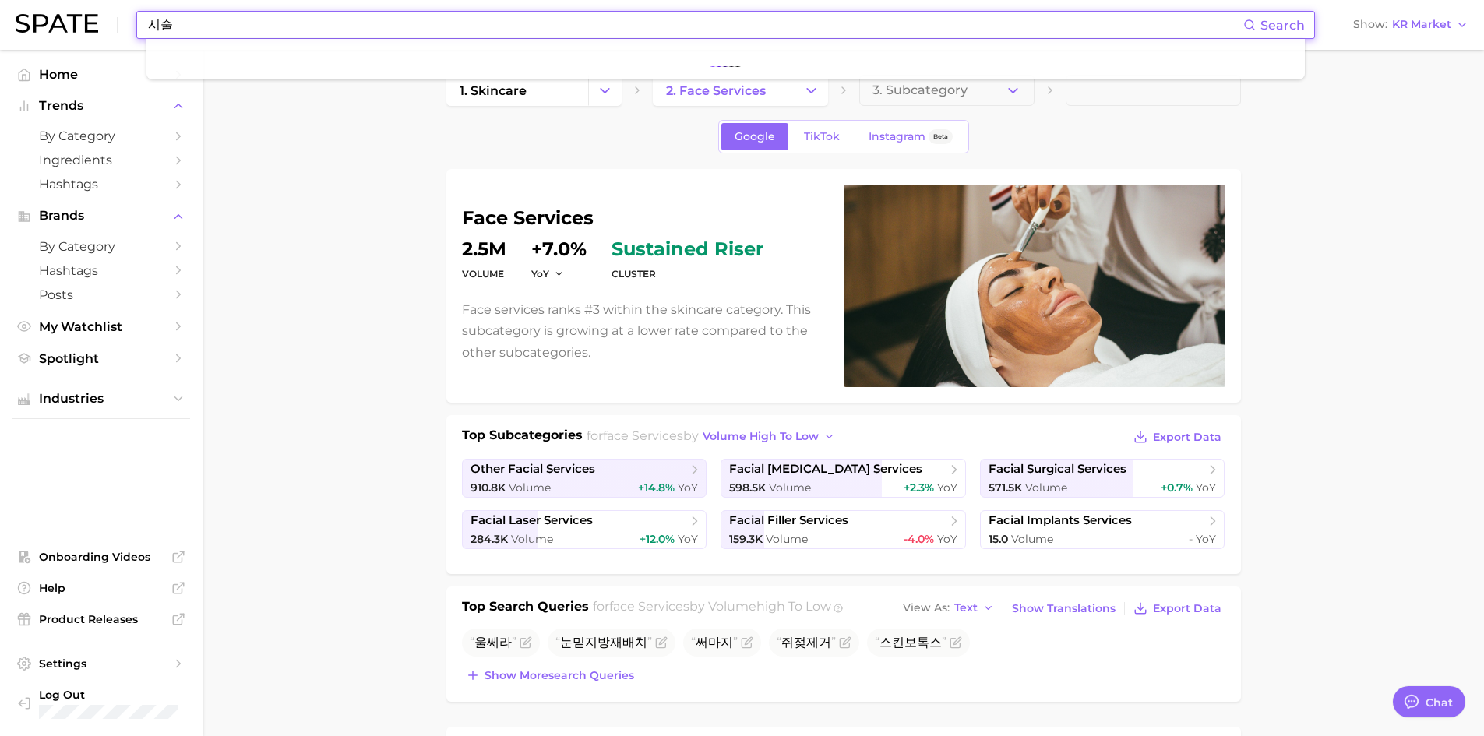
type input "시"
click at [280, 28] on input "시술" at bounding box center [694, 25] width 1097 height 26
type input "시"
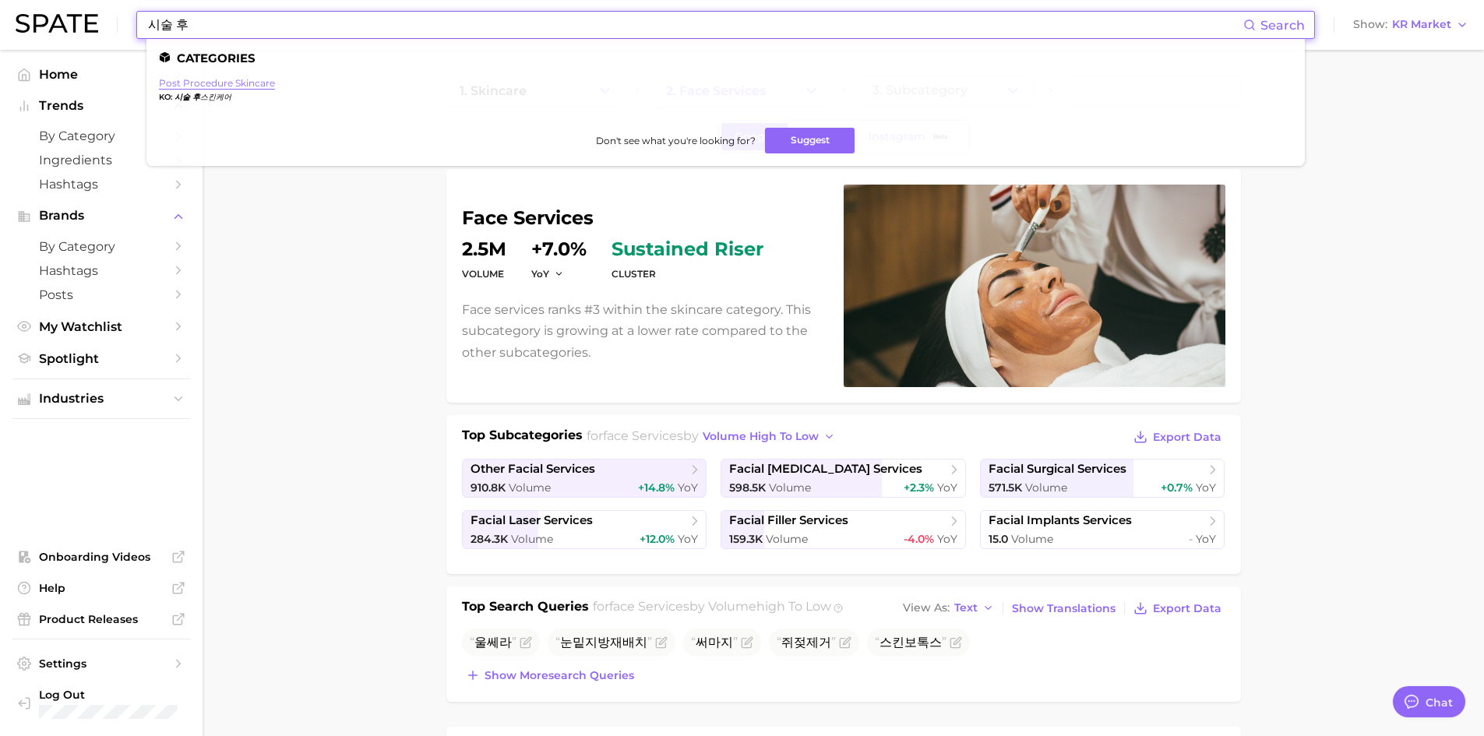
type input "시술 후"
click at [198, 83] on link "post procedure skincare" at bounding box center [217, 83] width 116 height 12
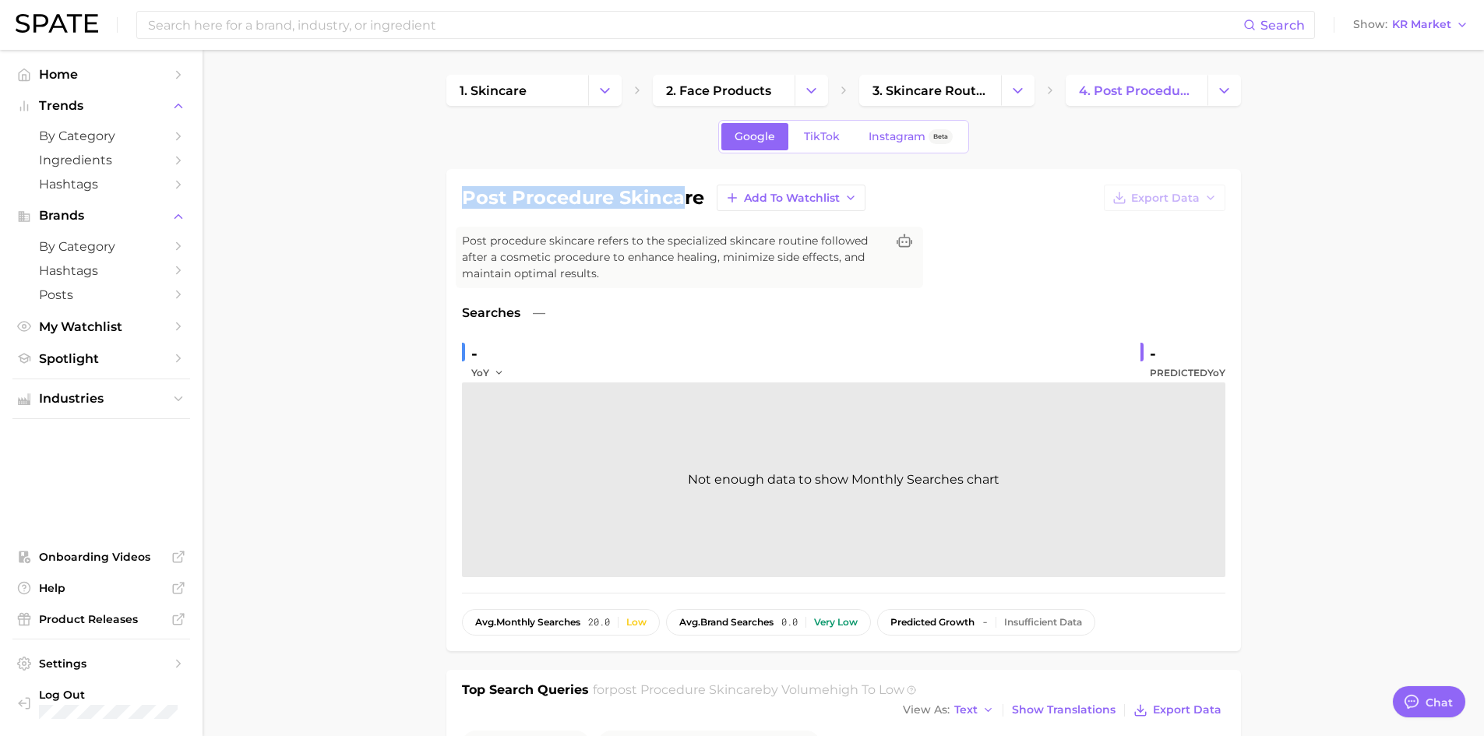
drag, startPoint x: 467, startPoint y: 192, endPoint x: 681, endPoint y: 205, distance: 213.8
click at [681, 205] on h1 "post procedure skincare" at bounding box center [583, 198] width 242 height 19
drag, startPoint x: 533, startPoint y: 263, endPoint x: 769, endPoint y: 249, distance: 236.4
click at [767, 256] on span "Post procedure skincare refers to the specialized skincare routine followed aft…" at bounding box center [674, 257] width 424 height 49
click at [811, 140] on span "TikTok" at bounding box center [822, 136] width 36 height 13
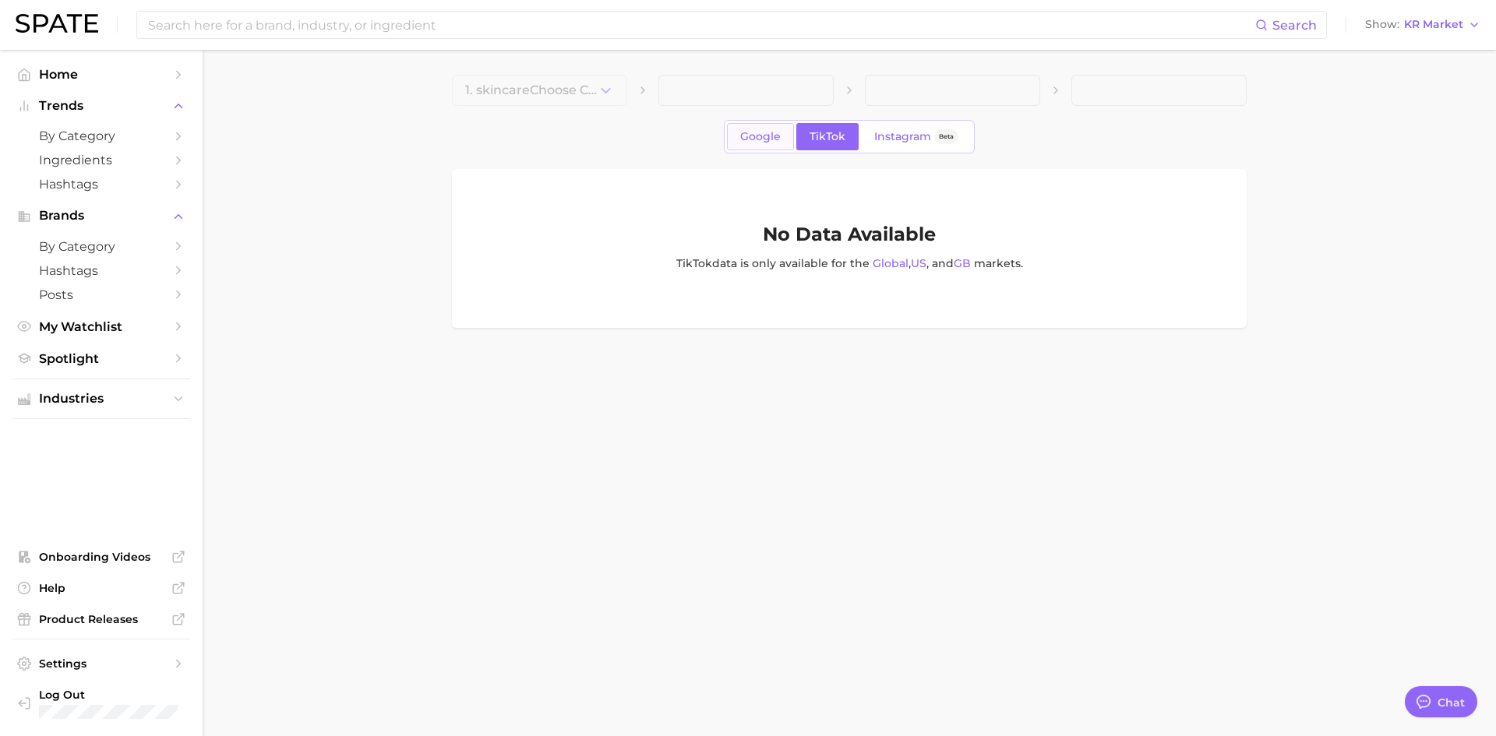
click at [756, 132] on span "Google" at bounding box center [760, 136] width 41 height 13
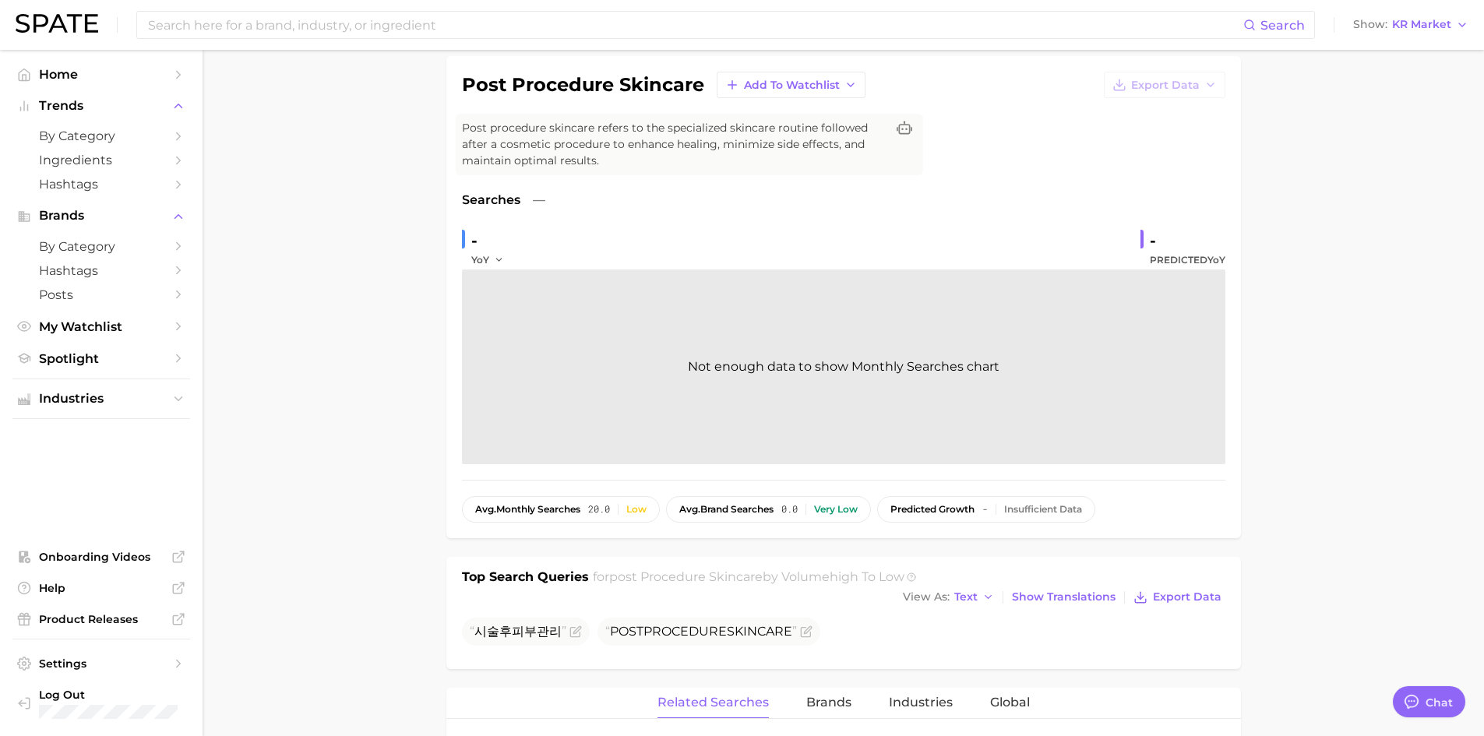
scroll to position [234, 0]
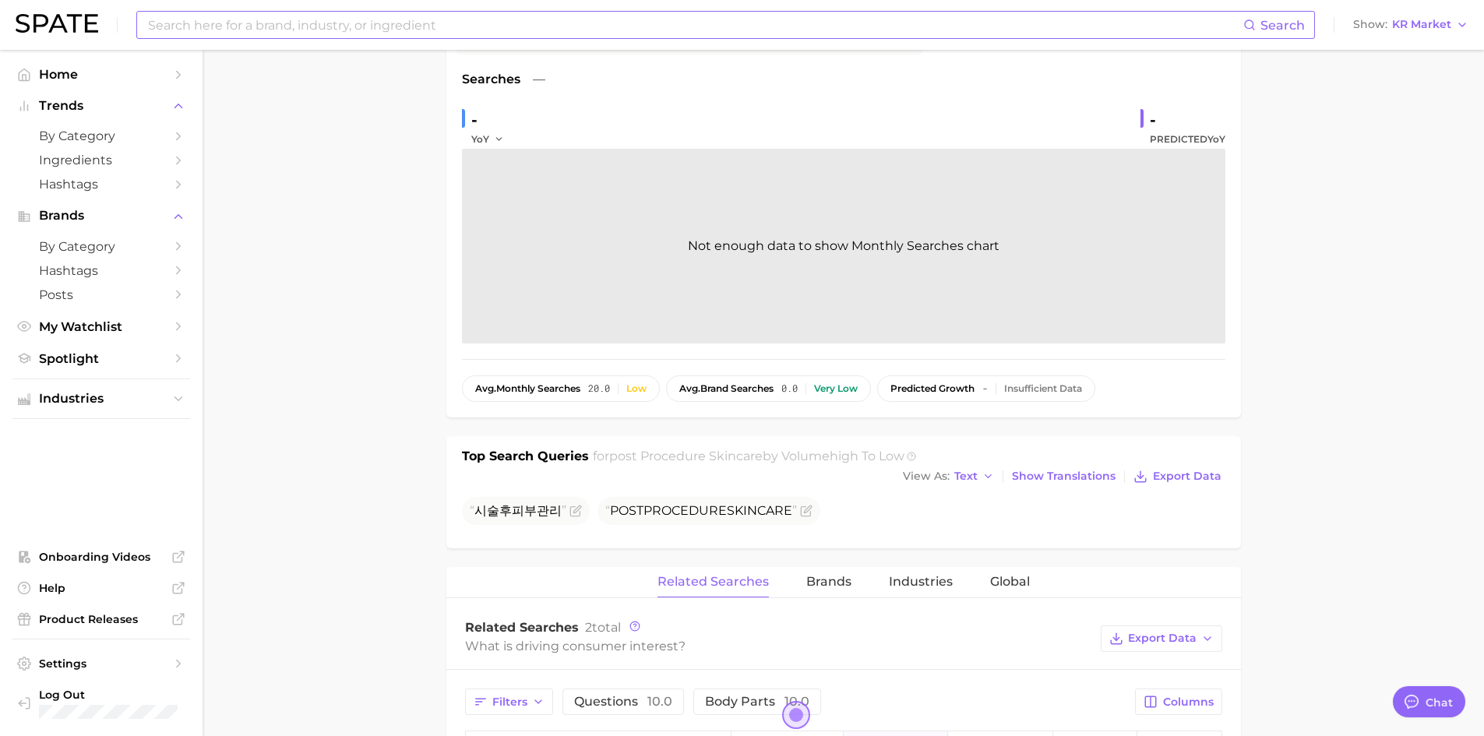
click at [535, 36] on input at bounding box center [694, 25] width 1097 height 26
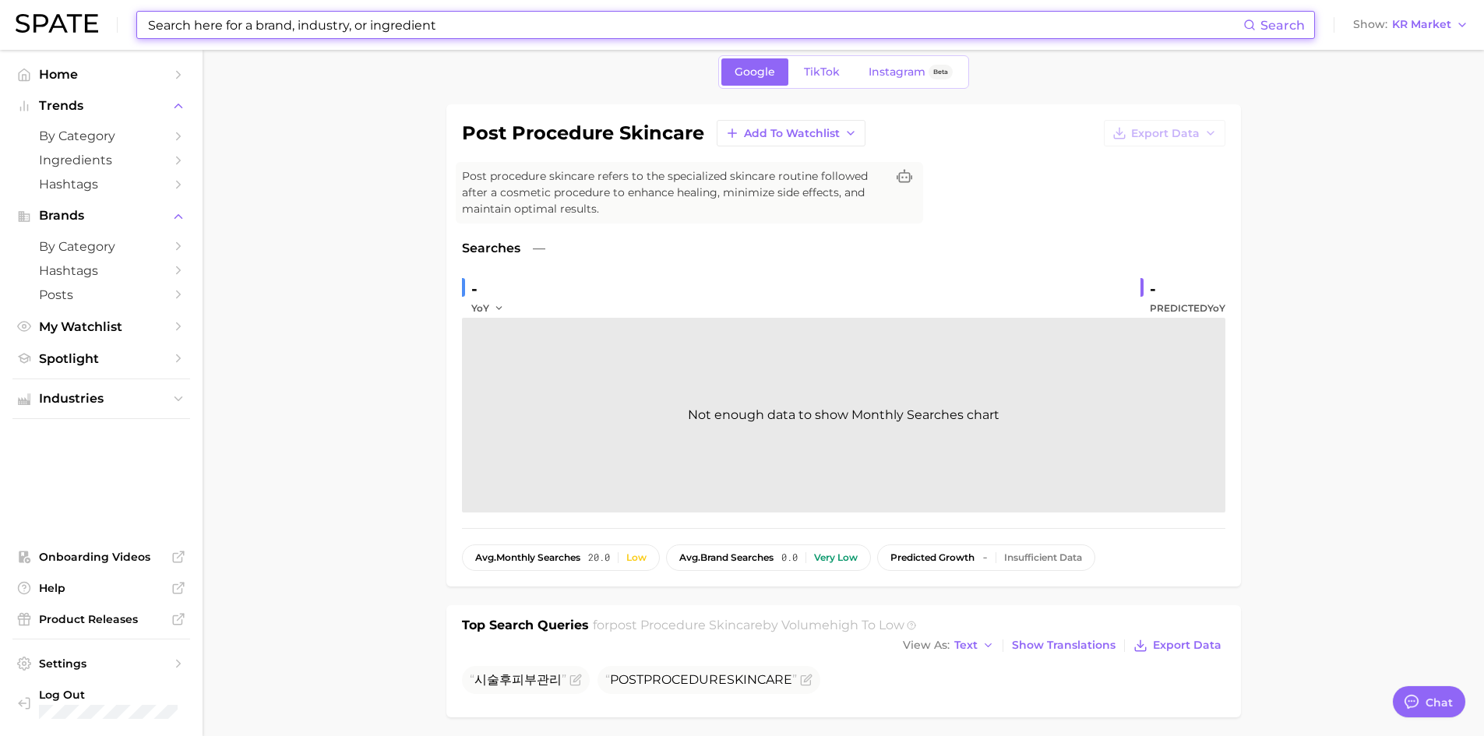
scroll to position [0, 0]
